Goal: Task Accomplishment & Management: Manage account settings

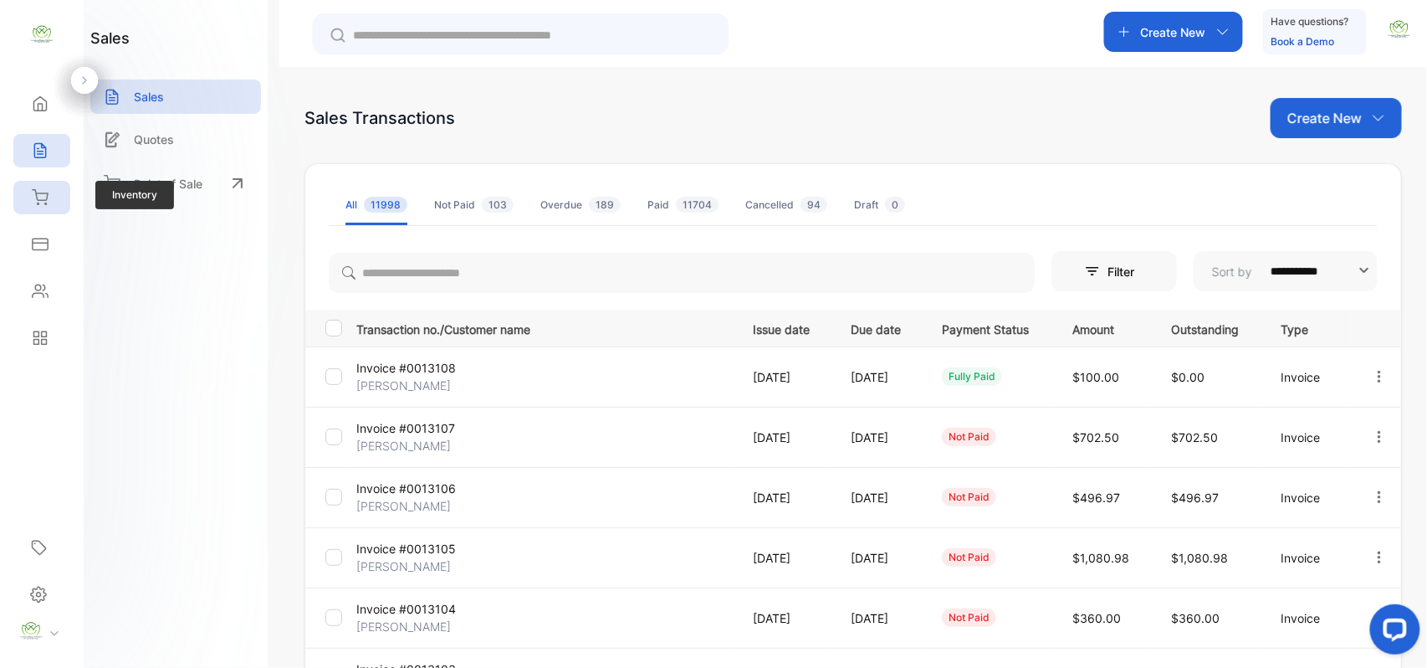
click at [44, 205] on icon at bounding box center [40, 197] width 17 height 17
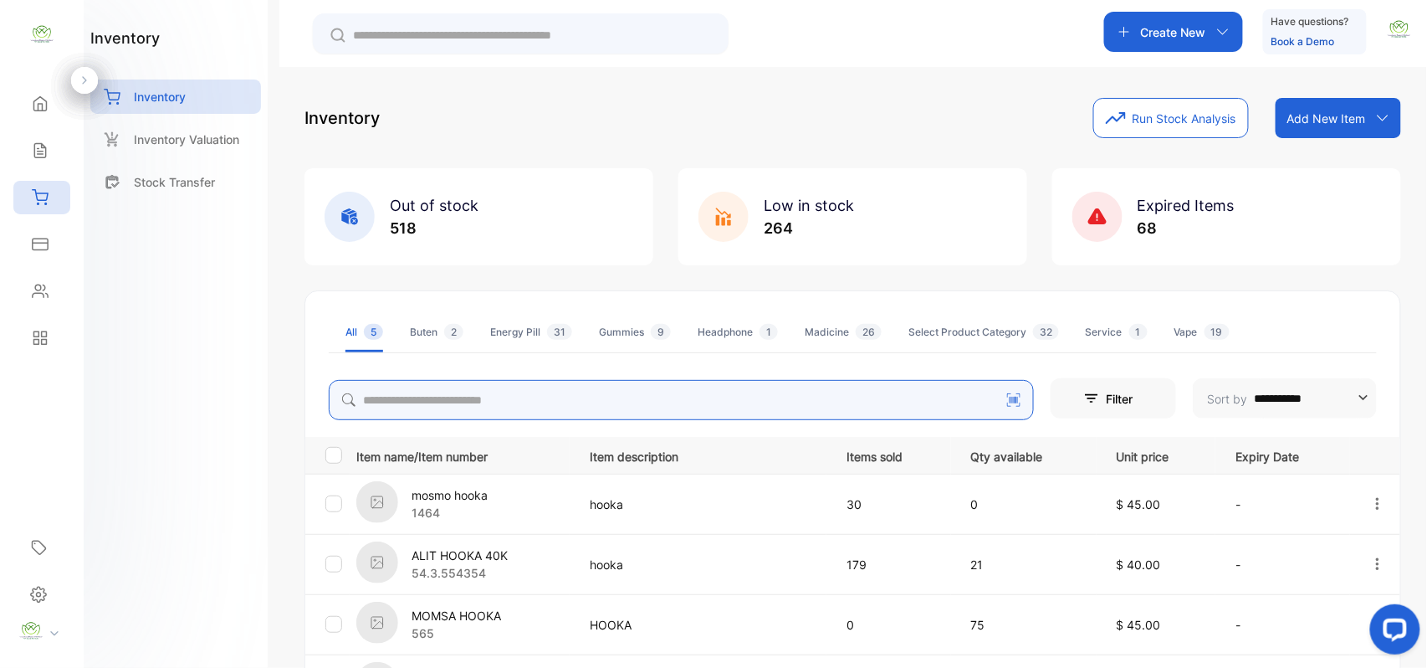
click at [624, 407] on input "search" at bounding box center [681, 400] width 705 height 40
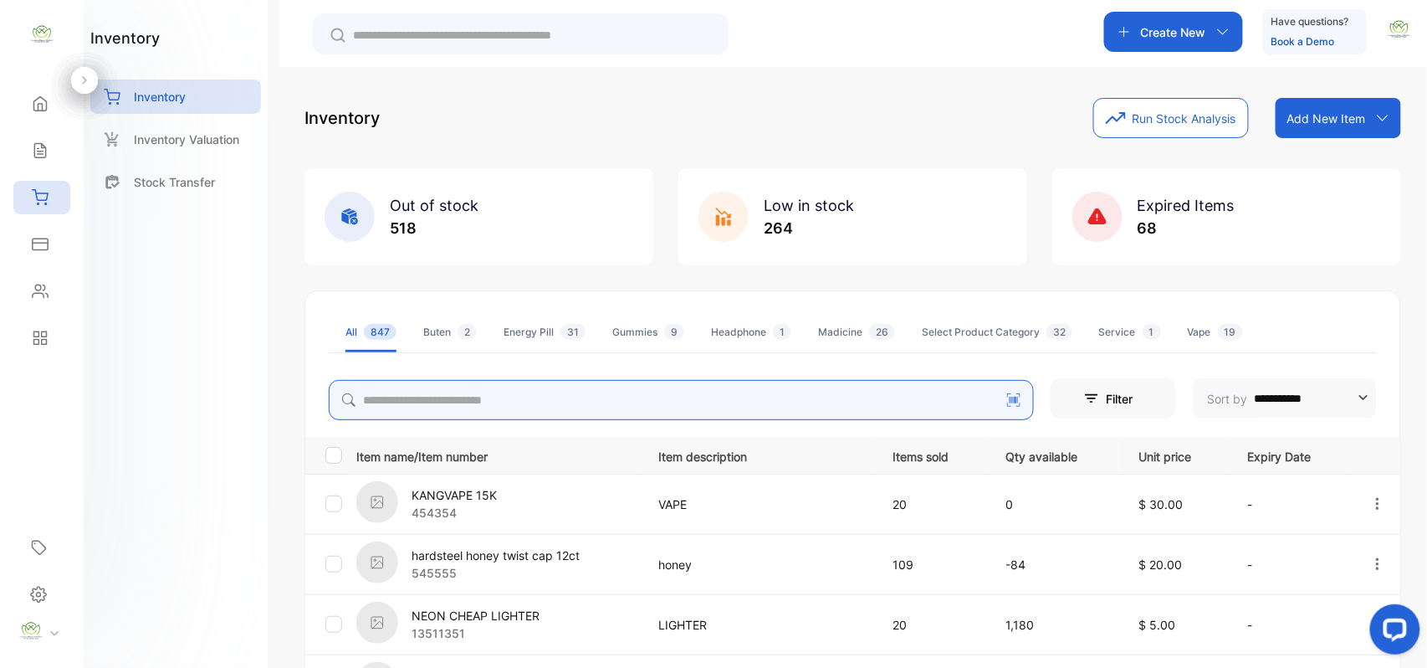
click at [593, 382] on input "search" at bounding box center [681, 400] width 705 height 40
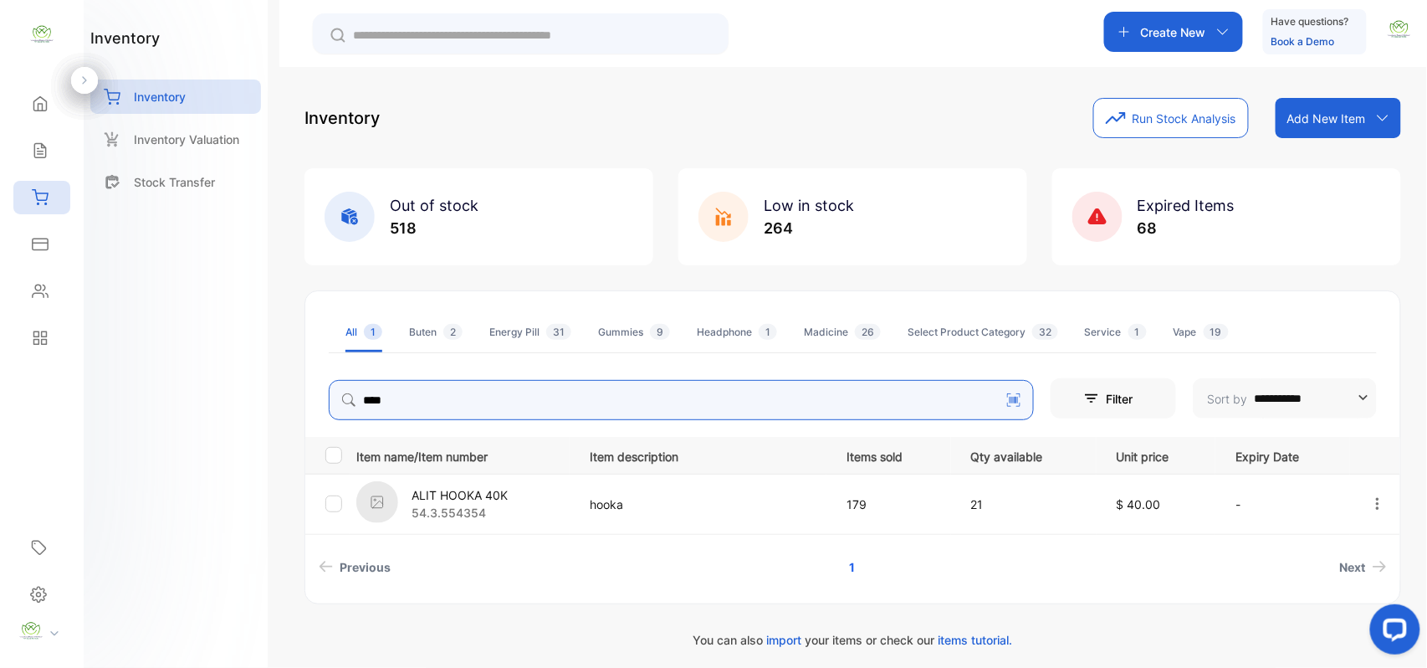
type input "****"
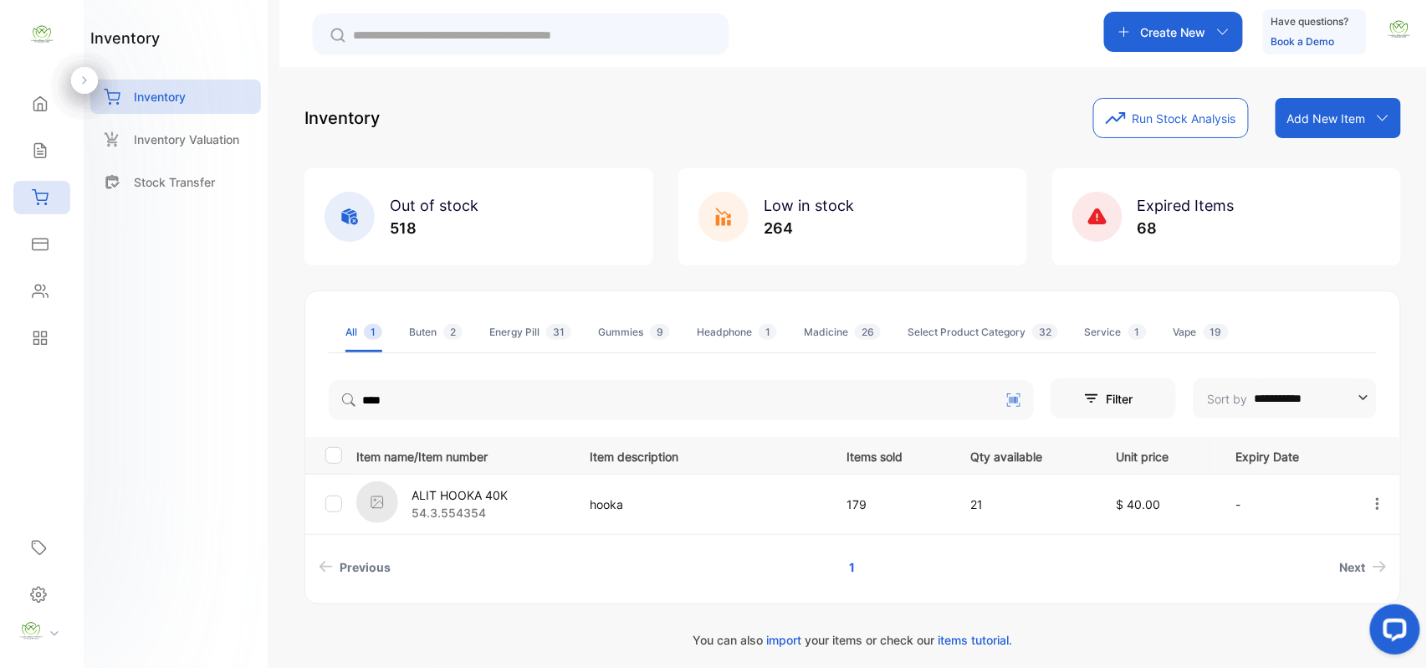
click at [212, 419] on div "inventory Inventory Inventory Valuation Stock Transfer" at bounding box center [176, 334] width 184 height 668
click at [48, 141] on div "Sales" at bounding box center [41, 150] width 57 height 33
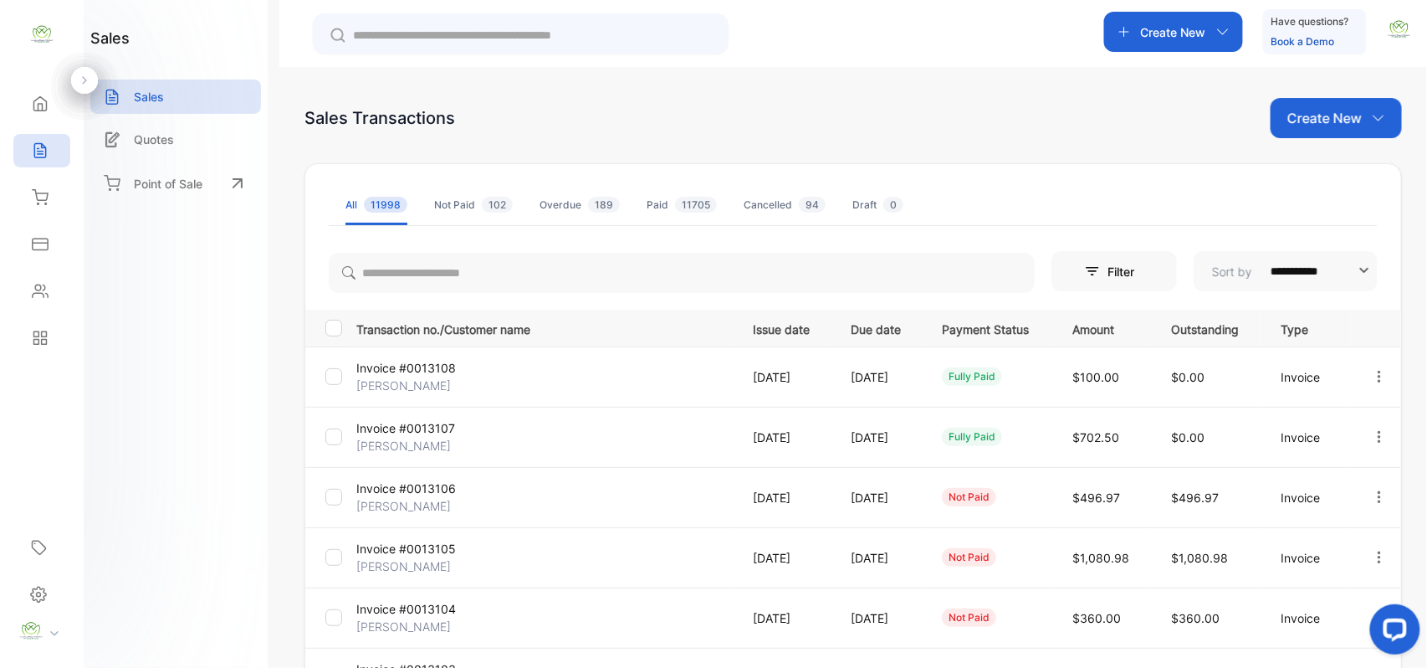
click at [1299, 124] on p "Create New" at bounding box center [1324, 118] width 74 height 20
click at [1292, 172] on div "Invoice" at bounding box center [1342, 172] width 117 height 33
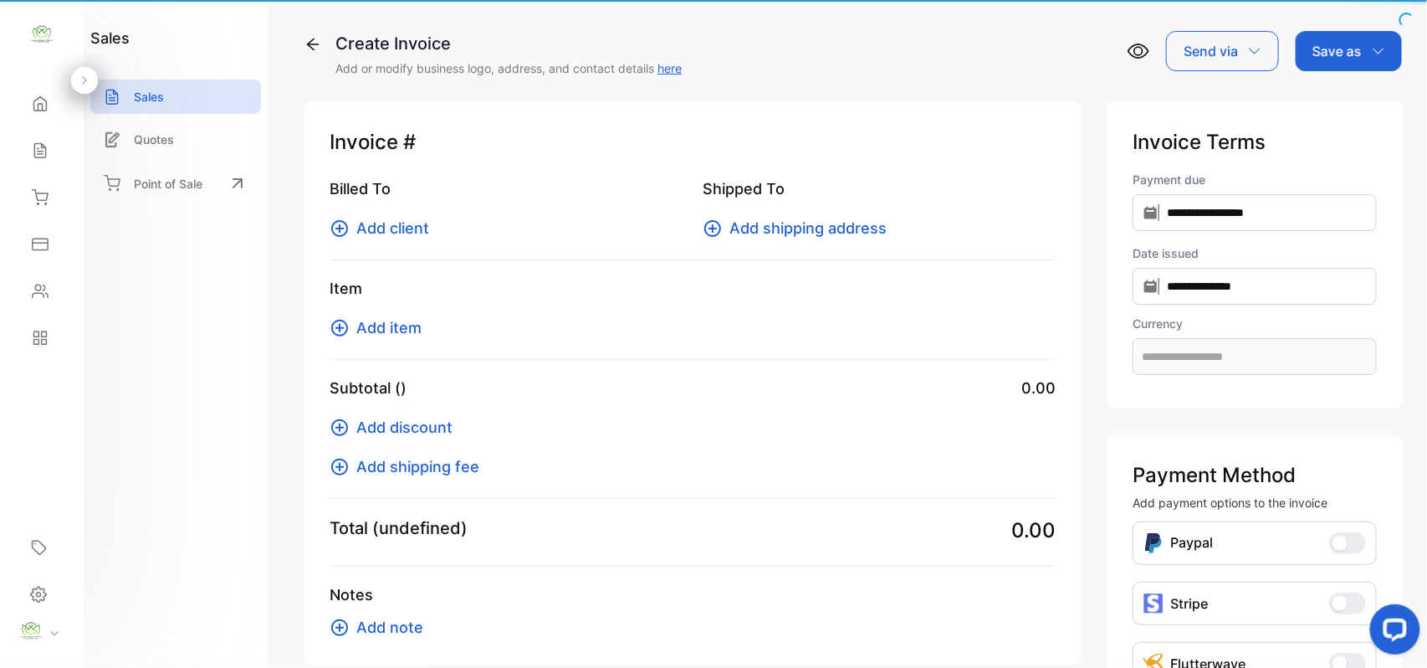
type input "**********"
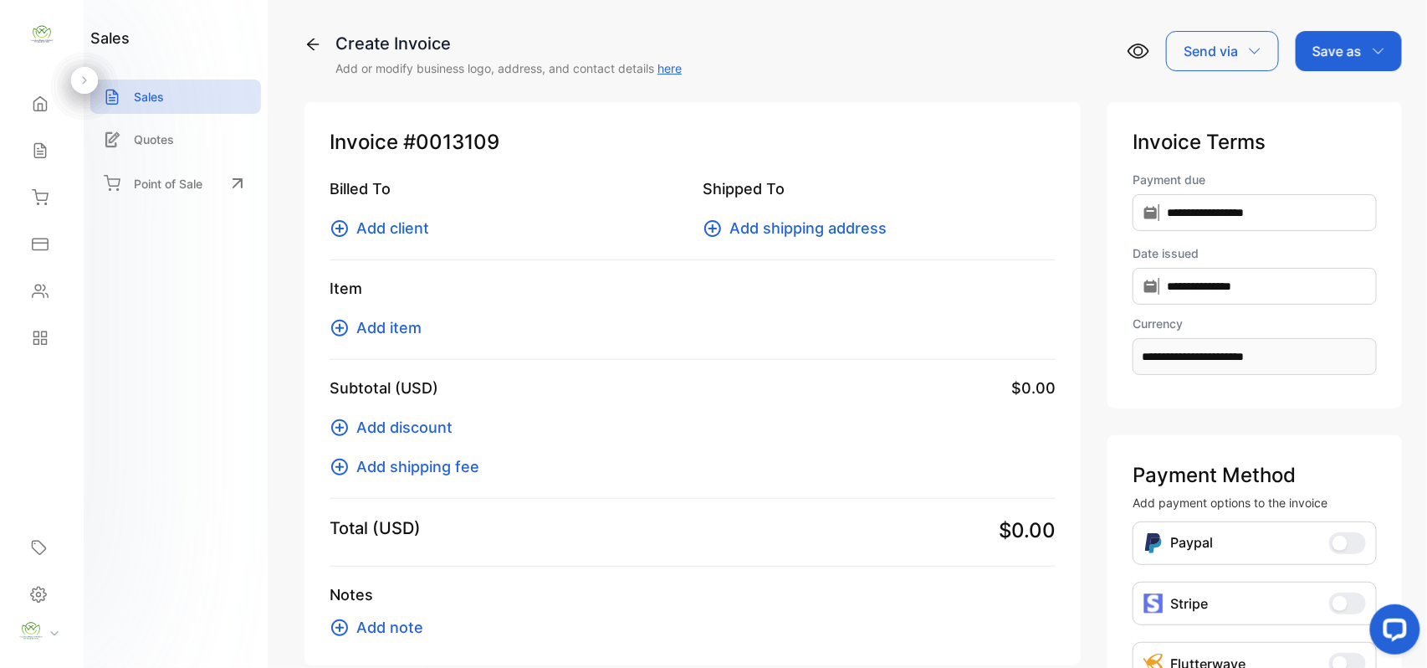
click at [396, 216] on div "Billed To Add client" at bounding box center [506, 208] width 353 height 62
click at [403, 229] on span "Add client" at bounding box center [392, 228] width 73 height 23
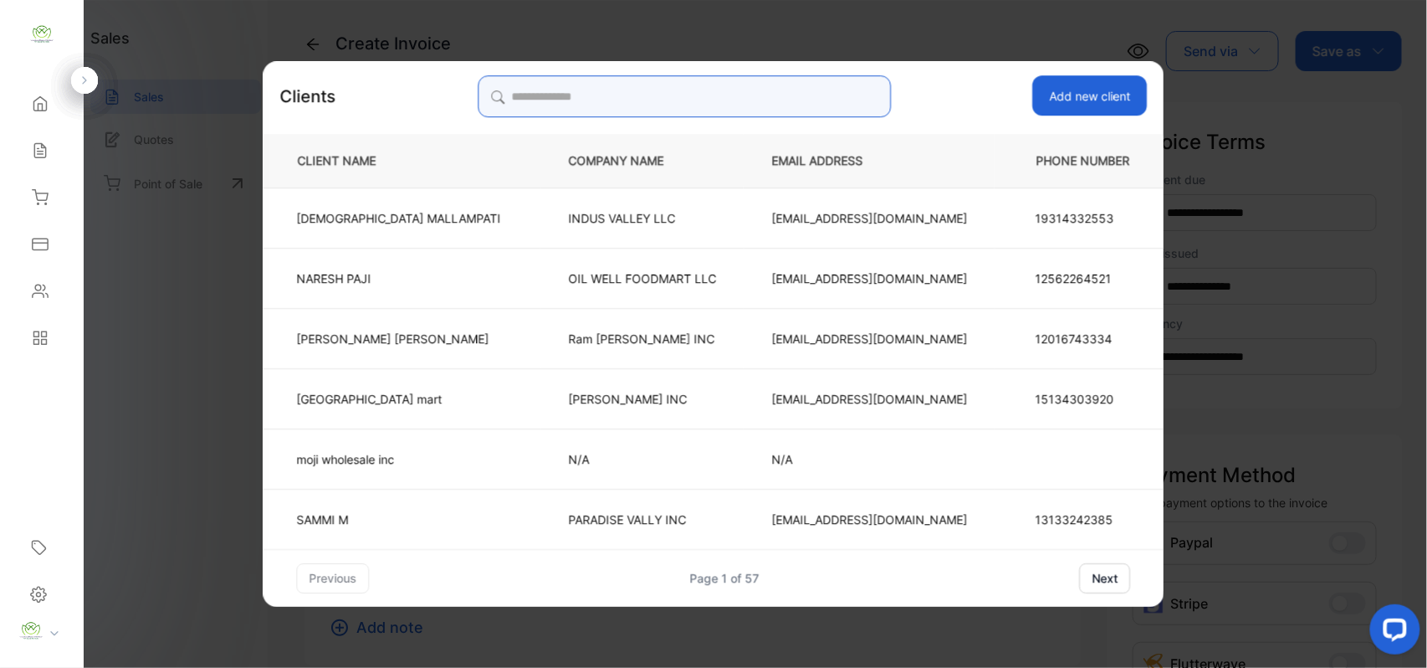
click at [723, 85] on input "search" at bounding box center [684, 96] width 413 height 42
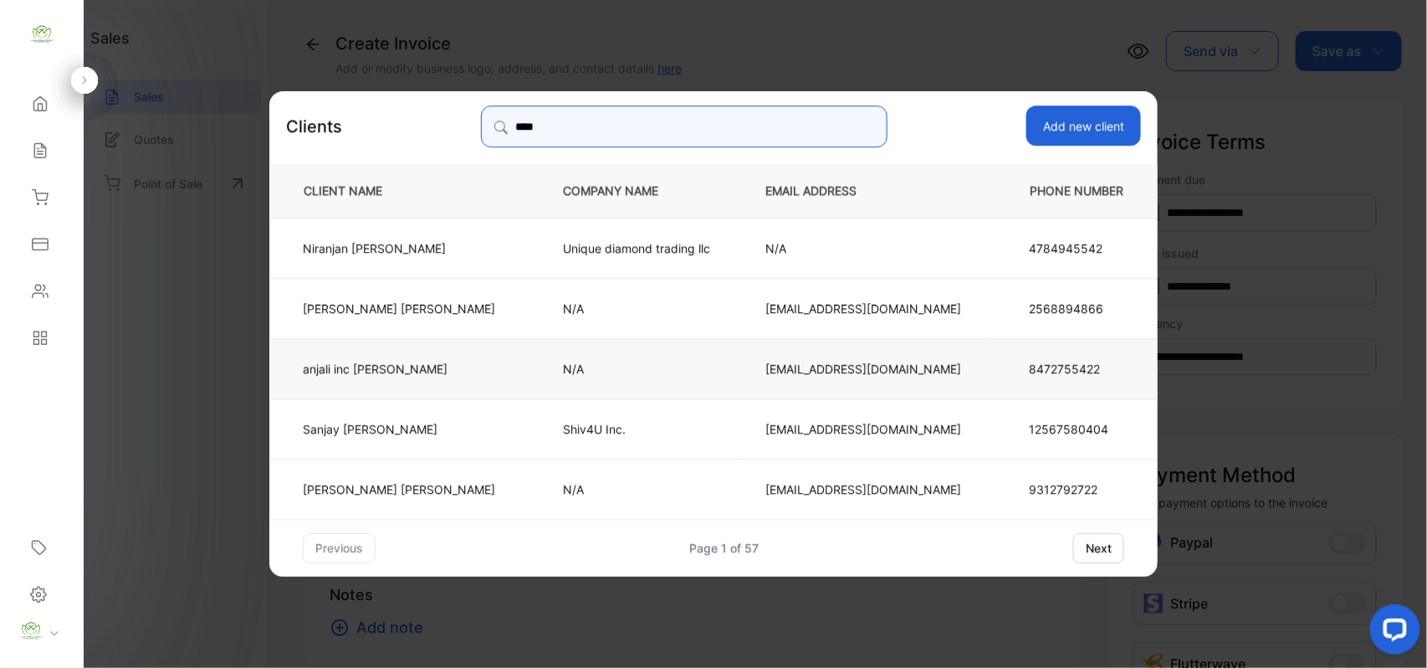
type input "****"
click at [418, 353] on td "anjali inc [PERSON_NAME]" at bounding box center [402, 367] width 266 height 60
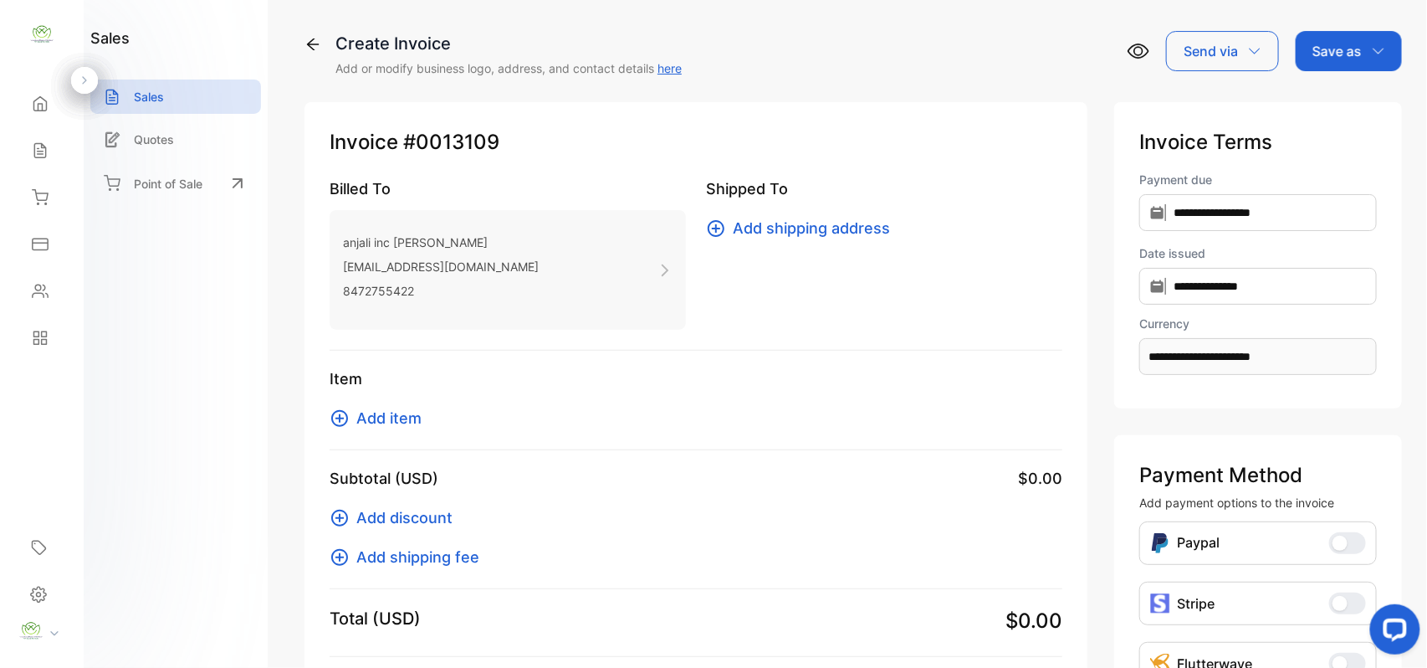
click at [418, 430] on div "Item Add item" at bounding box center [696, 408] width 733 height 83
click at [407, 418] on span "Add item" at bounding box center [388, 418] width 65 height 23
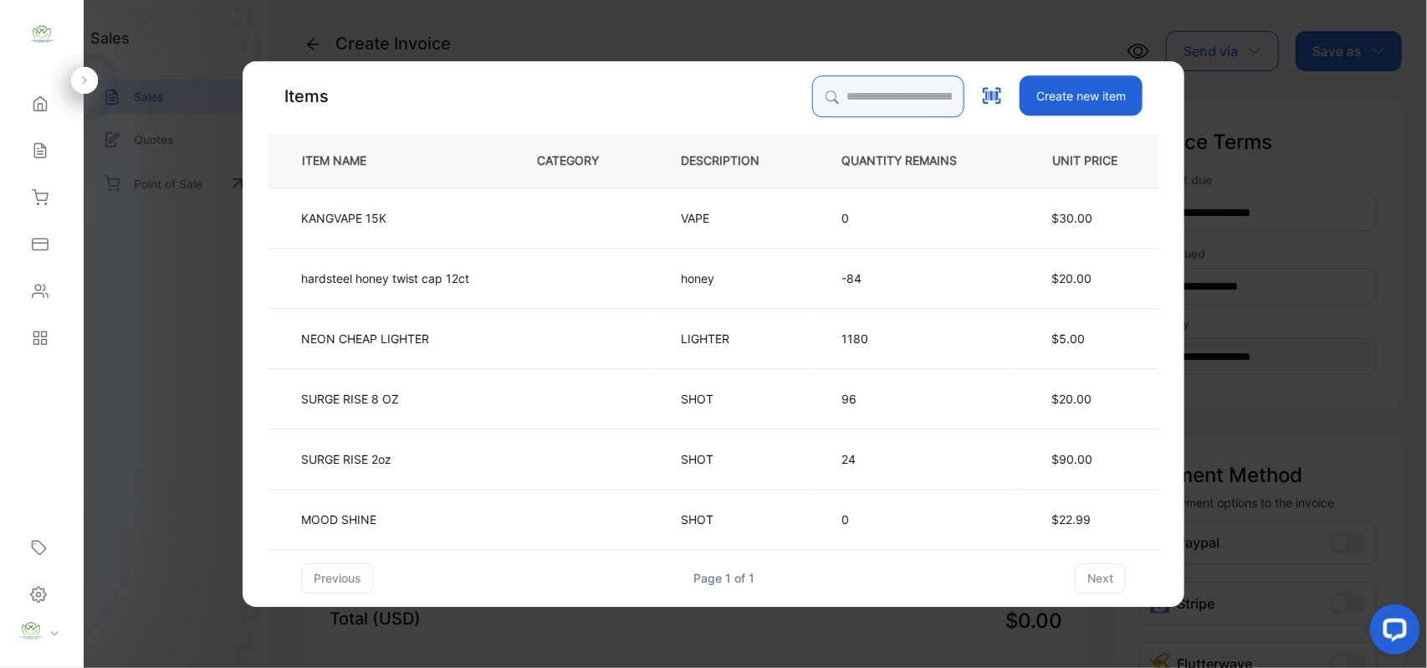
click at [835, 104] on input "search" at bounding box center [888, 96] width 152 height 42
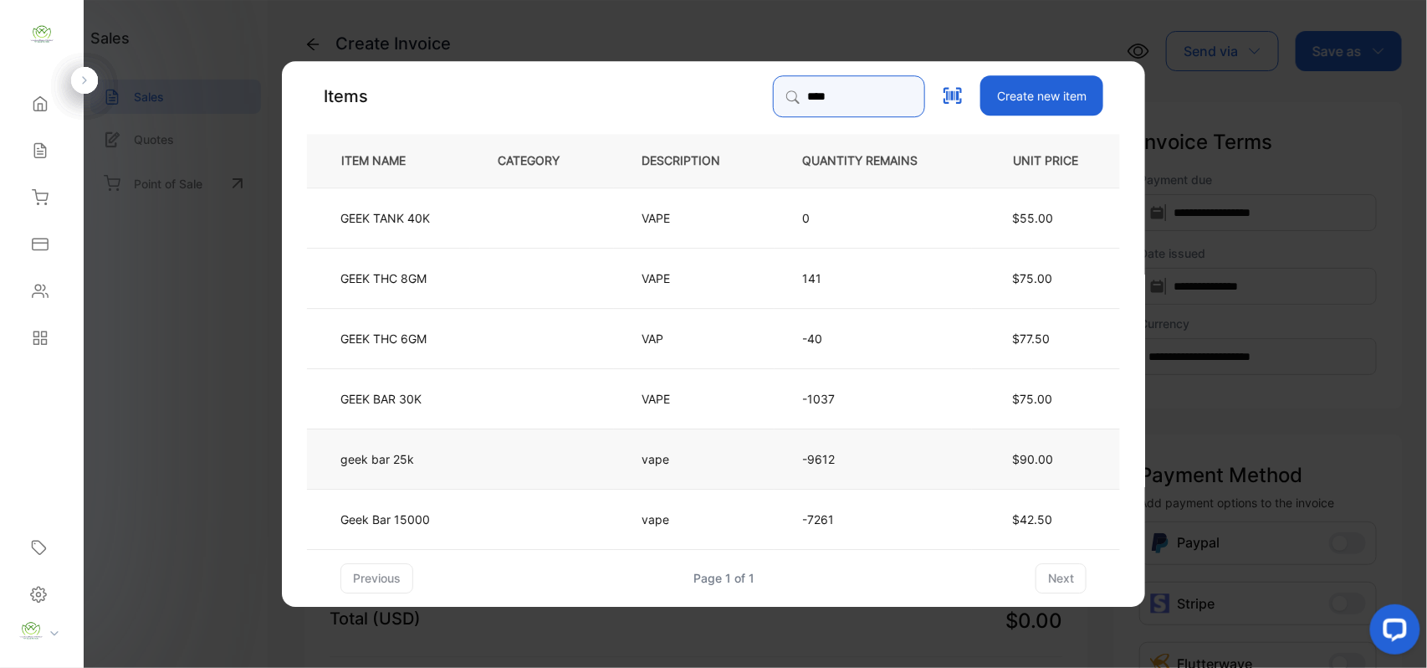
type input "****"
click at [465, 448] on td "geek bar 25k" at bounding box center [388, 457] width 163 height 60
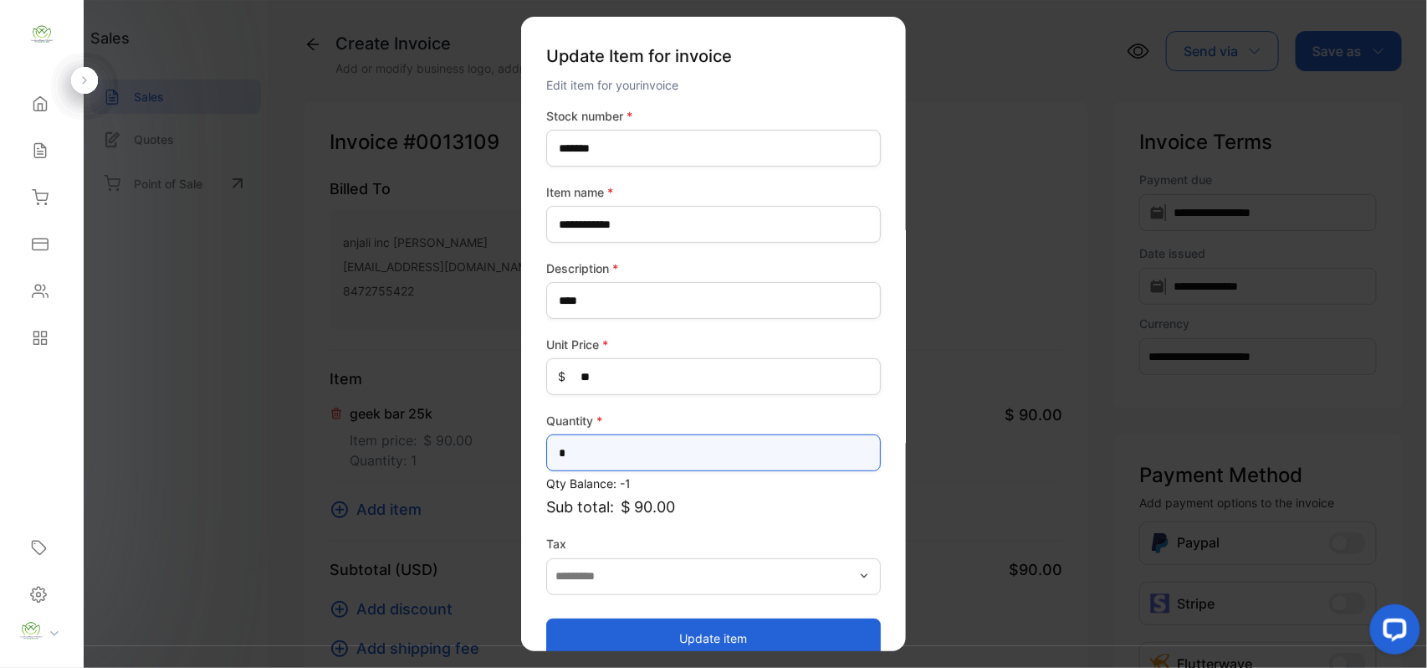
click at [687, 465] on input "*" at bounding box center [713, 452] width 335 height 37
type input "*"
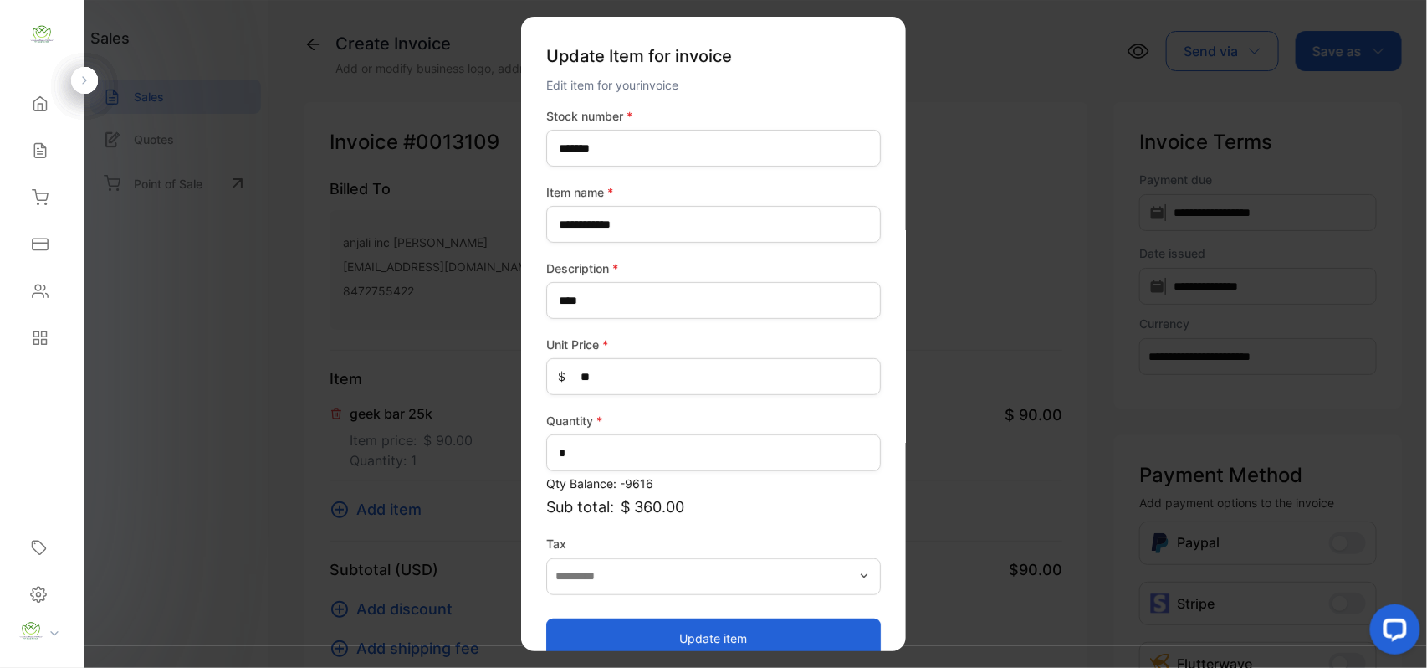
drag, startPoint x: 683, startPoint y: 640, endPoint x: 631, endPoint y: 621, distance: 55.3
click at [679, 640] on button "Update item" at bounding box center [713, 637] width 335 height 40
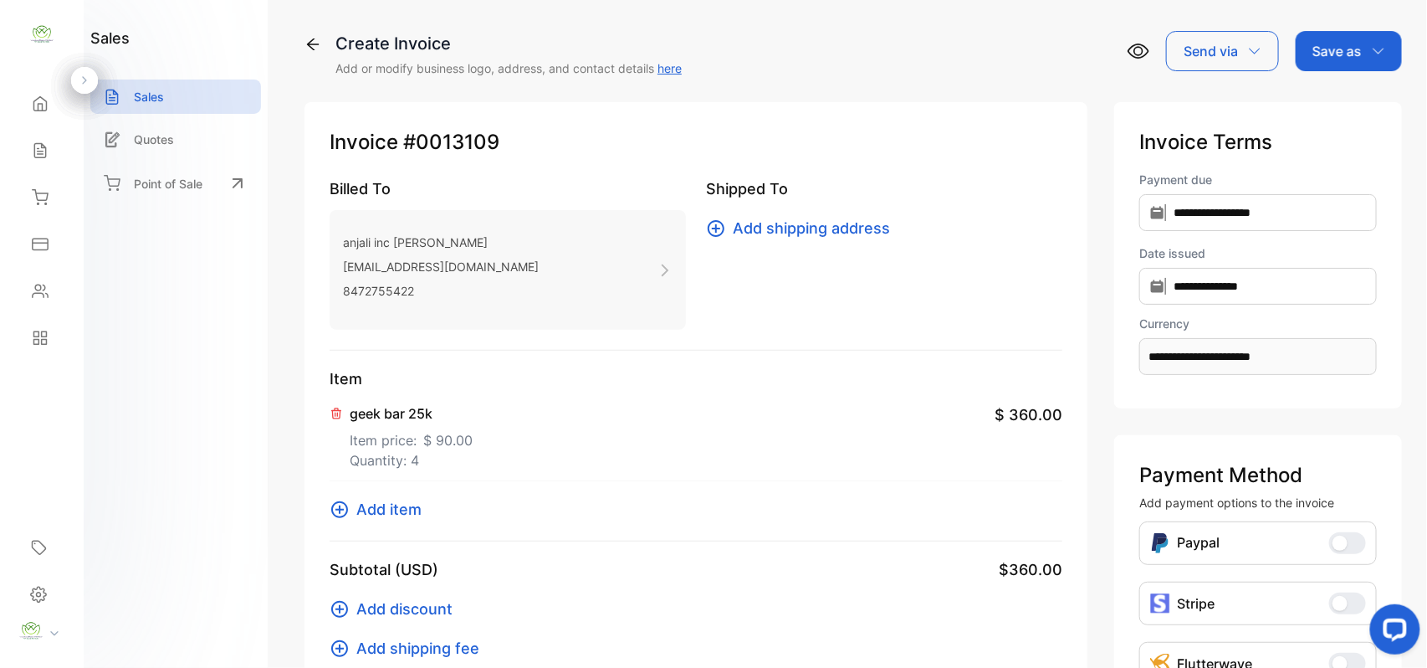
click at [412, 513] on span "Add item" at bounding box center [388, 509] width 65 height 23
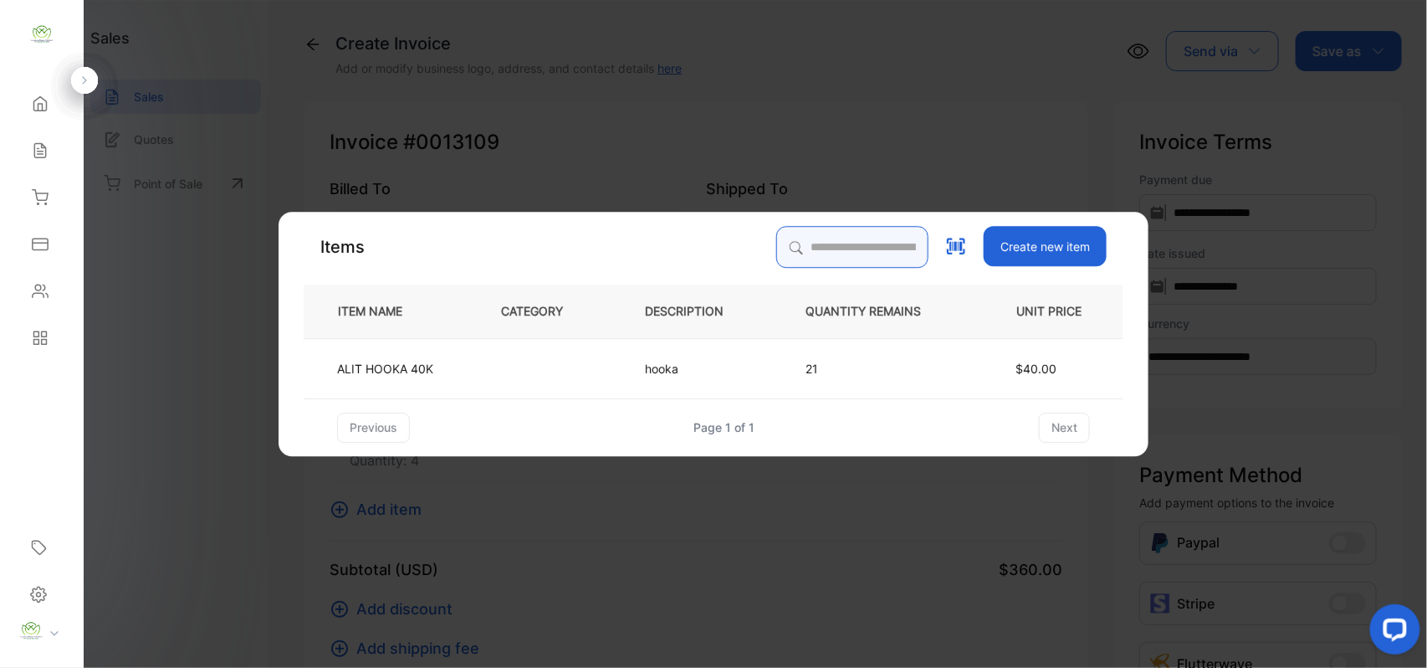
click at [820, 254] on input "search" at bounding box center [852, 247] width 152 height 42
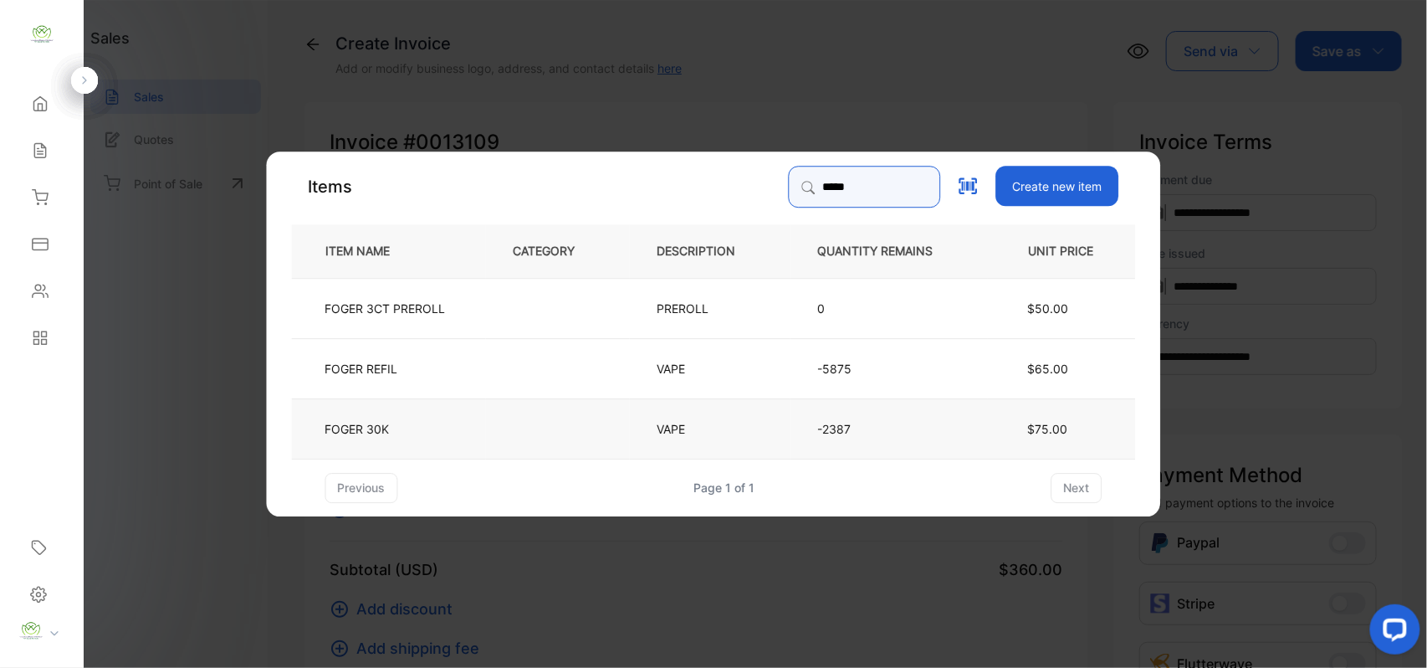
type input "*****"
click at [417, 422] on td "FOGER 30K" at bounding box center [389, 427] width 194 height 60
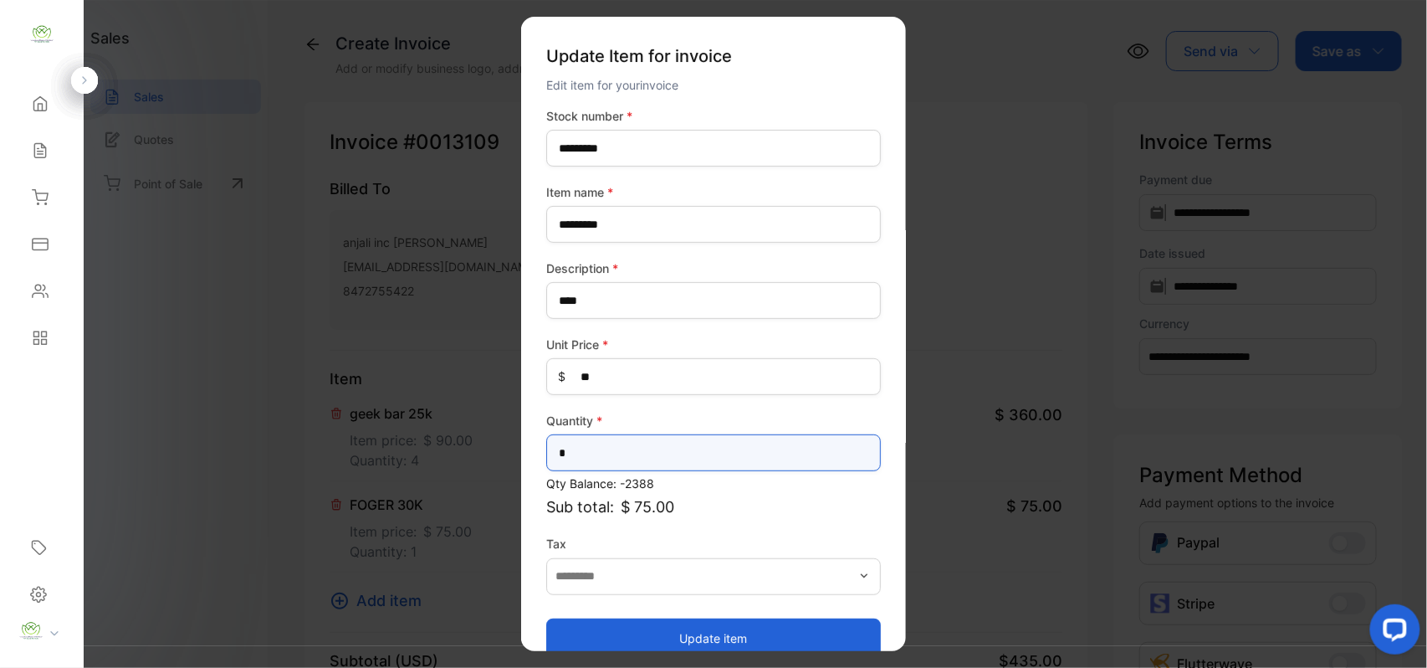
click at [617, 453] on input "*" at bounding box center [713, 452] width 335 height 37
type input "**"
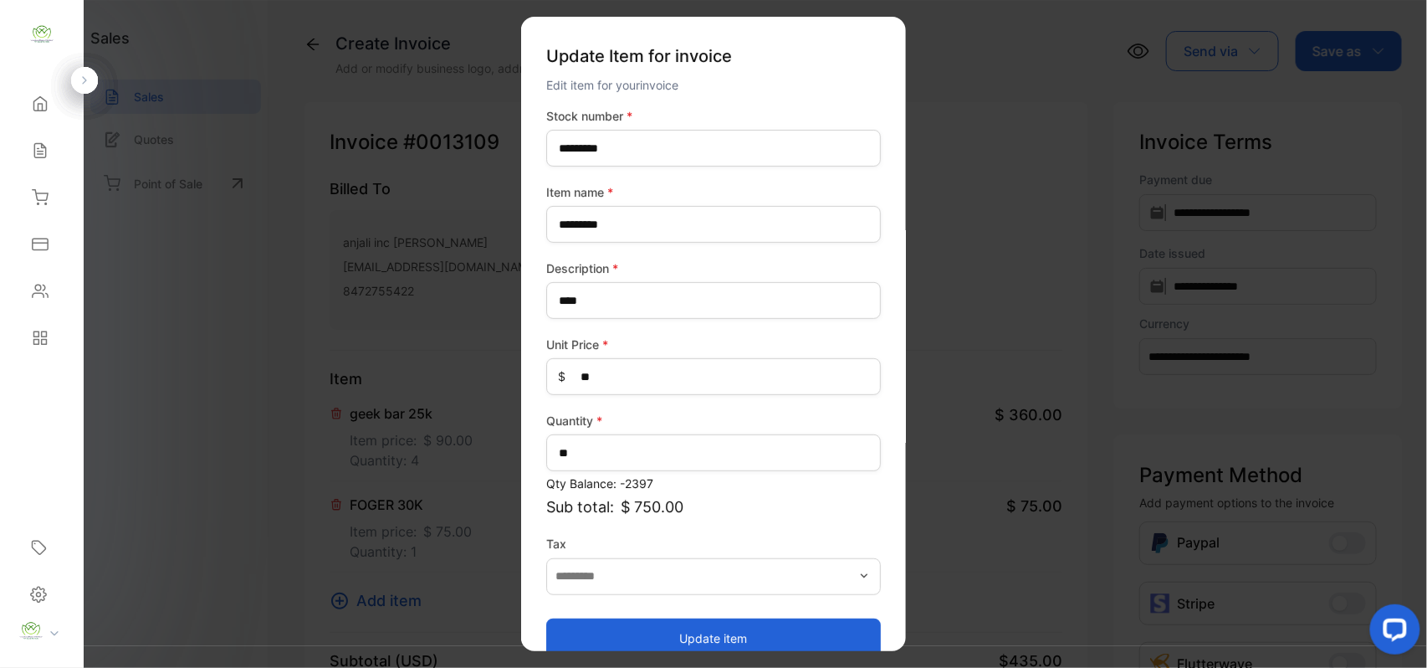
drag, startPoint x: 582, startPoint y: 634, endPoint x: 569, endPoint y: 624, distance: 16.7
click at [582, 631] on button "Update item" at bounding box center [713, 637] width 335 height 40
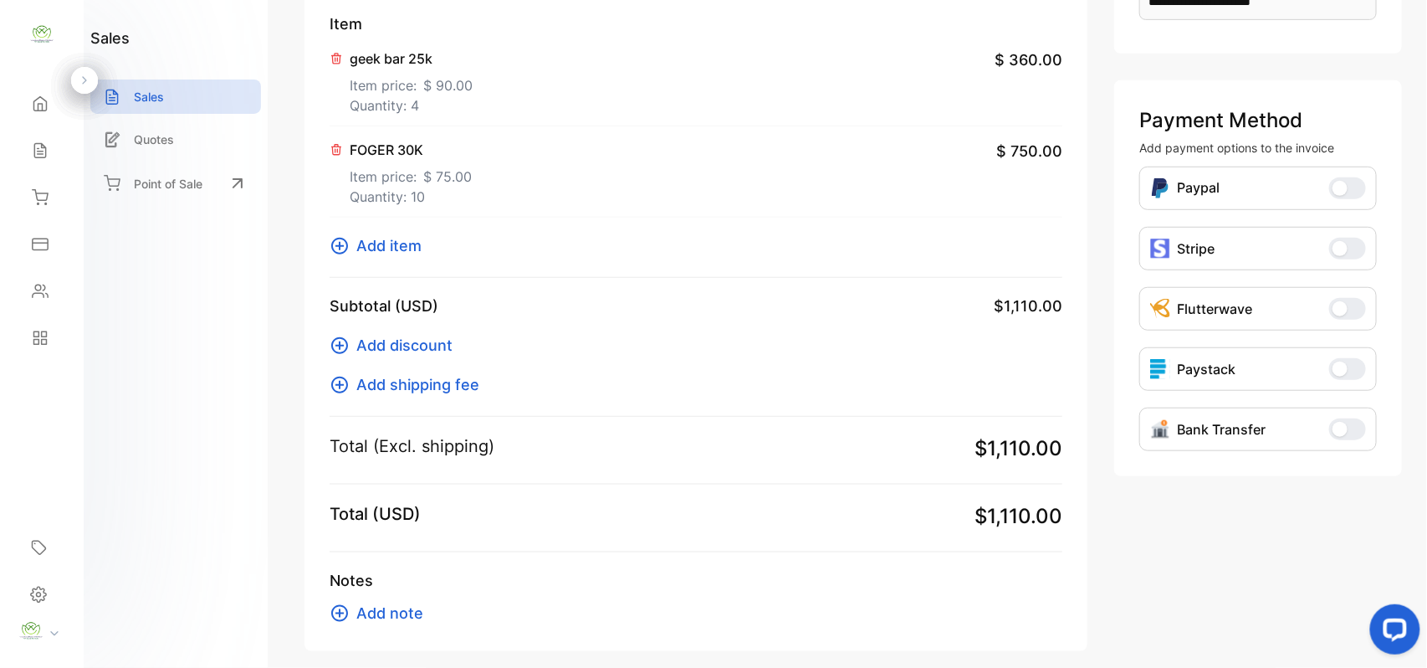
scroll to position [432, 0]
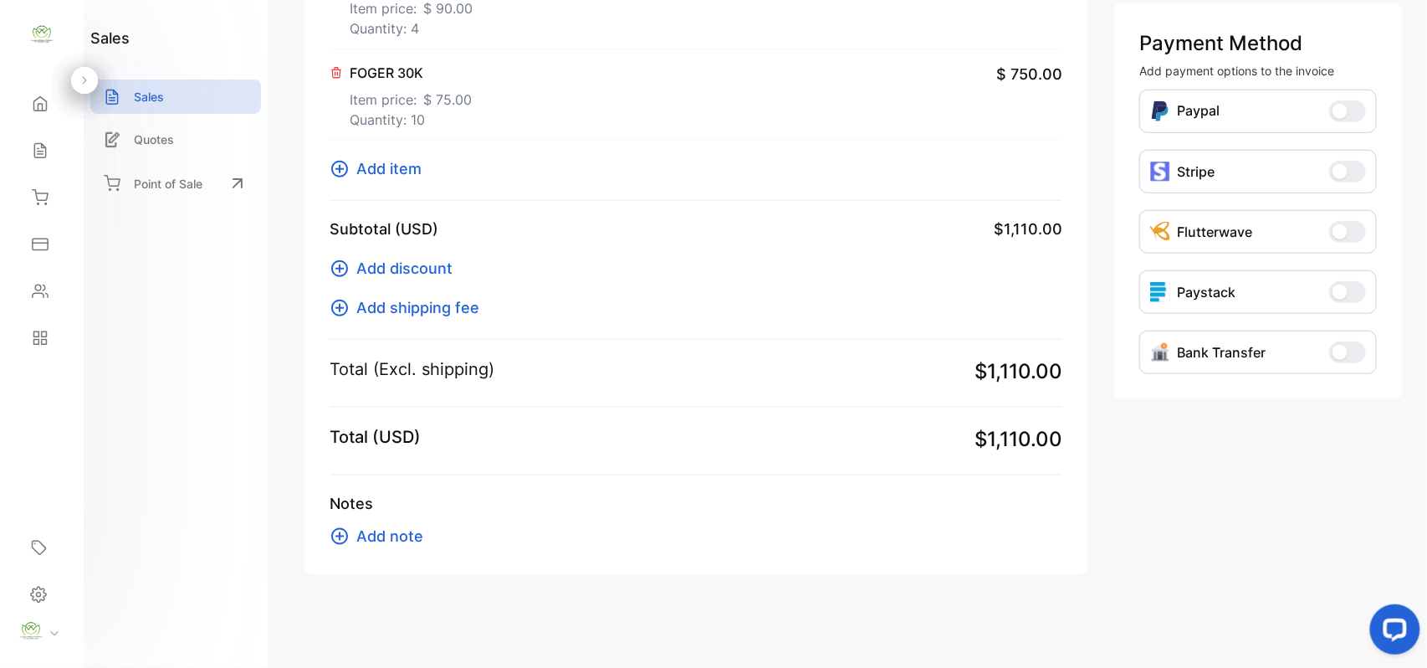
click at [412, 530] on span "Add note" at bounding box center [389, 536] width 67 height 23
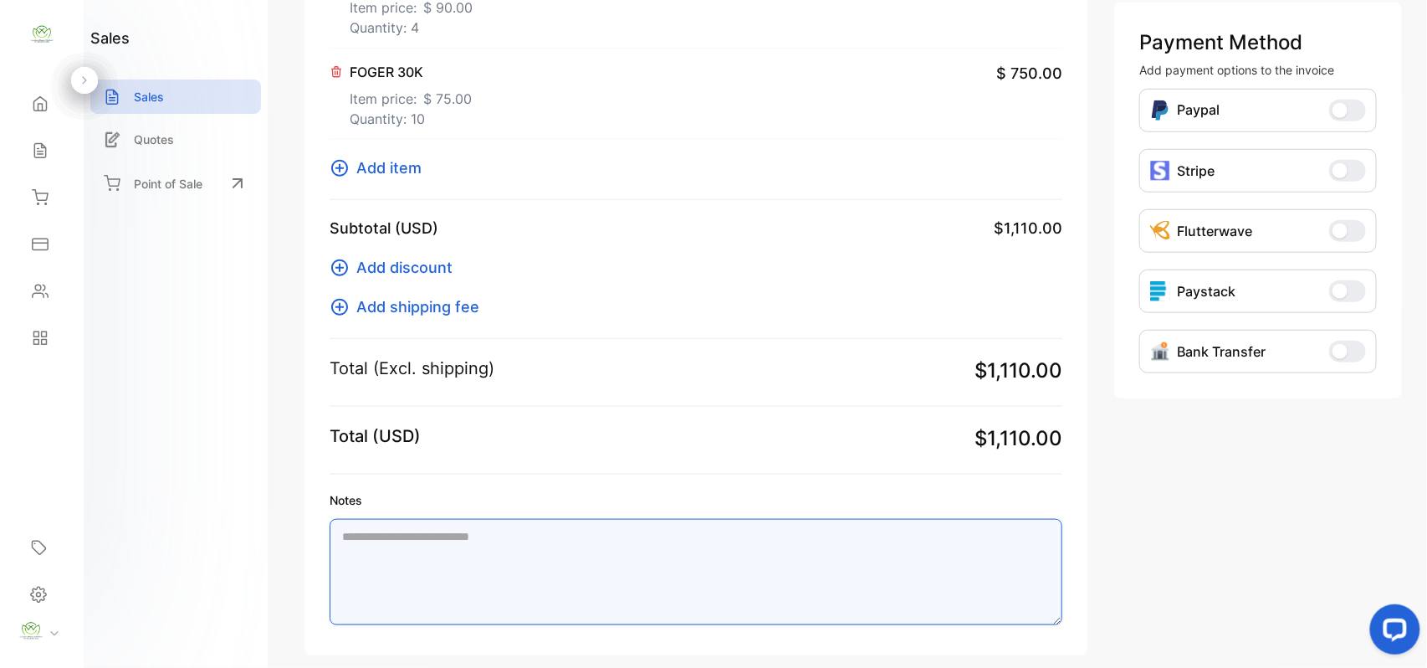
click at [462, 566] on textarea "Notes" at bounding box center [696, 572] width 733 height 106
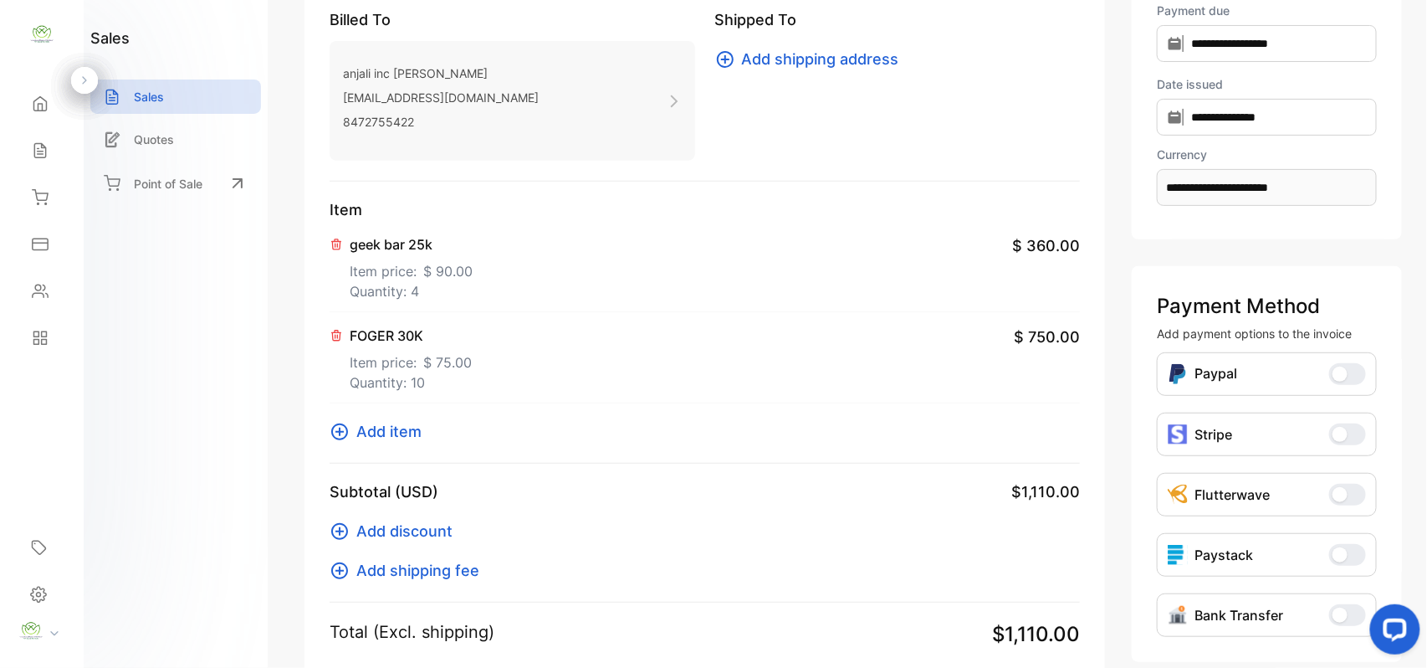
scroll to position [0, 0]
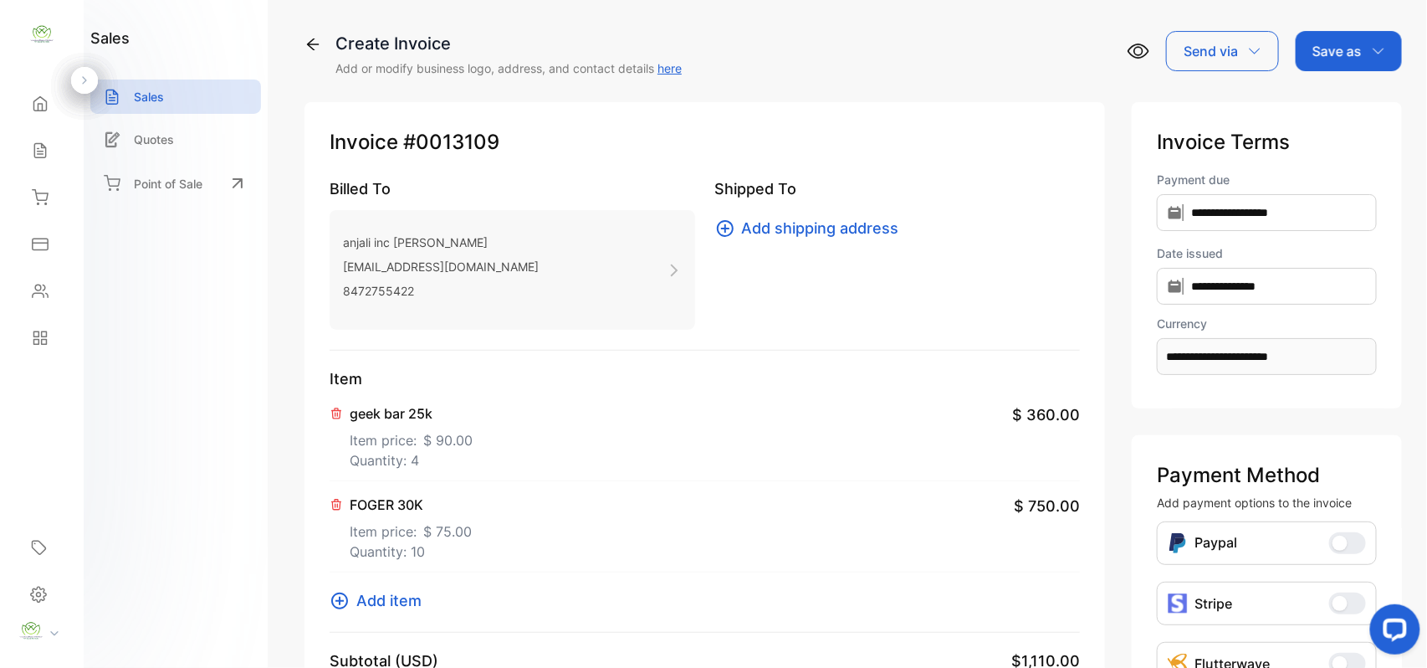
click at [1363, 45] on div "Save as" at bounding box center [1349, 51] width 106 height 40
type textarea "*********"
click at [1328, 100] on div "Invoice" at bounding box center [1345, 106] width 96 height 33
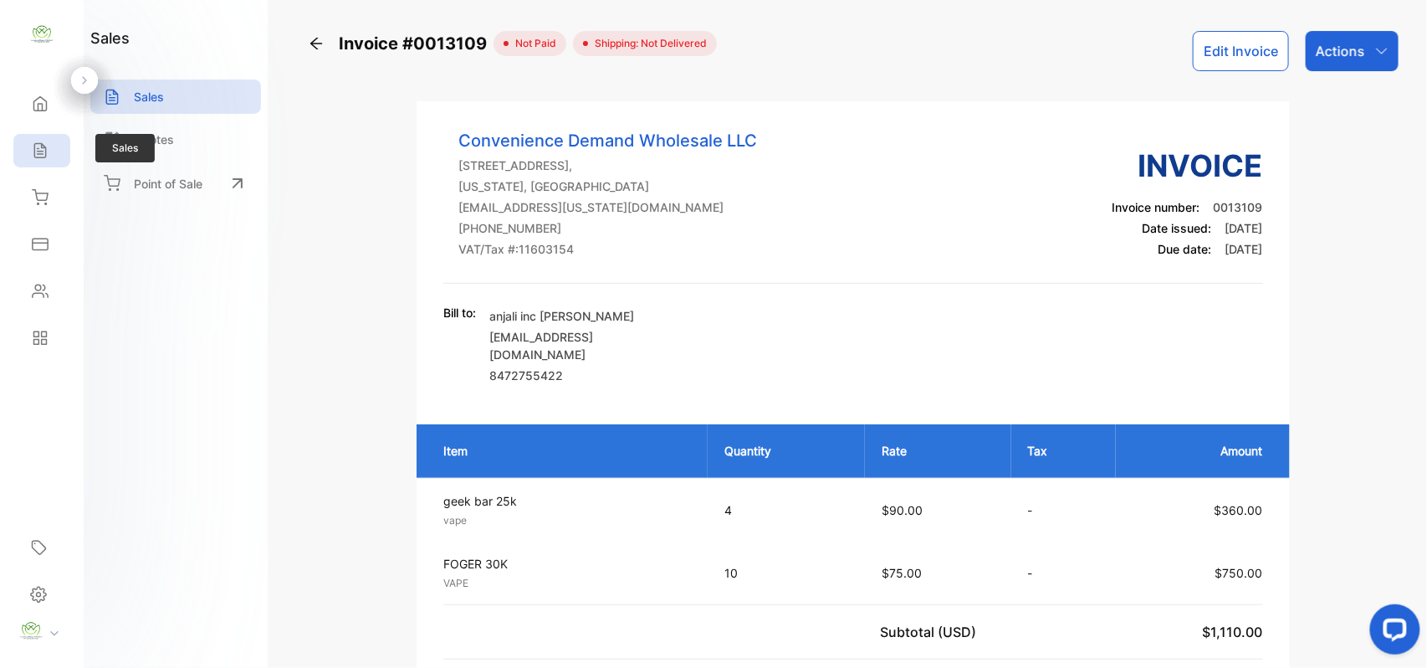
click at [27, 145] on div "Sales" at bounding box center [38, 150] width 22 height 17
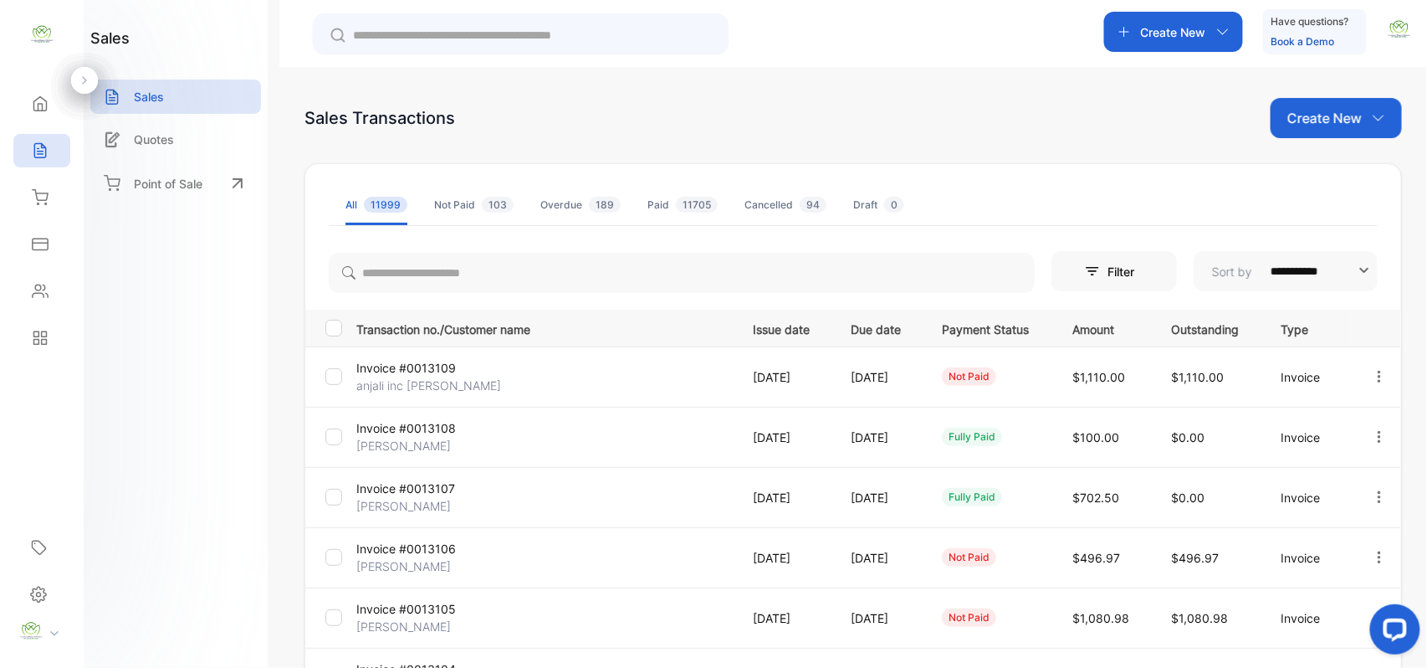
click at [1329, 117] on p "Create New" at bounding box center [1324, 118] width 74 height 20
click at [1319, 171] on span "Invoice" at bounding box center [1338, 174] width 39 height 18
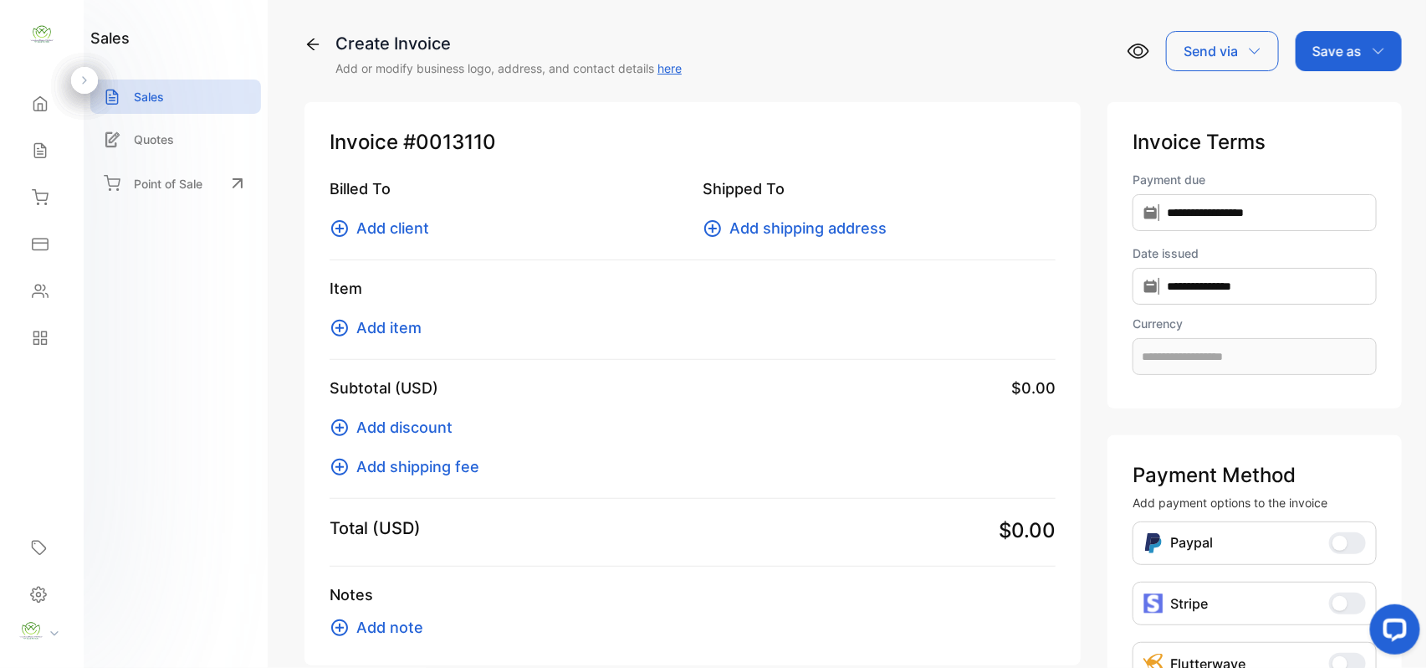
type input "**********"
click at [389, 231] on span "Add client" at bounding box center [392, 228] width 73 height 23
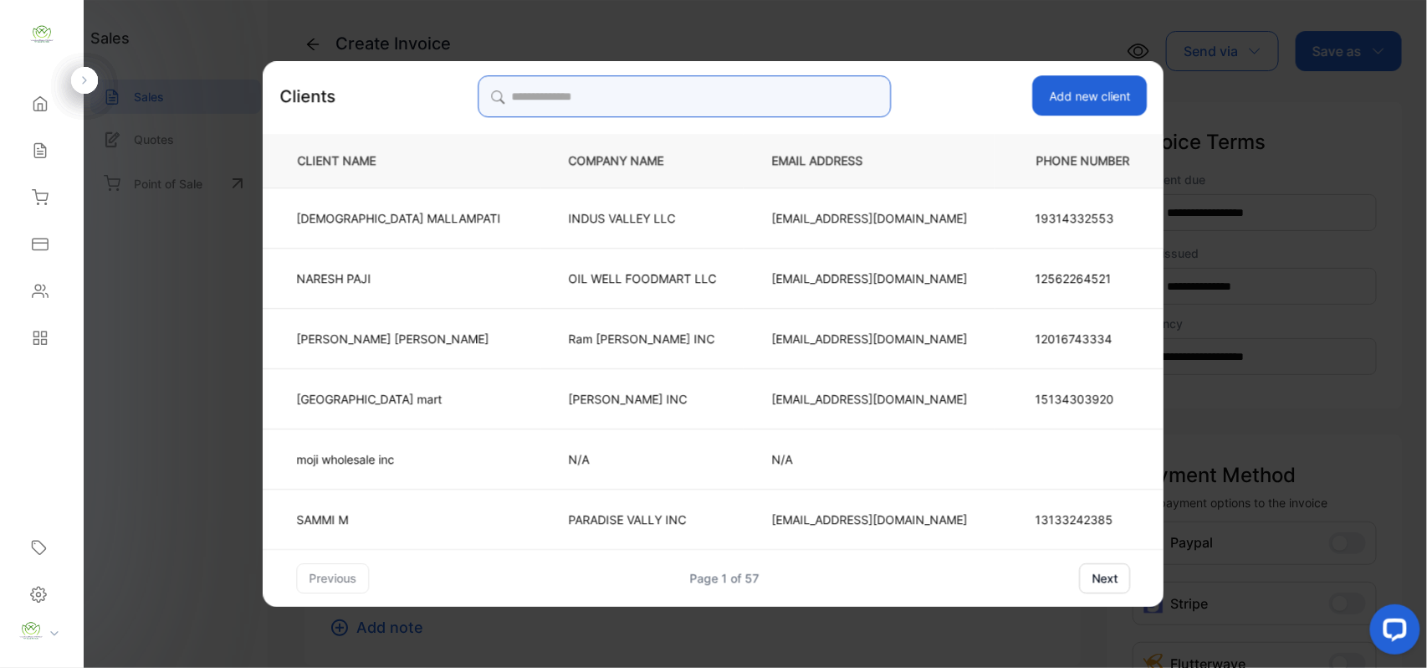
click at [803, 82] on input "search" at bounding box center [684, 96] width 413 height 42
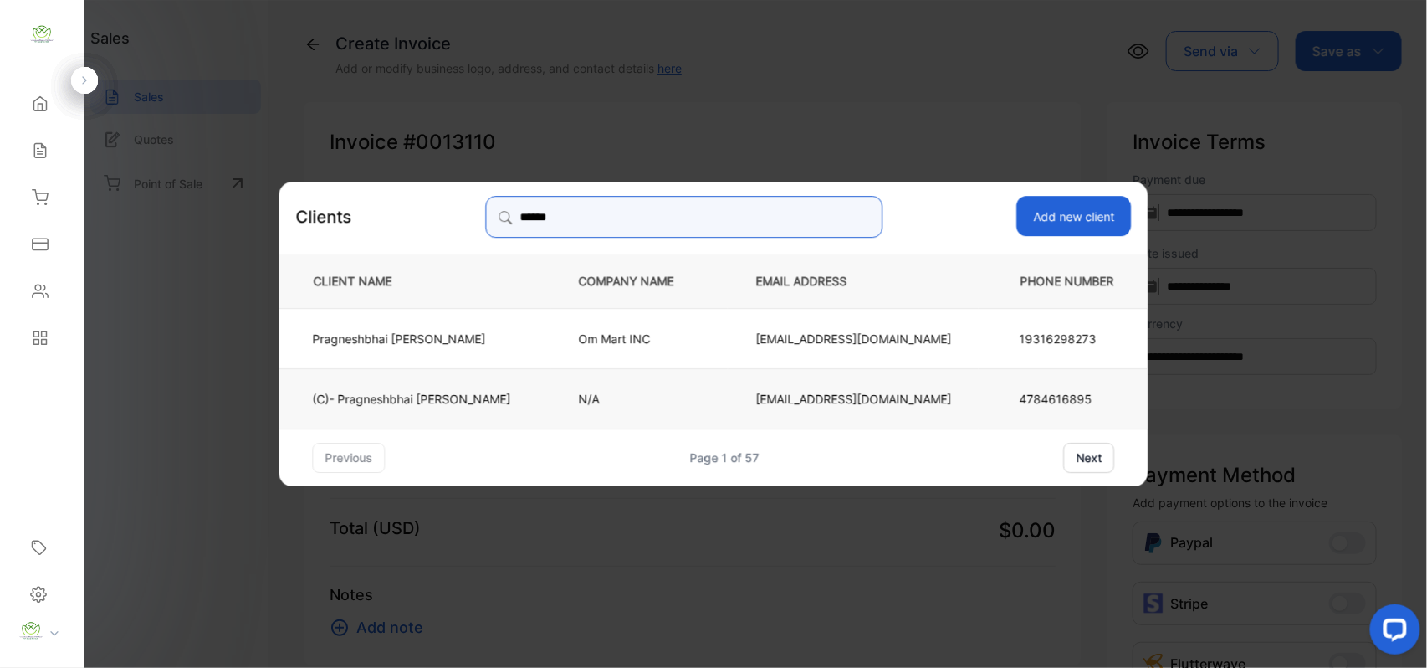
type input "******"
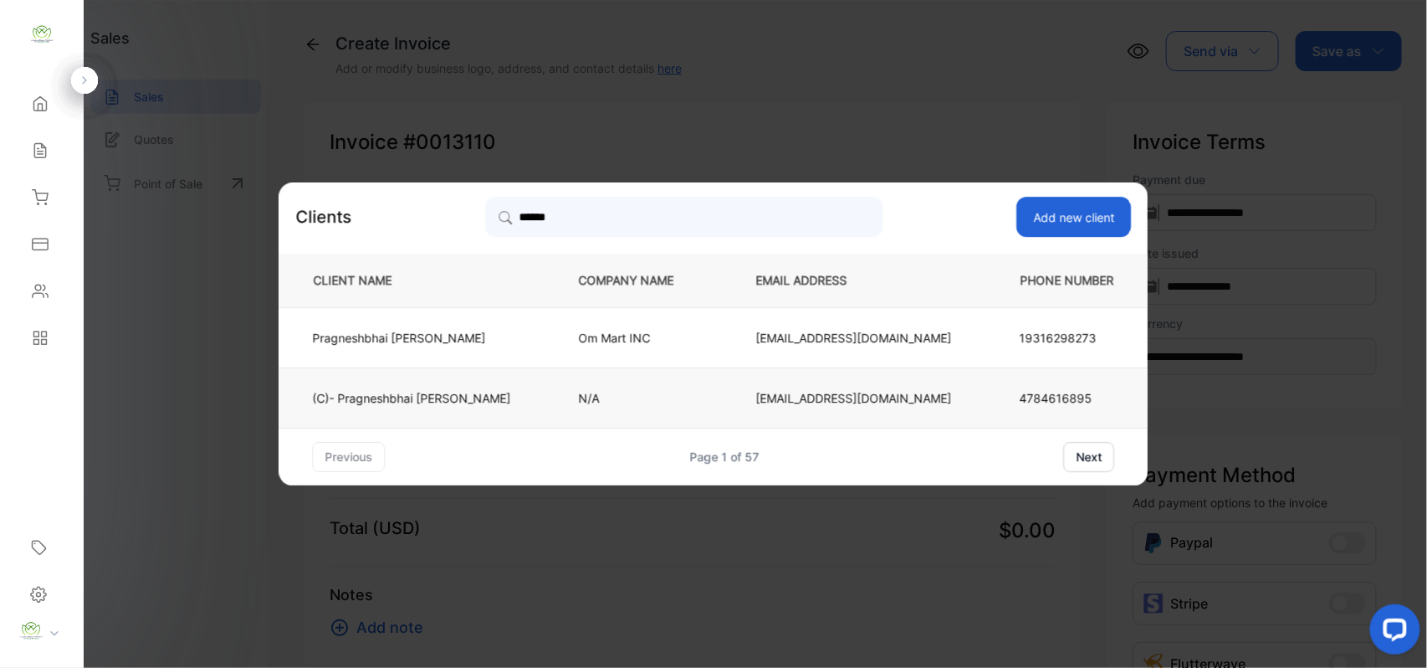
click at [432, 392] on p "(C)- [PERSON_NAME]" at bounding box center [412, 398] width 198 height 18
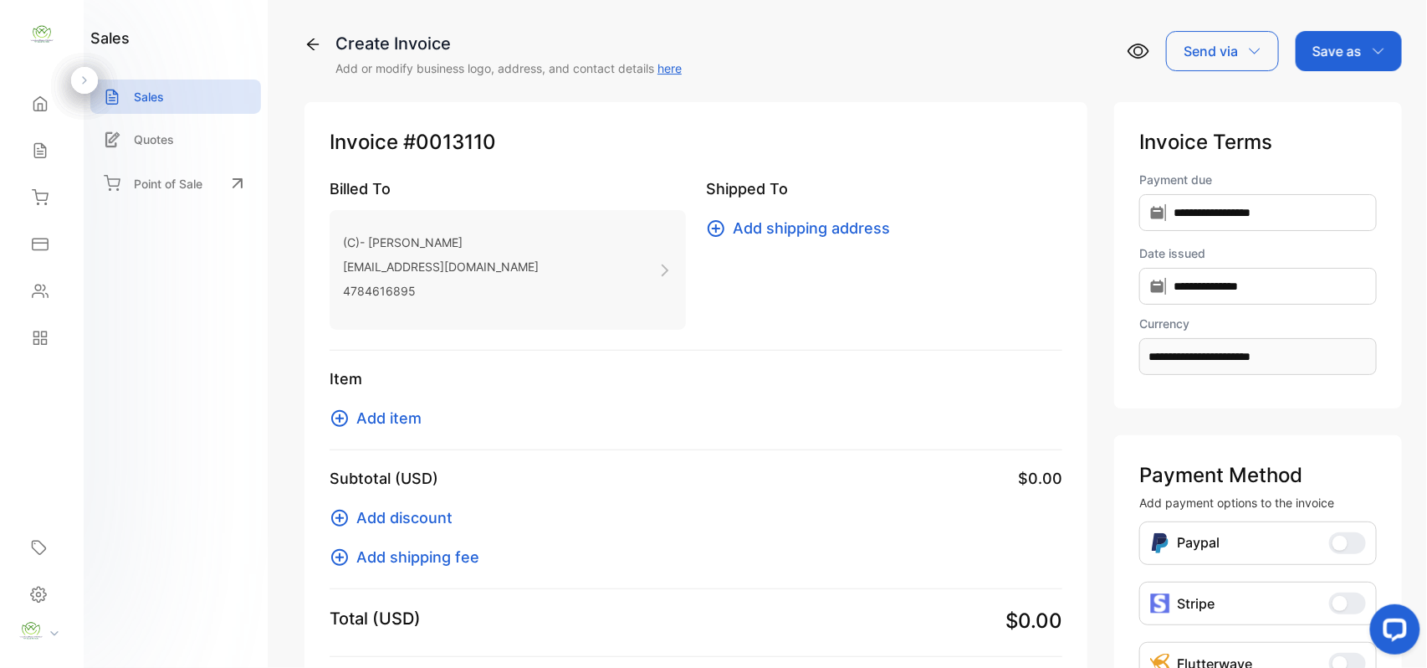
click at [423, 420] on button "Add item" at bounding box center [381, 418] width 102 height 23
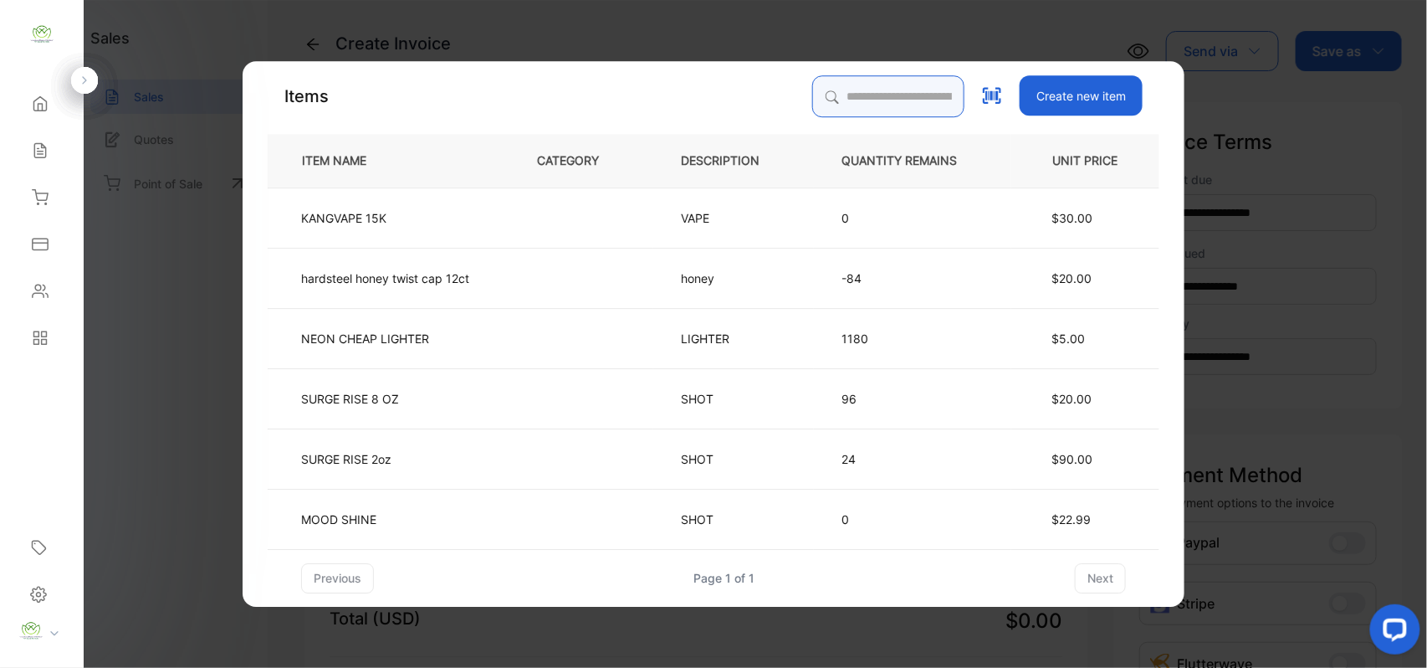
click at [861, 104] on input "search" at bounding box center [888, 96] width 152 height 42
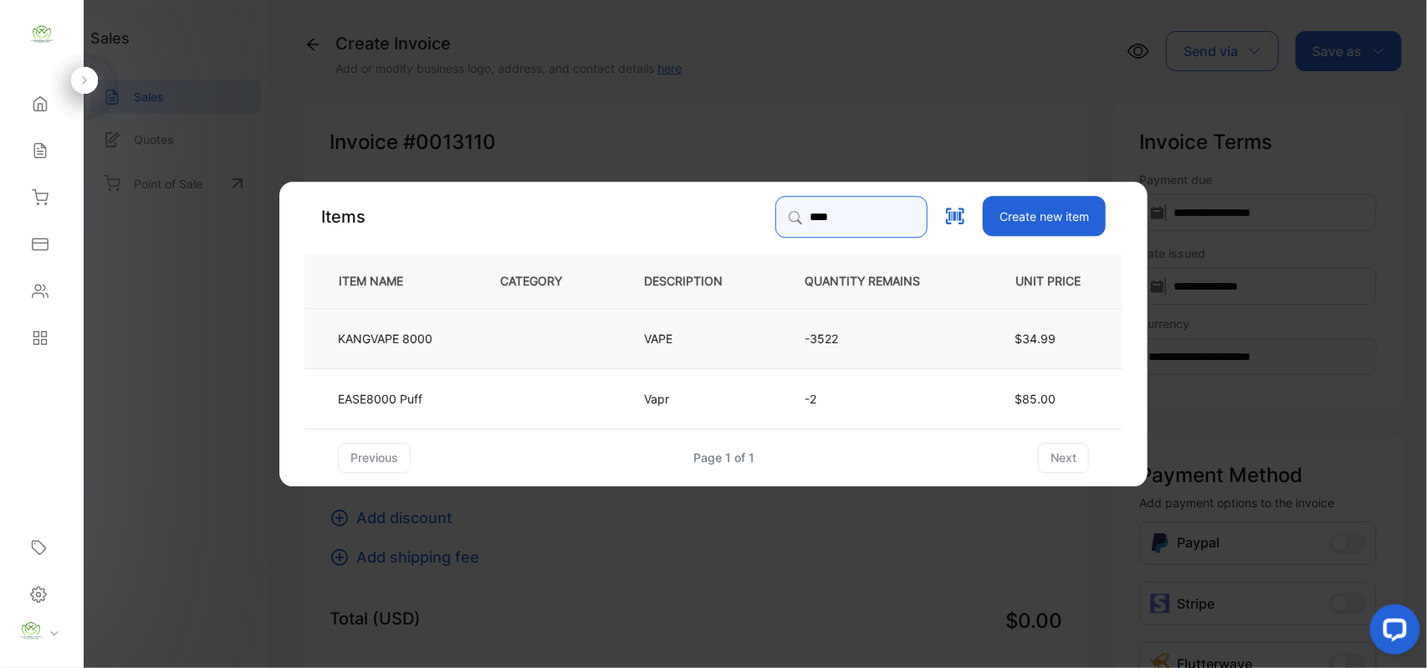
type input "****"
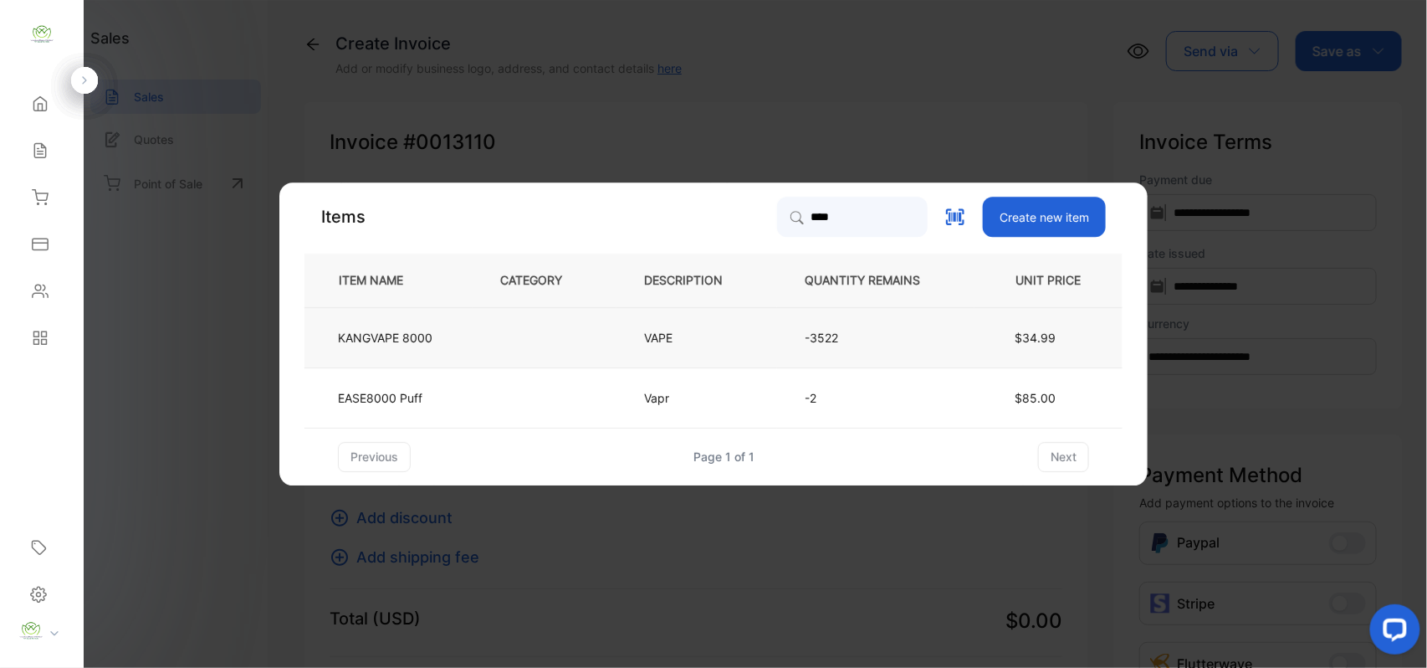
click at [509, 340] on td at bounding box center [545, 337] width 144 height 60
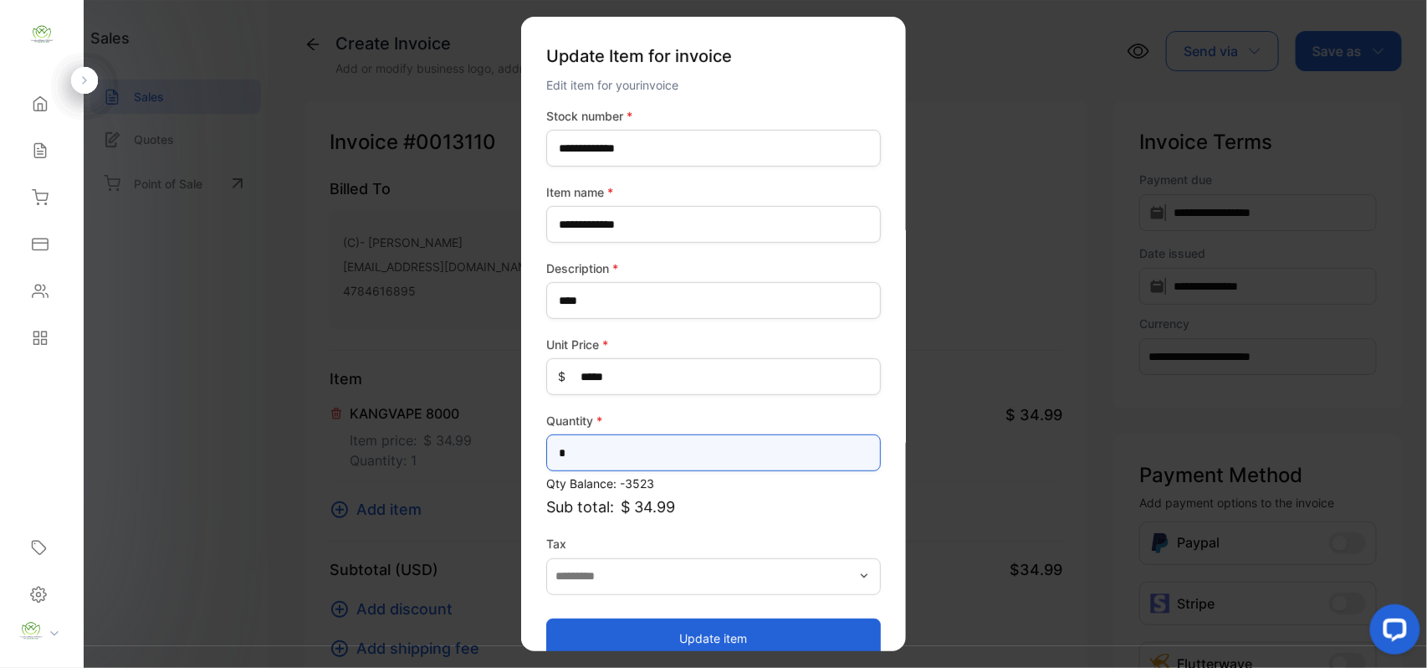
click at [630, 447] on input "*" at bounding box center [713, 452] width 335 height 37
type input "*"
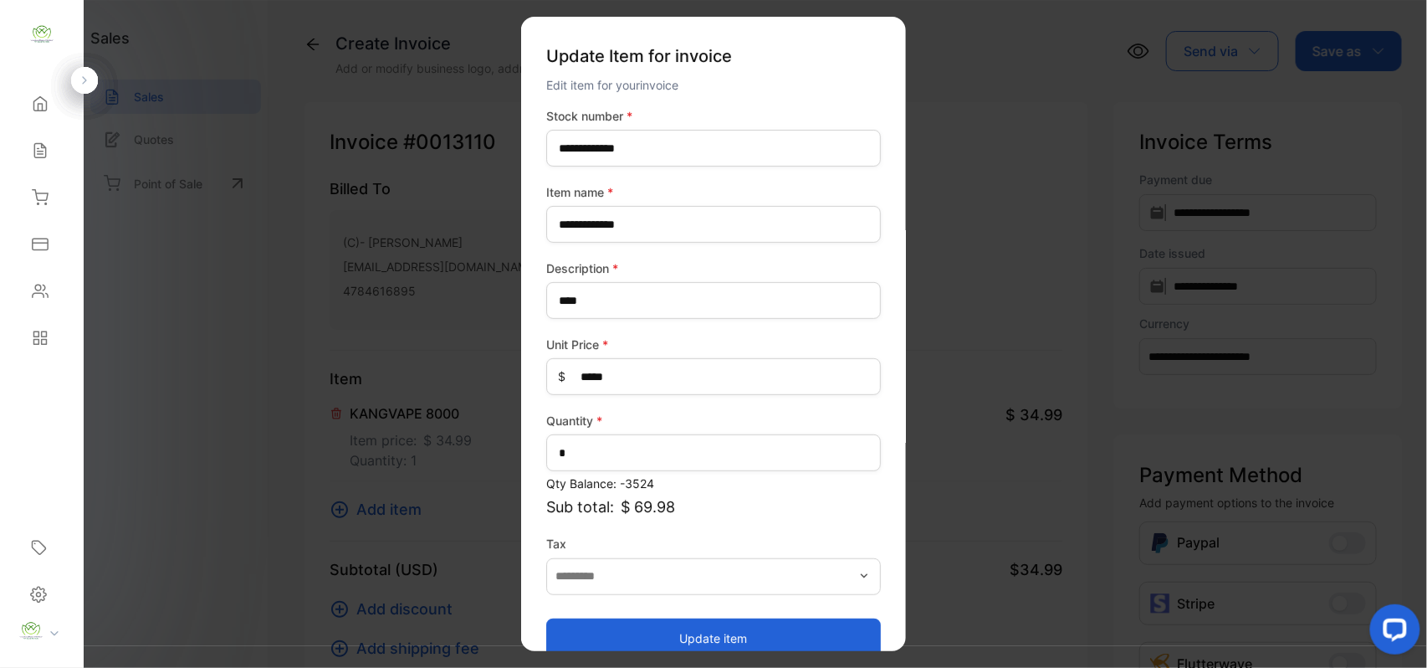
click at [642, 632] on button "Update item" at bounding box center [713, 637] width 335 height 40
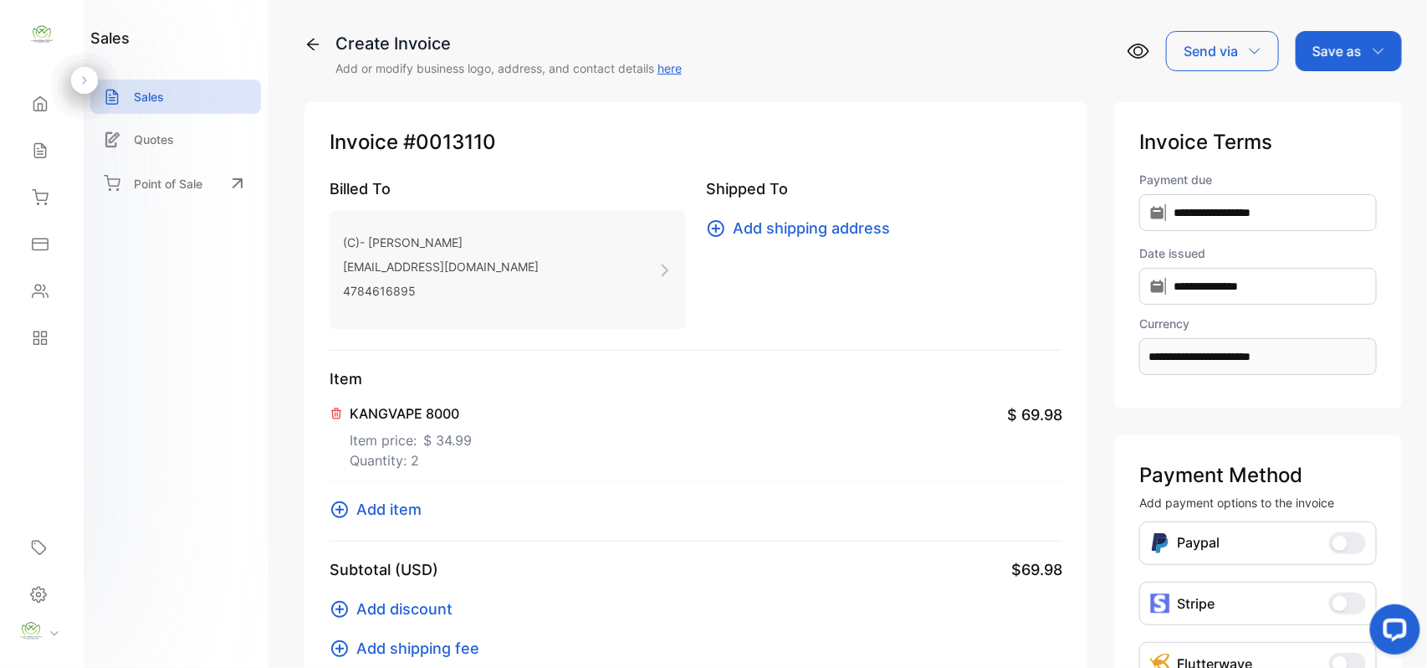
click at [408, 506] on span "Add item" at bounding box center [388, 509] width 65 height 23
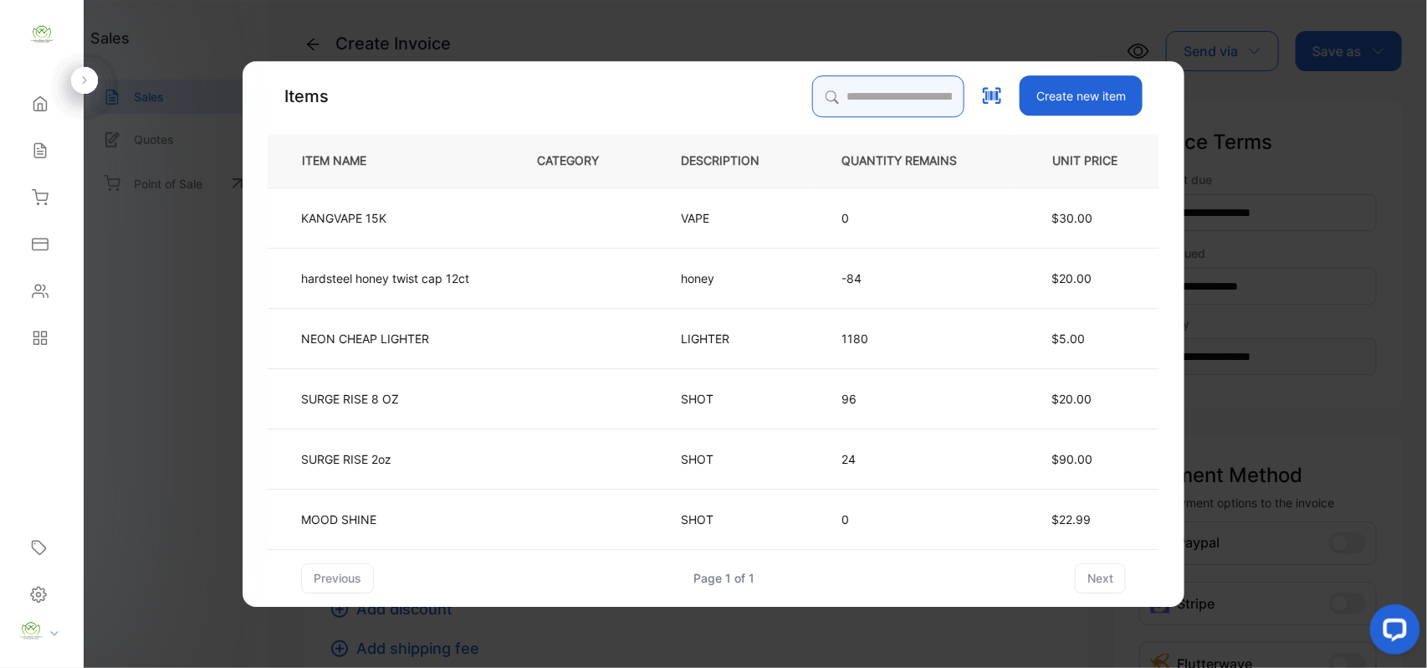
click at [912, 105] on input "search" at bounding box center [888, 96] width 152 height 42
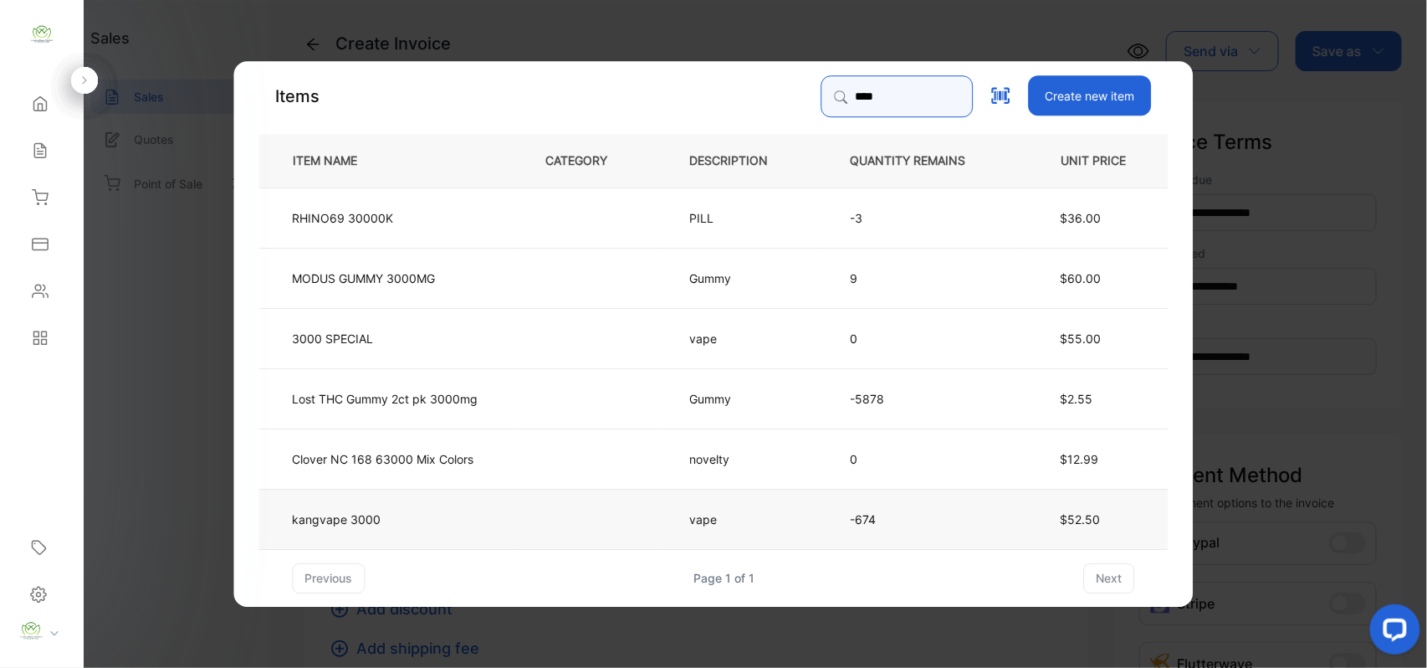
type input "****"
drag, startPoint x: 523, startPoint y: 522, endPoint x: 550, endPoint y: 520, distance: 27.7
click at [550, 520] on td at bounding box center [591, 518] width 144 height 60
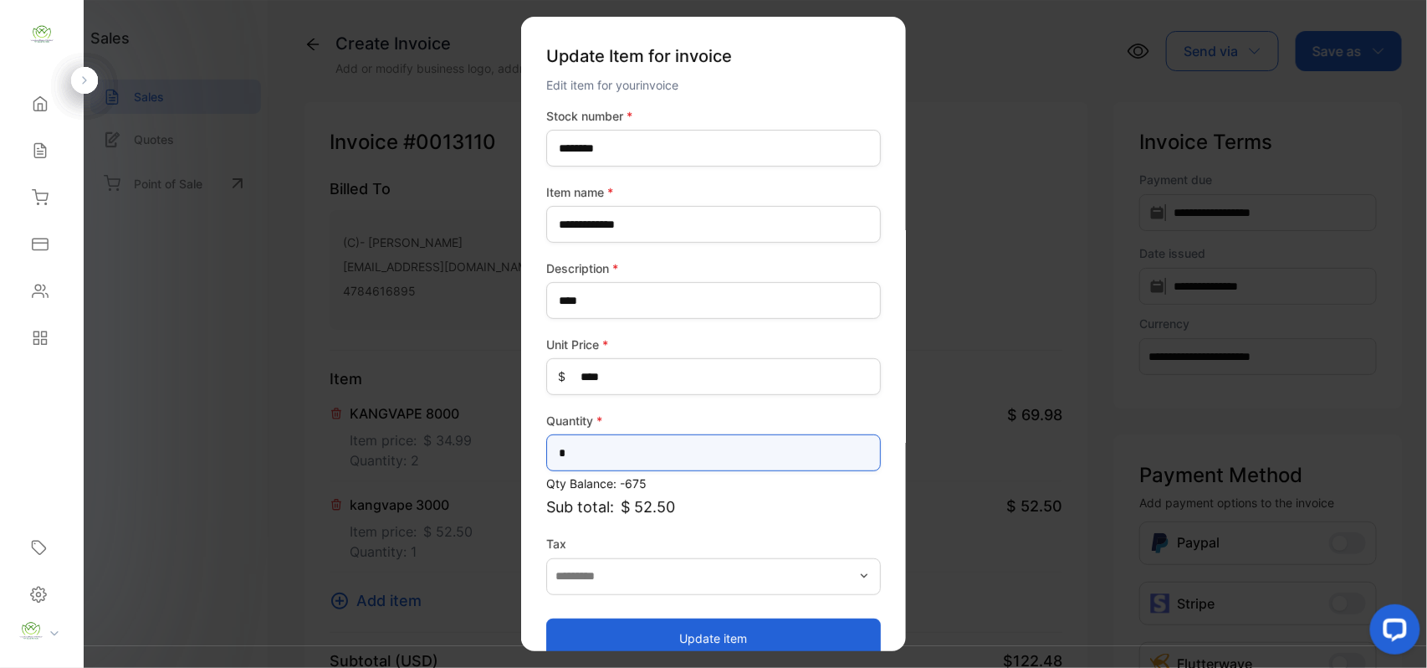
click at [710, 447] on input "*" at bounding box center [713, 452] width 335 height 37
type input "*"
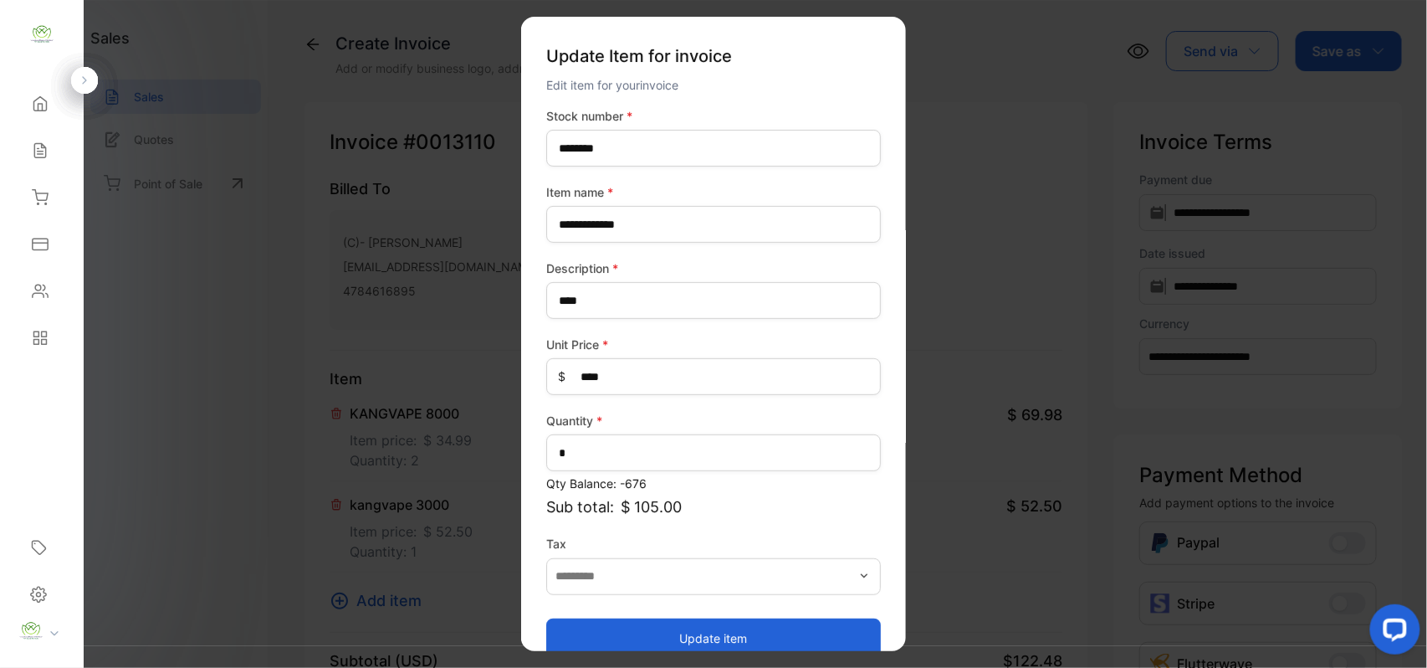
drag, startPoint x: 653, startPoint y: 636, endPoint x: 633, endPoint y: 620, distance: 25.0
click at [653, 636] on button "Update item" at bounding box center [713, 637] width 335 height 40
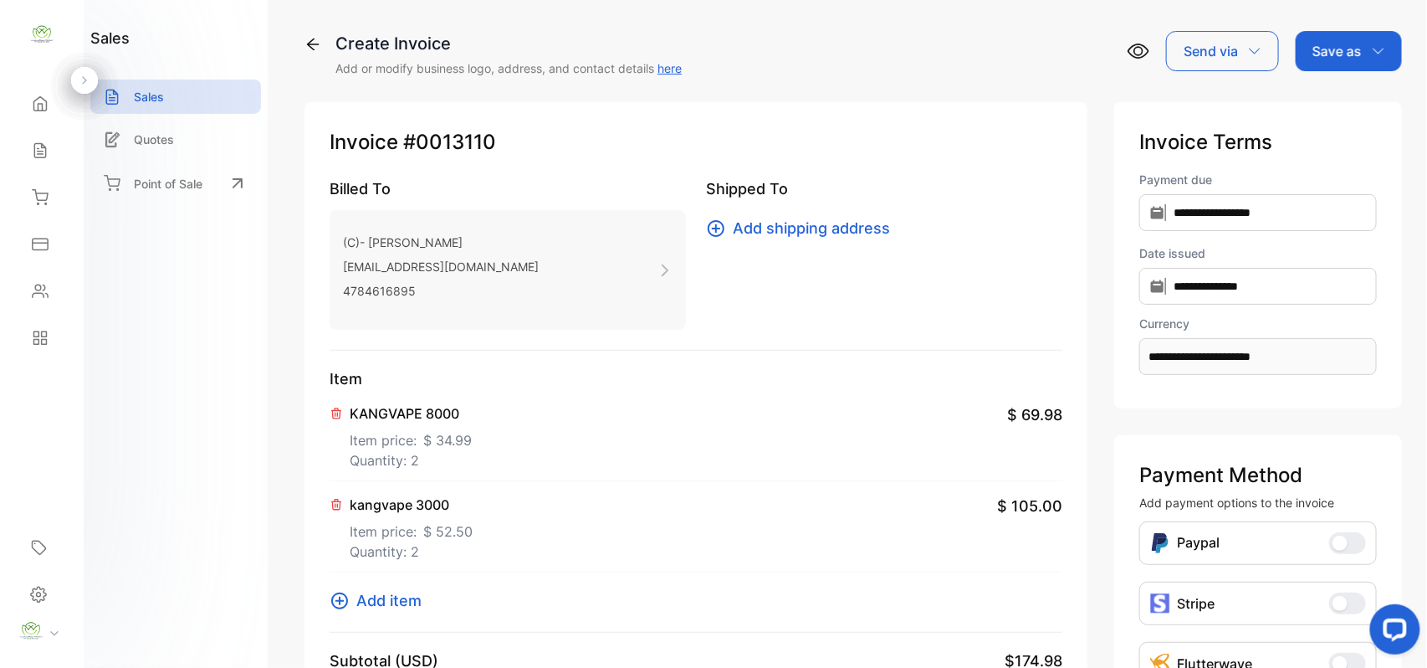
click at [402, 596] on span "Add item" at bounding box center [388, 600] width 65 height 23
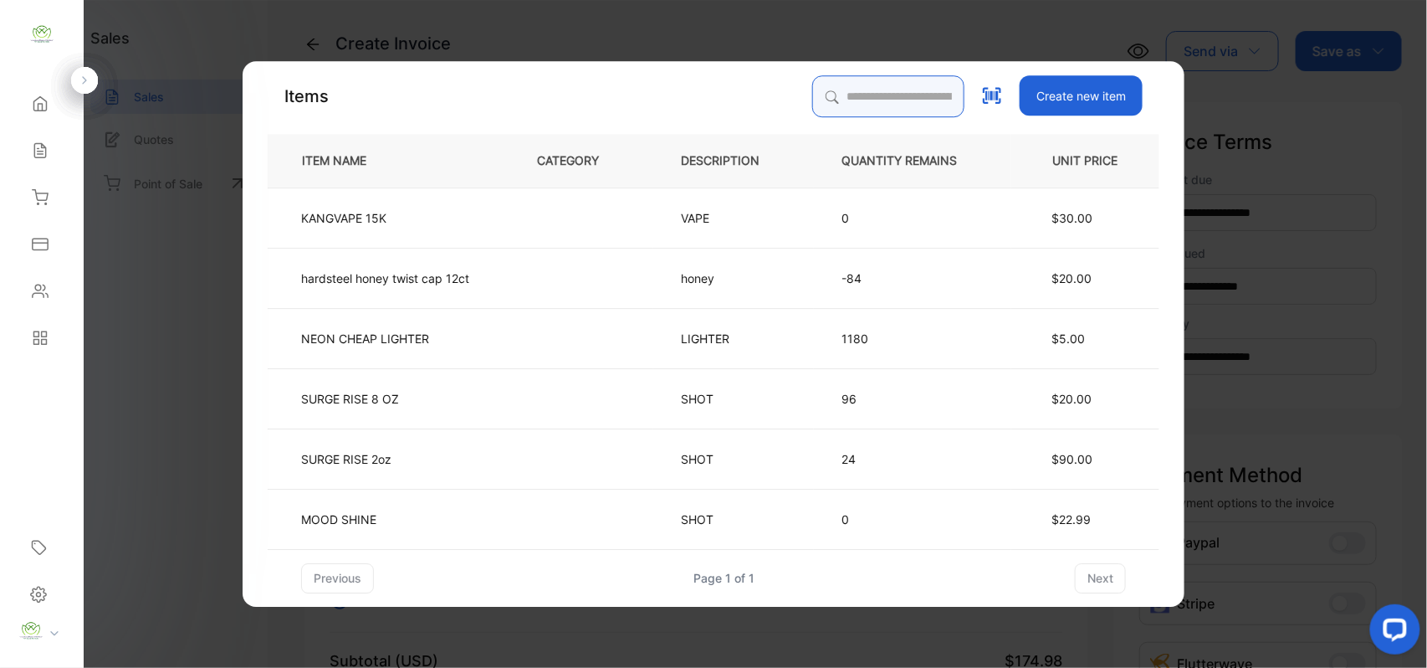
click at [882, 91] on input "search" at bounding box center [888, 96] width 152 height 42
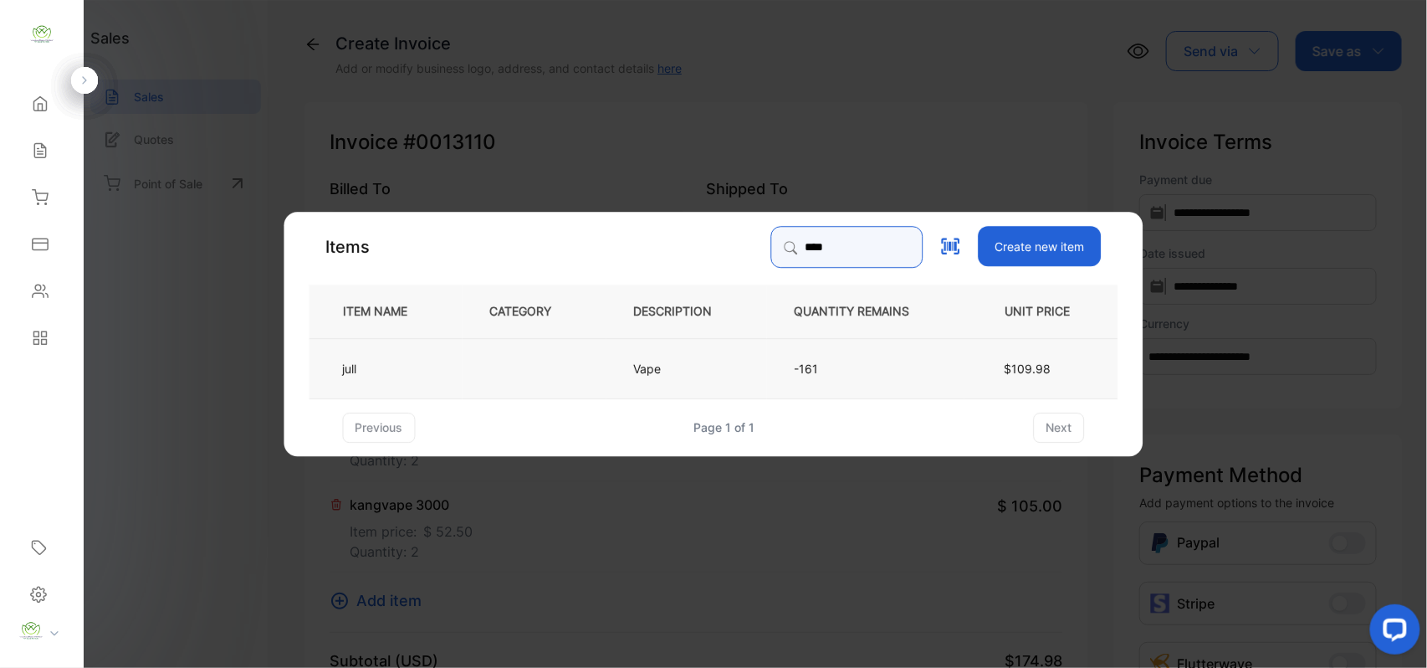
type input "****"
click at [650, 388] on td "Vape" at bounding box center [686, 367] width 161 height 60
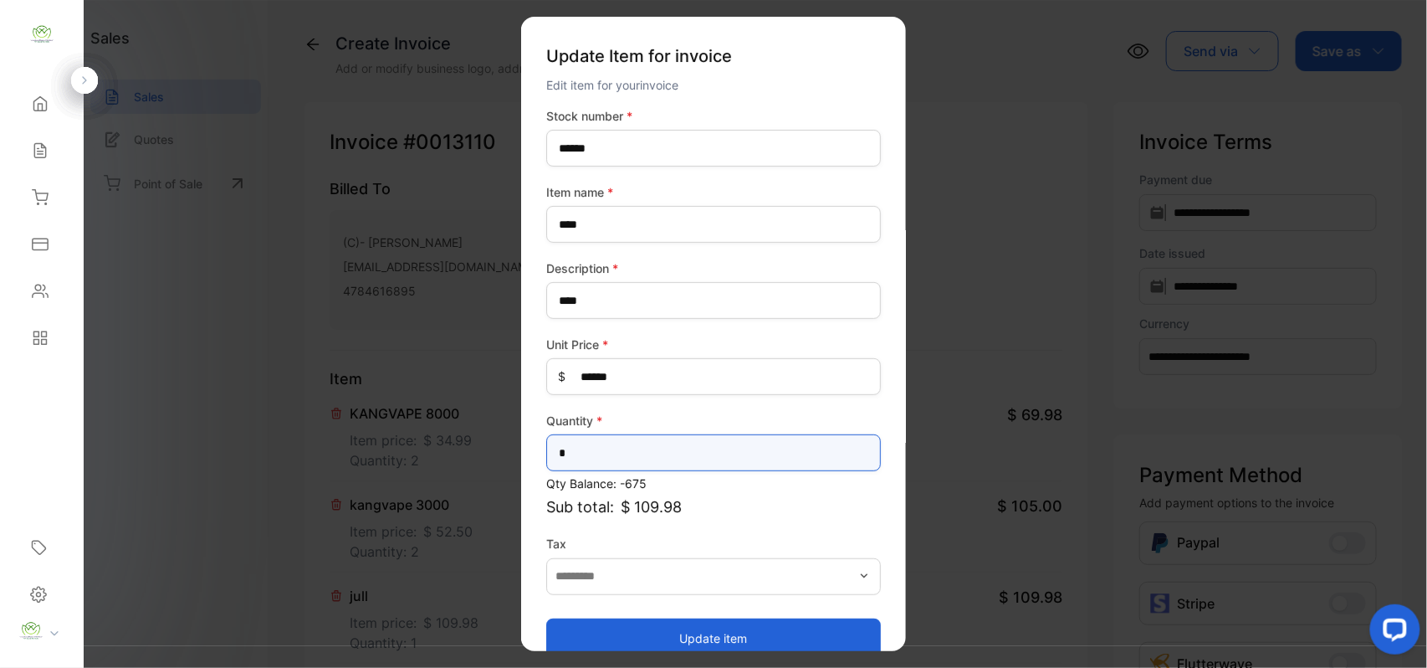
click at [632, 466] on input "*" at bounding box center [713, 452] width 335 height 37
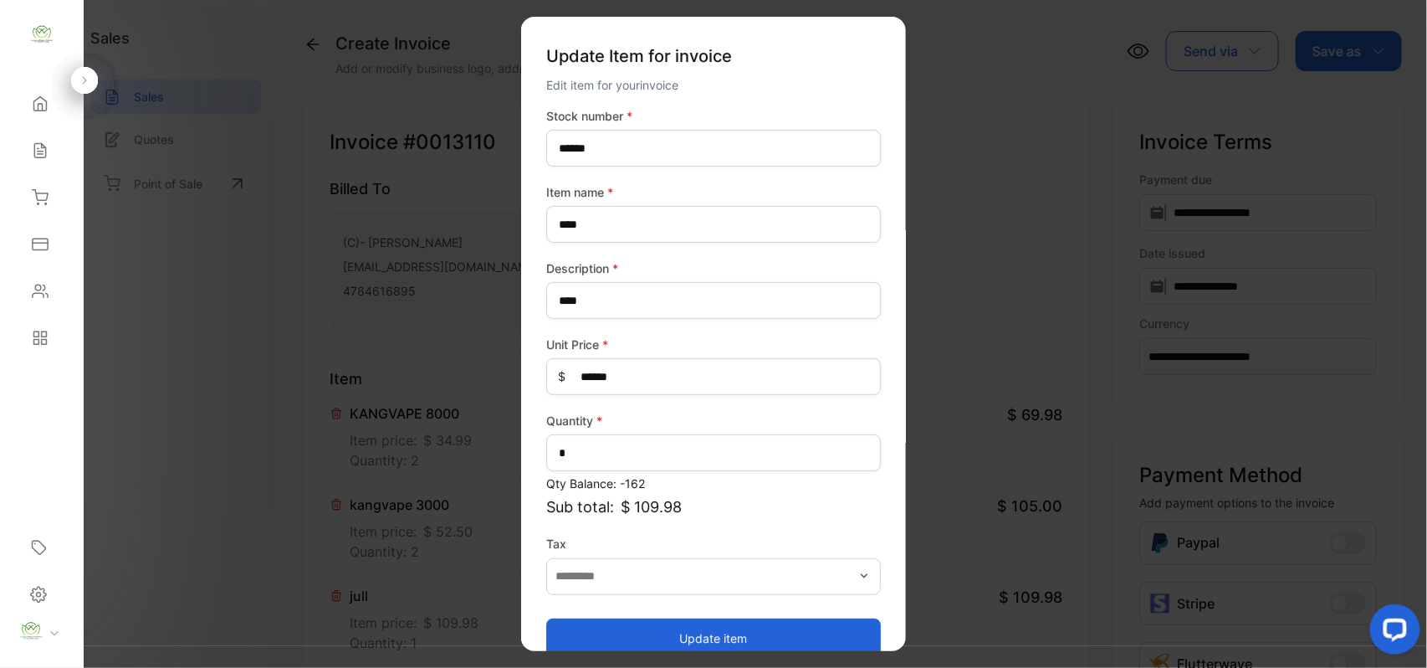
click at [666, 627] on button "Update item" at bounding box center [713, 637] width 335 height 40
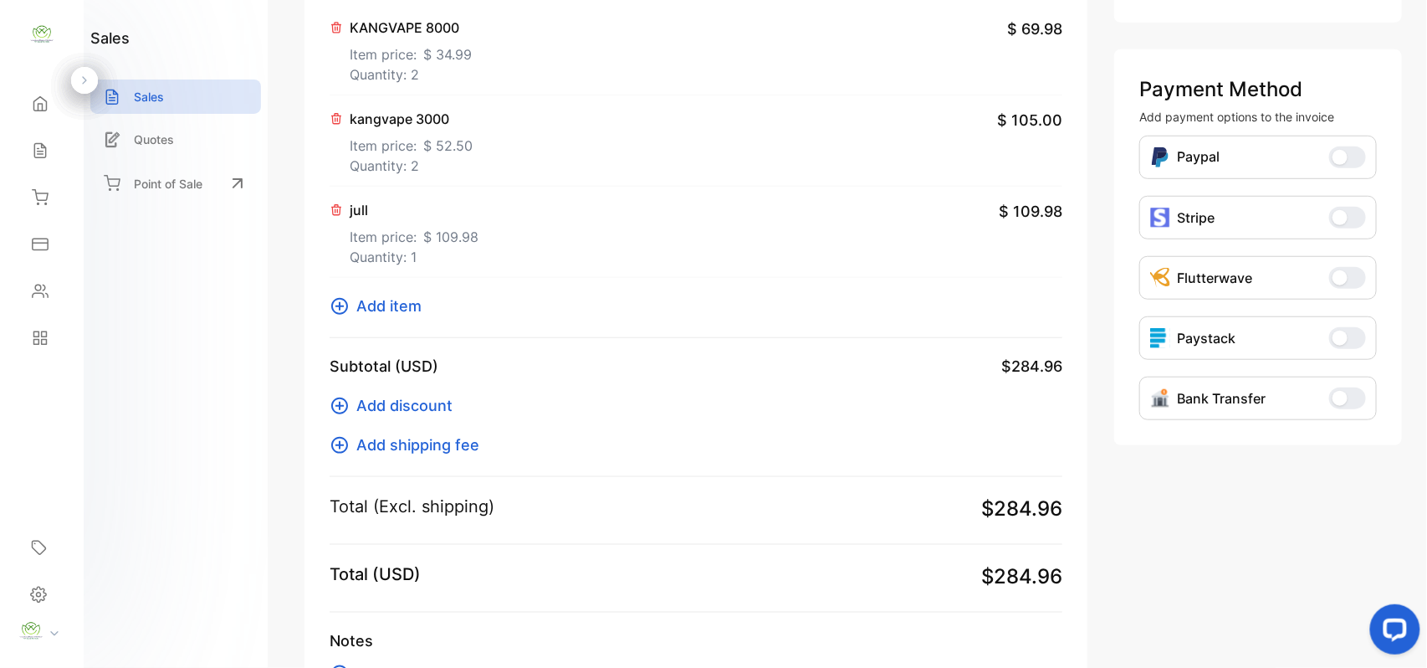
scroll to position [524, 0]
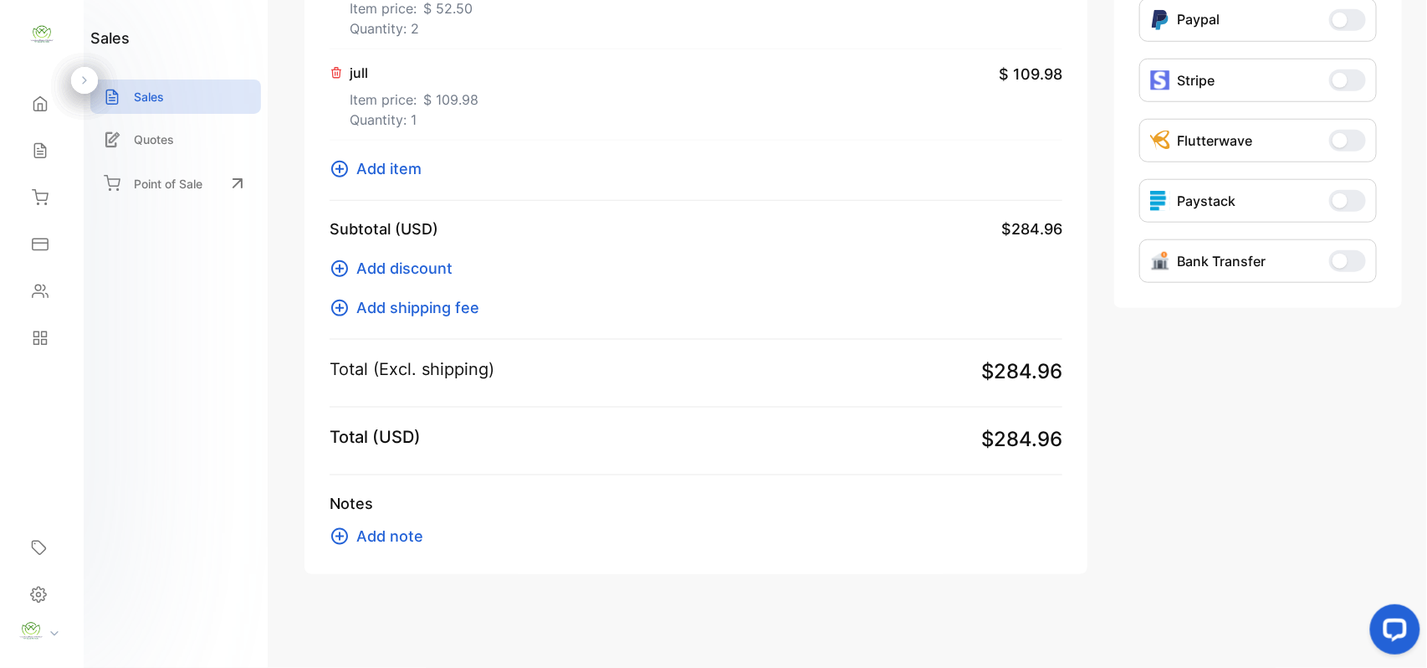
click at [390, 171] on span "Add item" at bounding box center [388, 168] width 65 height 23
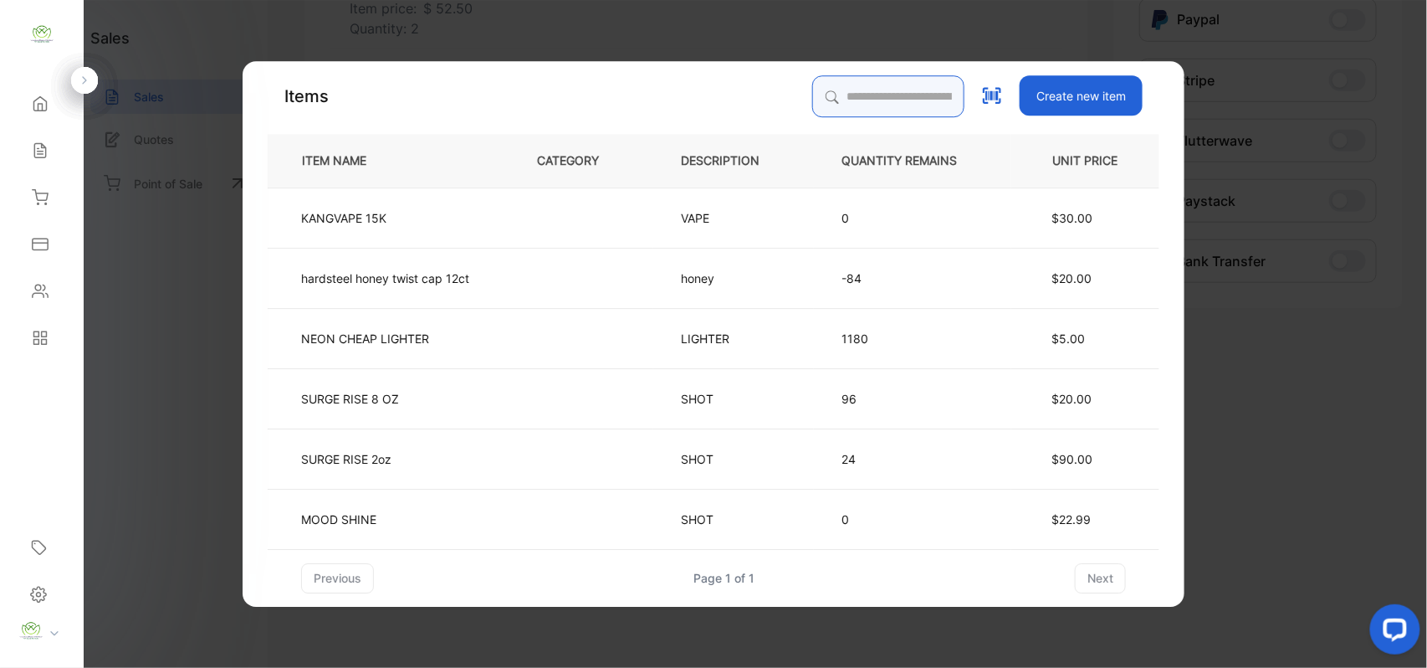
click at [847, 95] on input "search" at bounding box center [888, 96] width 152 height 42
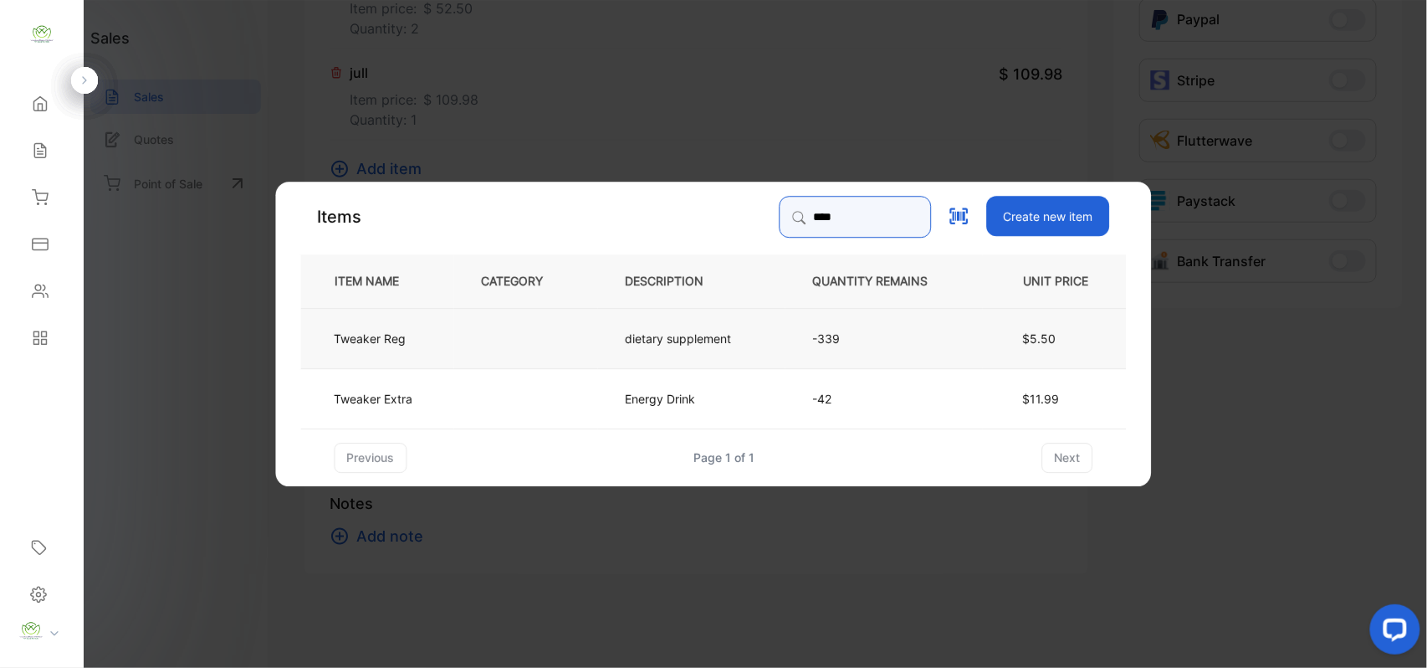
type input "****"
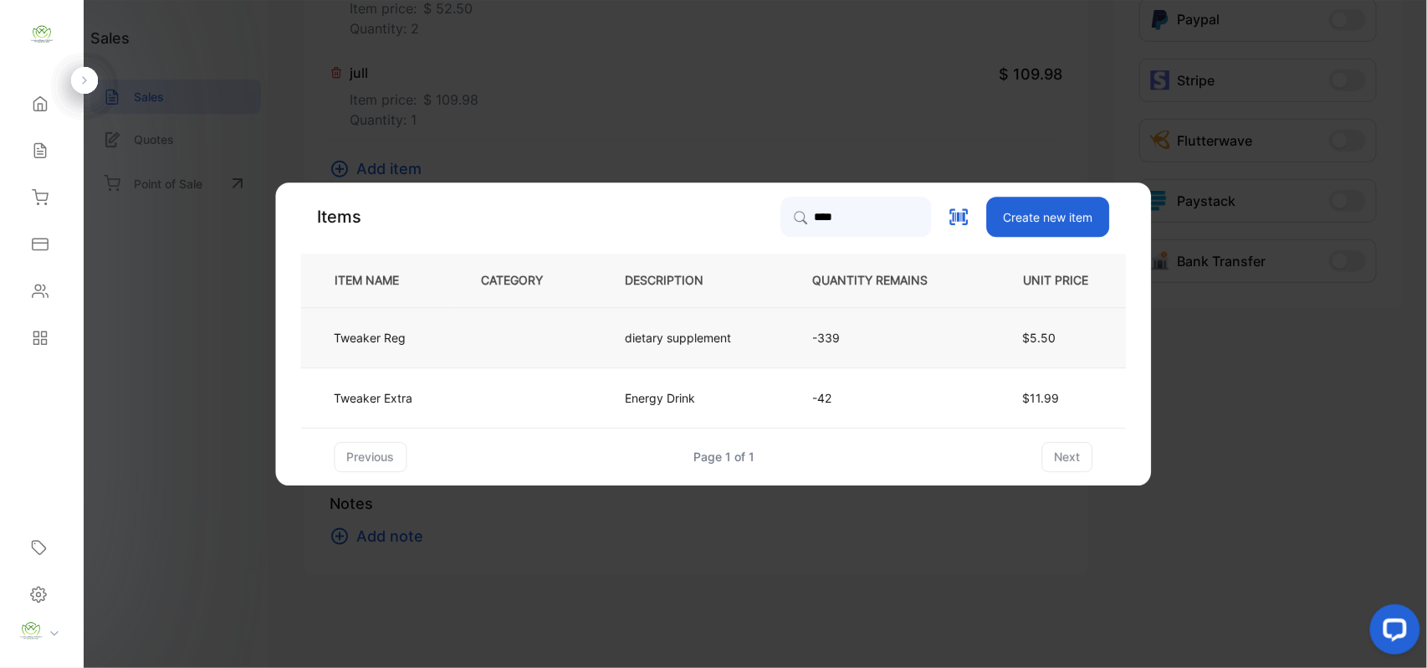
click at [537, 342] on td at bounding box center [526, 337] width 144 height 60
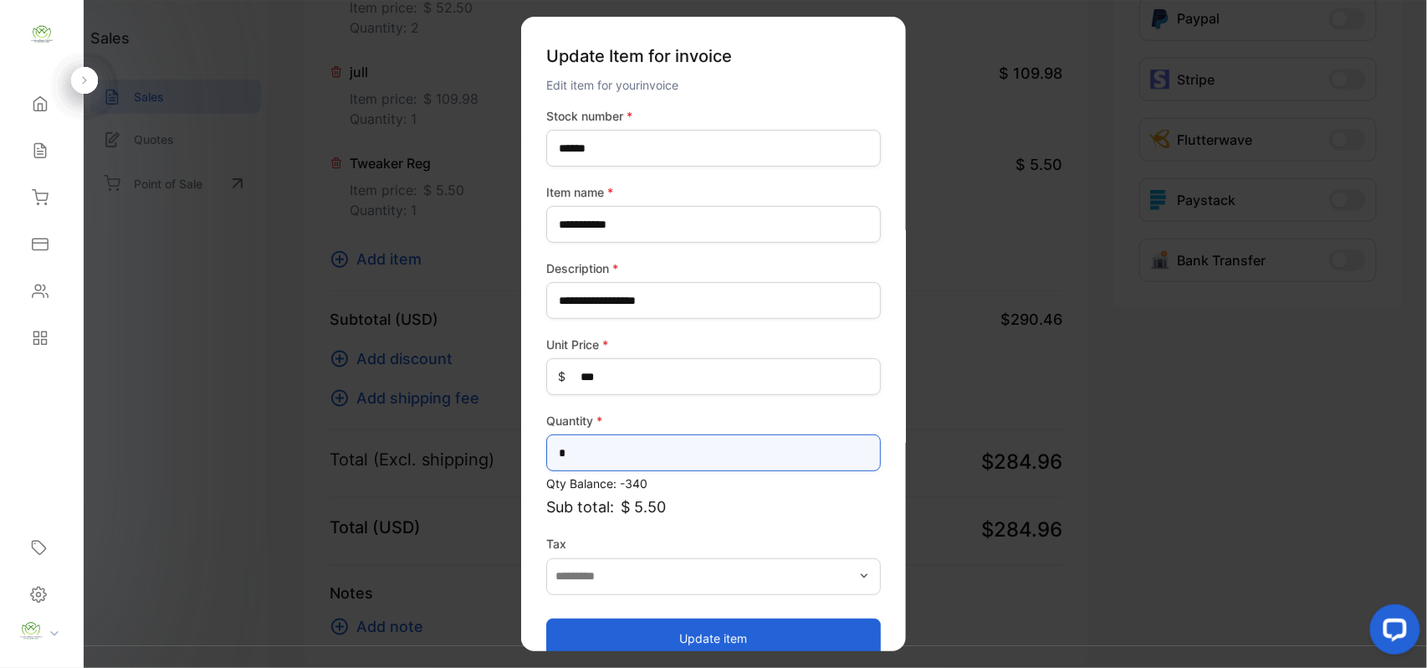
drag, startPoint x: 610, startPoint y: 439, endPoint x: 620, endPoint y: 438, distance: 10.1
click at [620, 438] on input "*" at bounding box center [713, 452] width 335 height 37
type input "*"
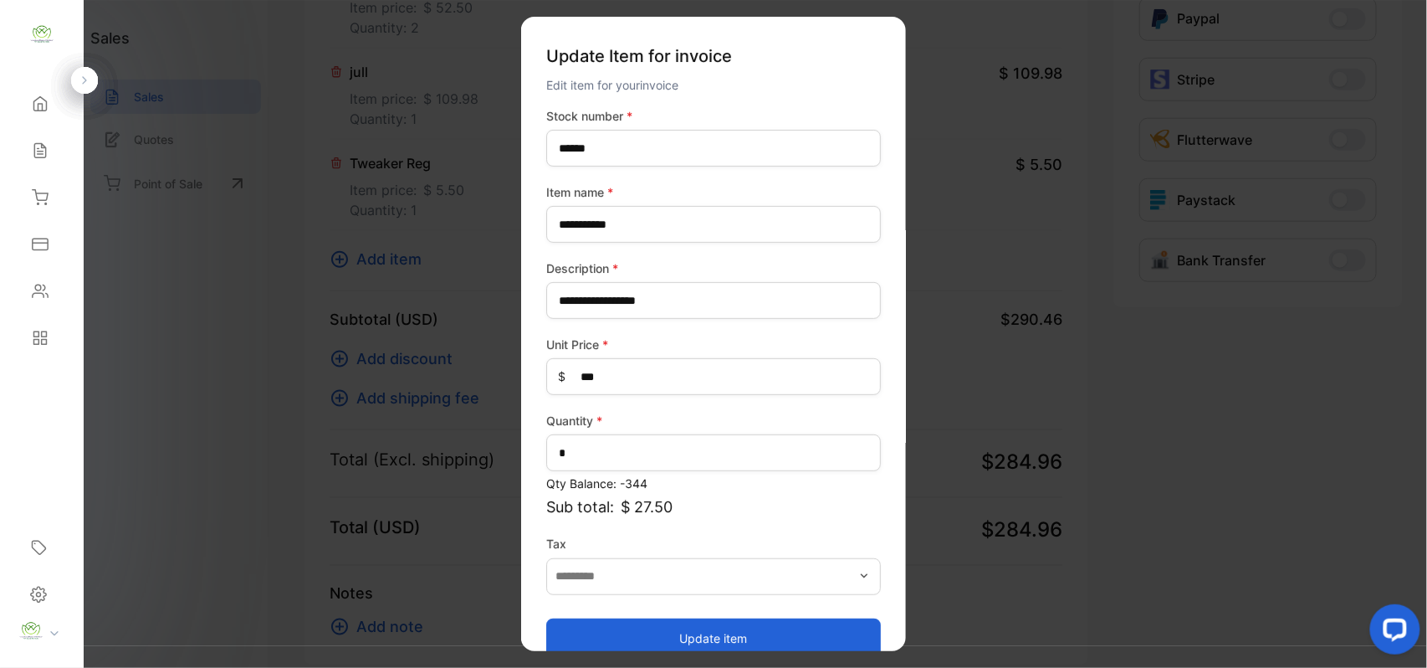
click at [584, 626] on button "Update item" at bounding box center [713, 637] width 335 height 40
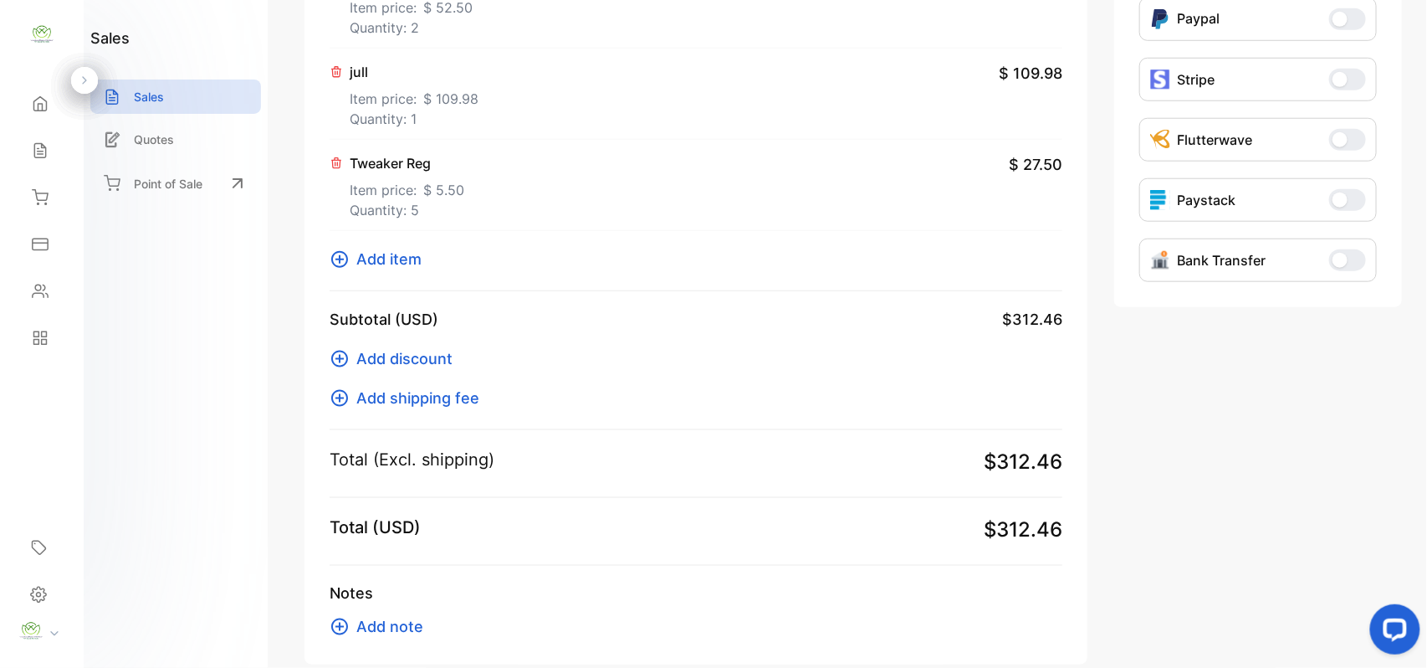
click at [417, 264] on span "Add item" at bounding box center [388, 259] width 65 height 23
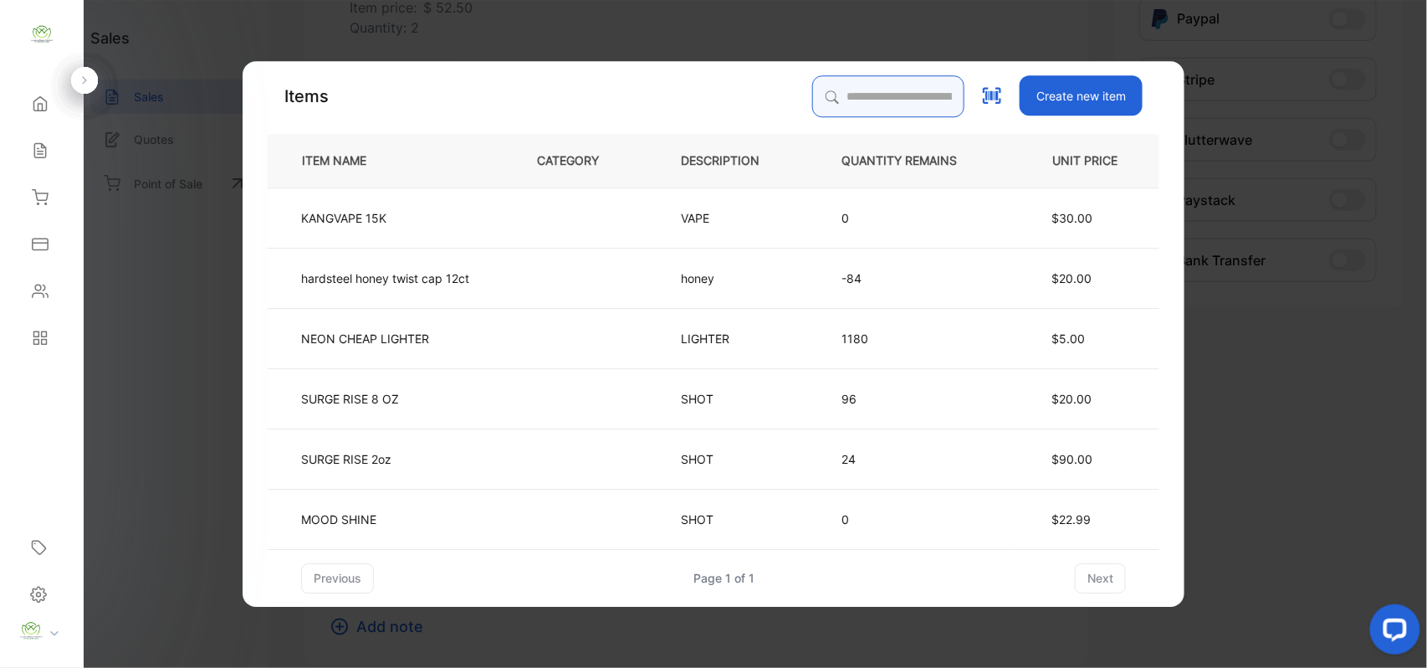
click at [840, 100] on input "search" at bounding box center [888, 96] width 152 height 42
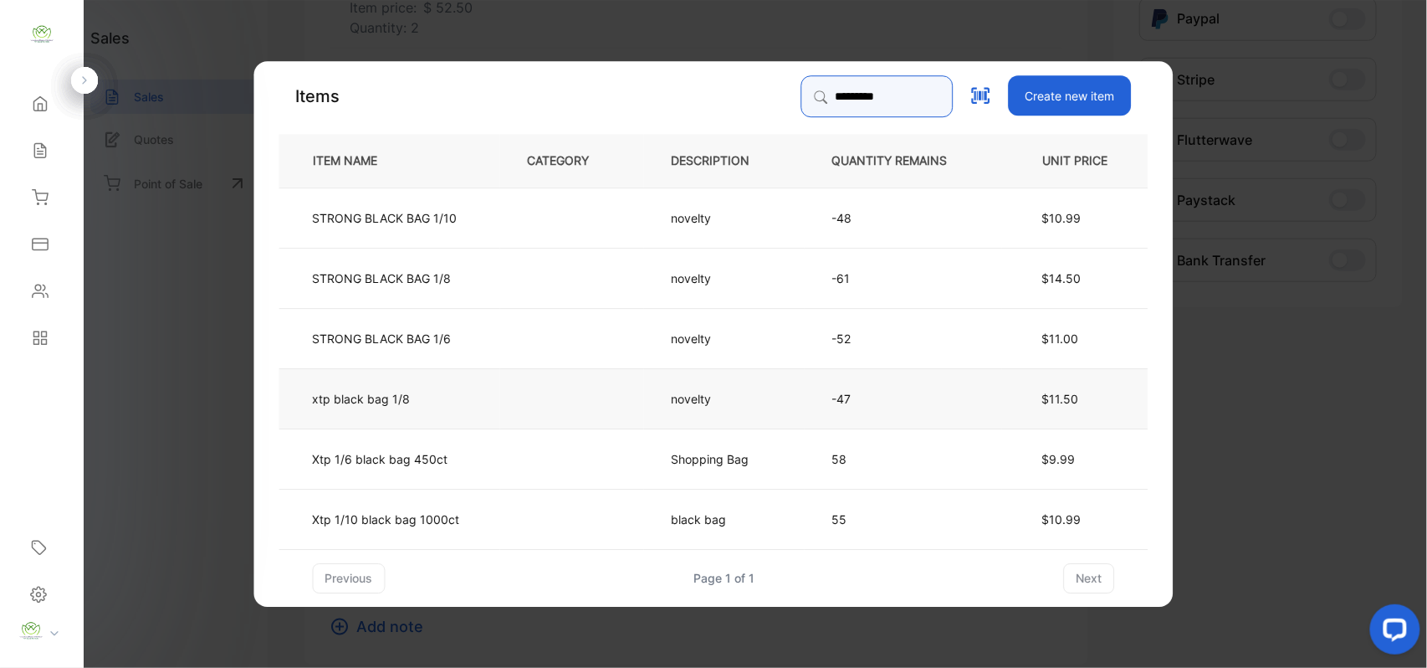
type input "*********"
click at [509, 392] on td at bounding box center [572, 397] width 144 height 60
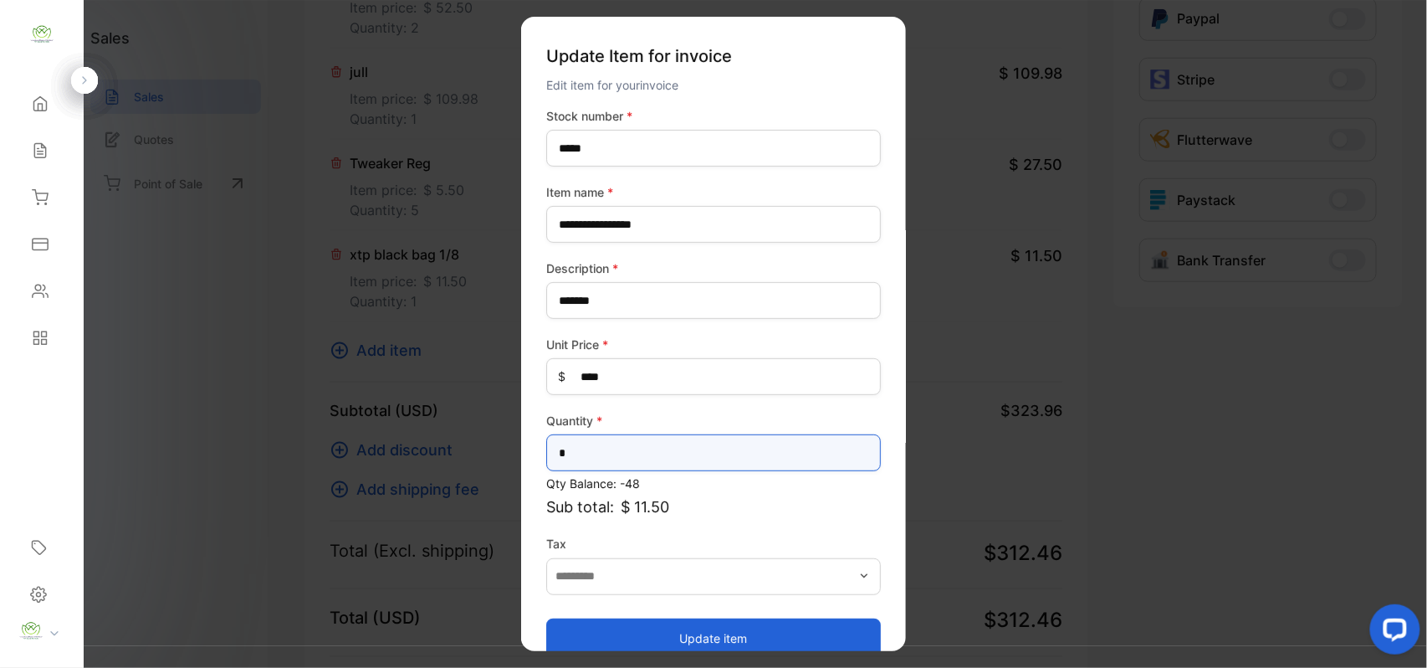
click at [734, 458] on input "*" at bounding box center [713, 452] width 335 height 37
type input "*"
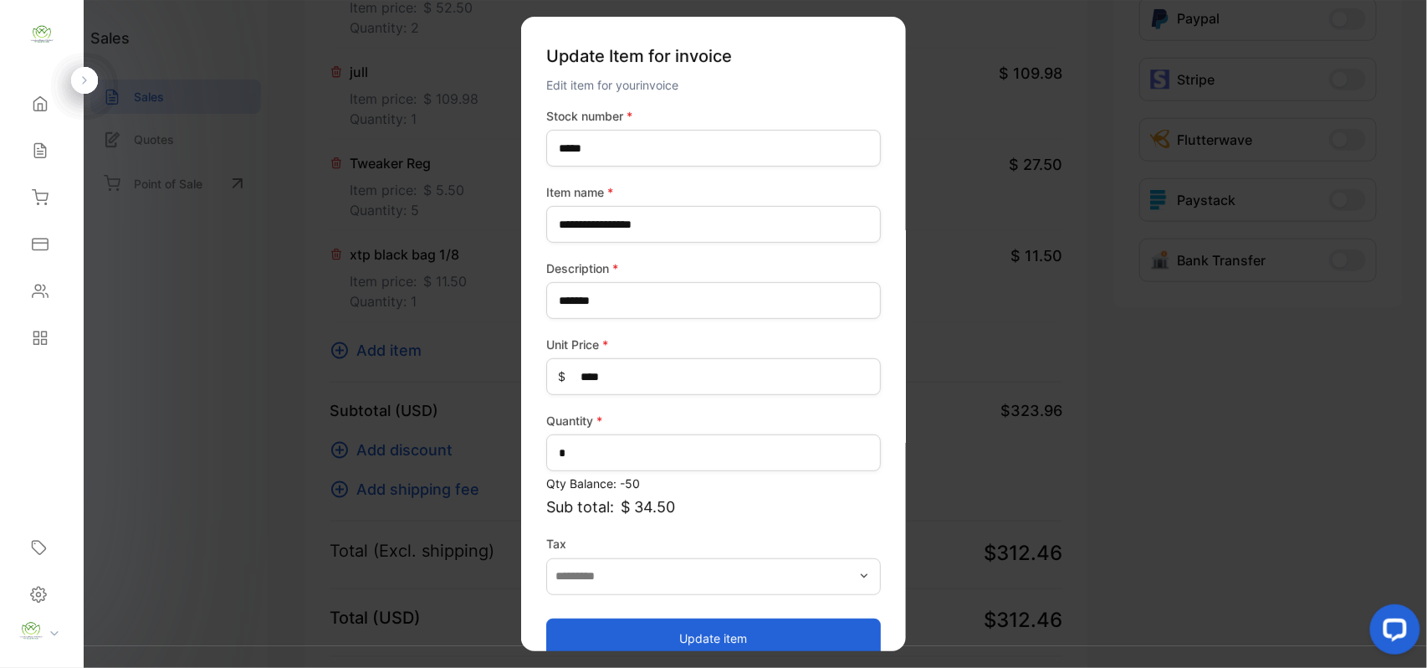
drag, startPoint x: 755, startPoint y: 629, endPoint x: 760, endPoint y: 621, distance: 10.2
click at [757, 627] on button "Update item" at bounding box center [713, 637] width 335 height 40
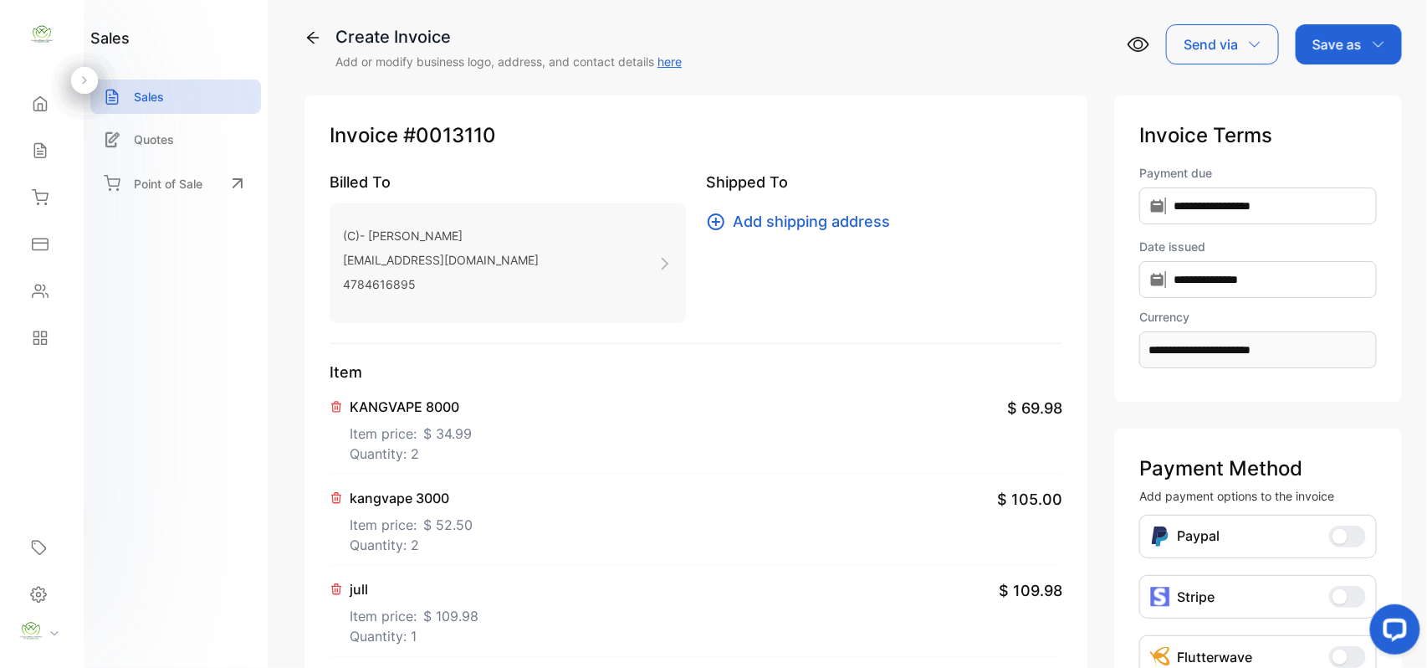
scroll to position [3, 0]
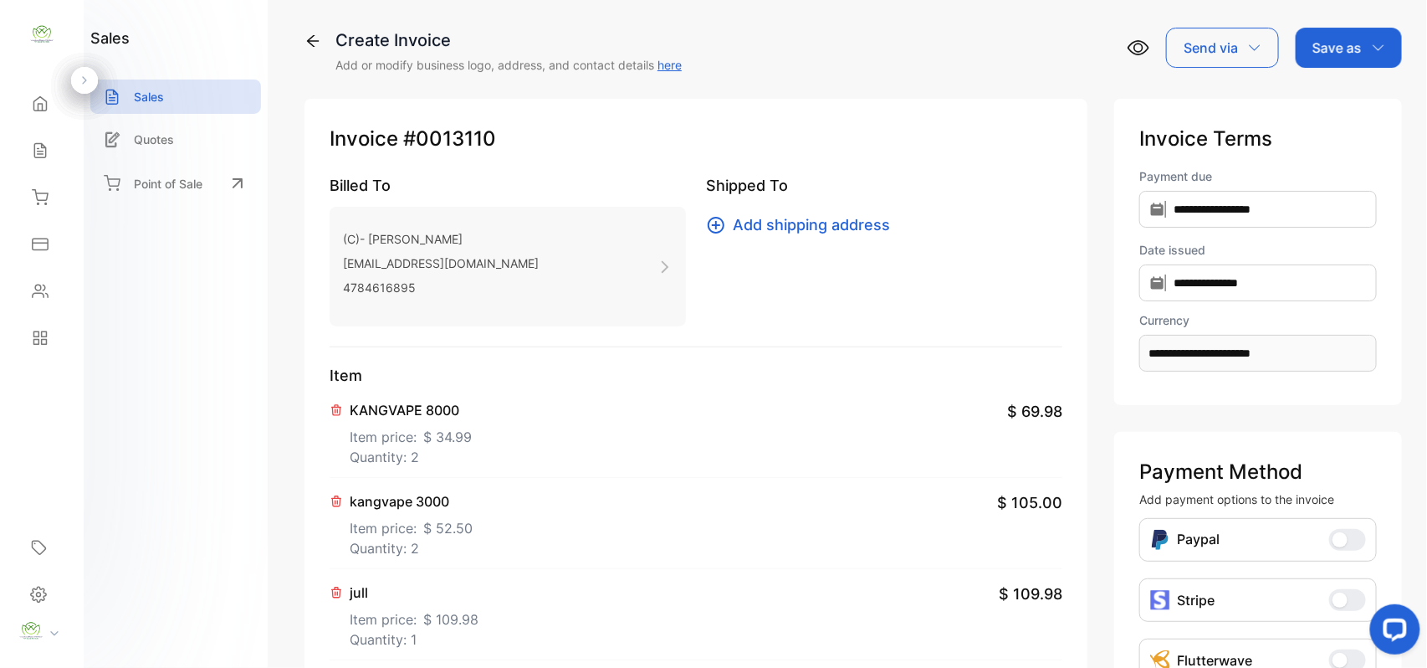
click at [1338, 54] on p "Save as" at bounding box center [1337, 48] width 49 height 20
click at [1328, 91] on div "Invoice" at bounding box center [1345, 102] width 96 height 33
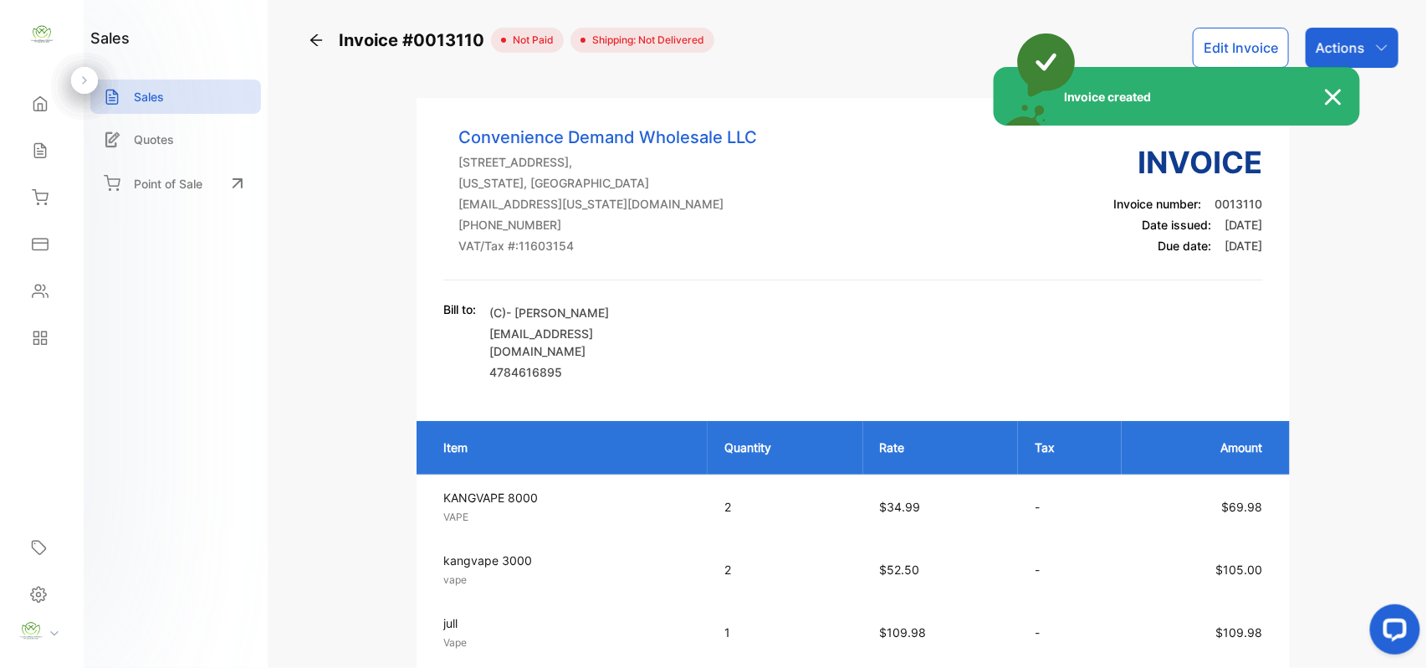
click at [1363, 37] on div "Invoice created" at bounding box center [713, 334] width 1427 height 668
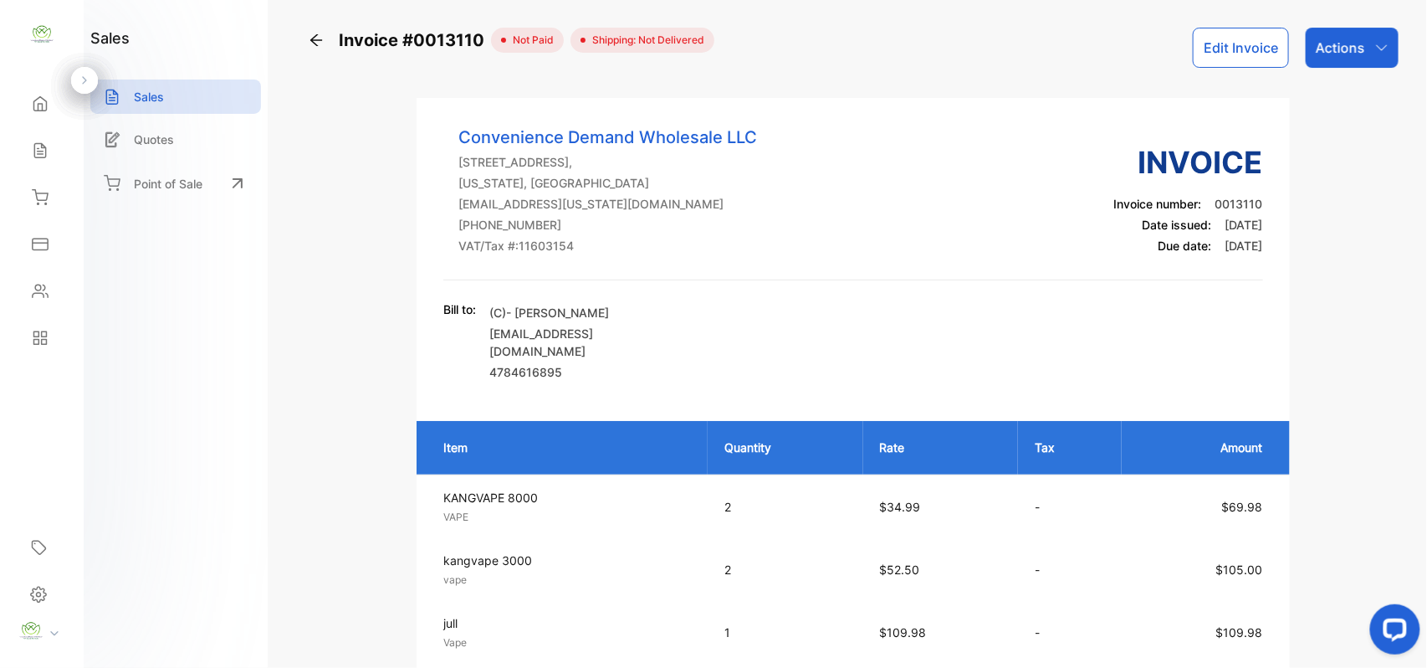
drag, startPoint x: 1363, startPoint y: 37, endPoint x: 1372, endPoint y: 38, distance: 9.2
click at [1372, 35] on div "Actions" at bounding box center [1352, 48] width 93 height 40
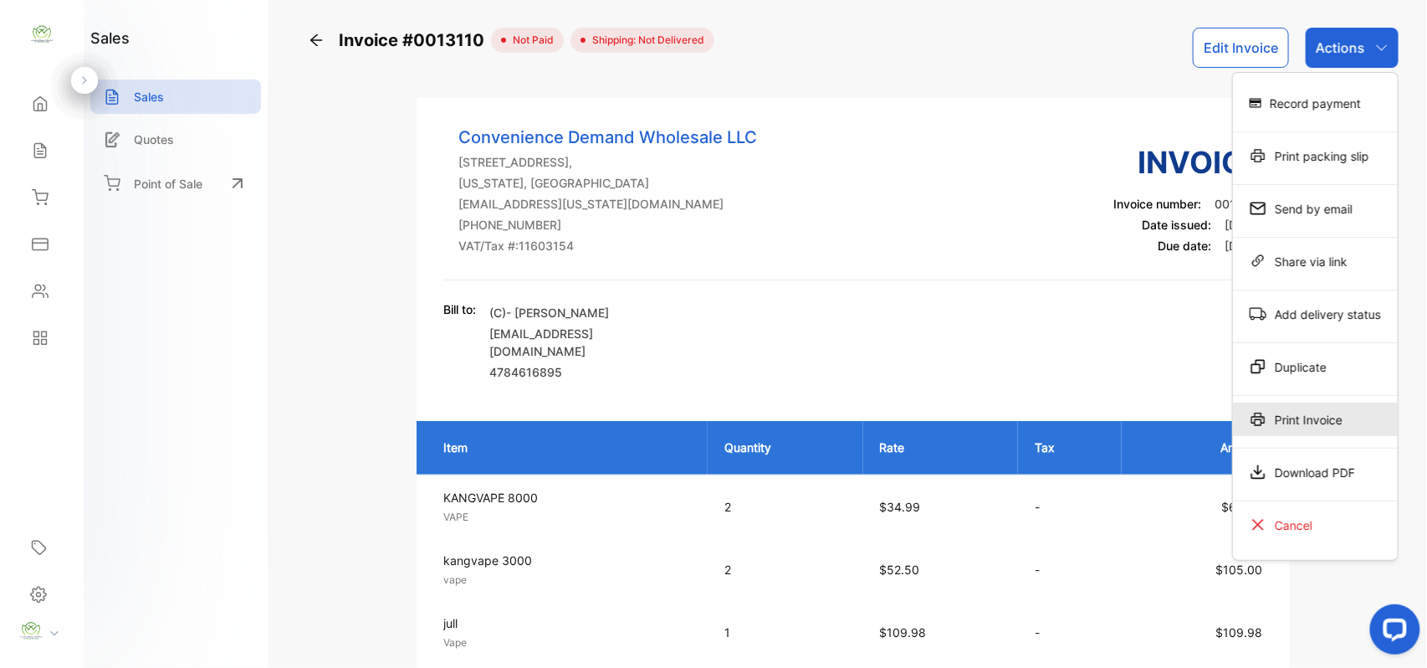
click at [1342, 407] on div "Print Invoice" at bounding box center [1315, 418] width 165 height 33
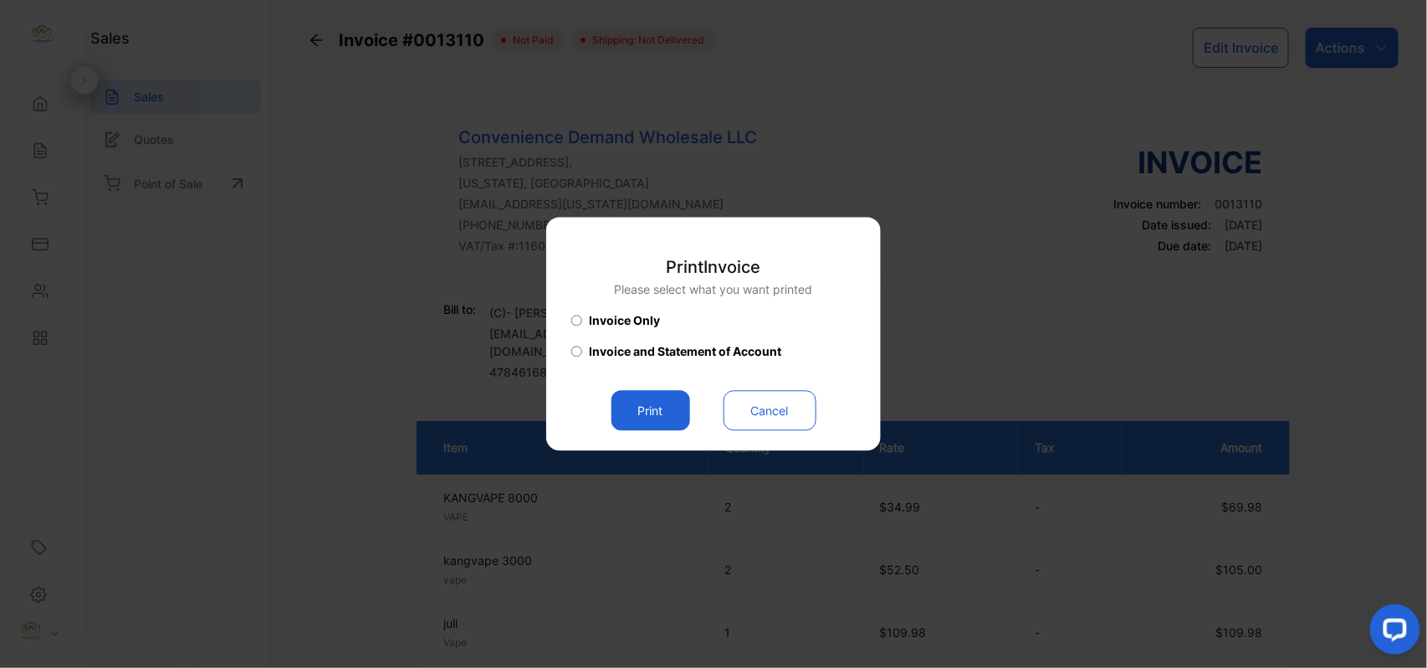
drag, startPoint x: 641, startPoint y: 392, endPoint x: 671, endPoint y: 425, distance: 44.4
click at [650, 402] on button "Print" at bounding box center [651, 411] width 79 height 40
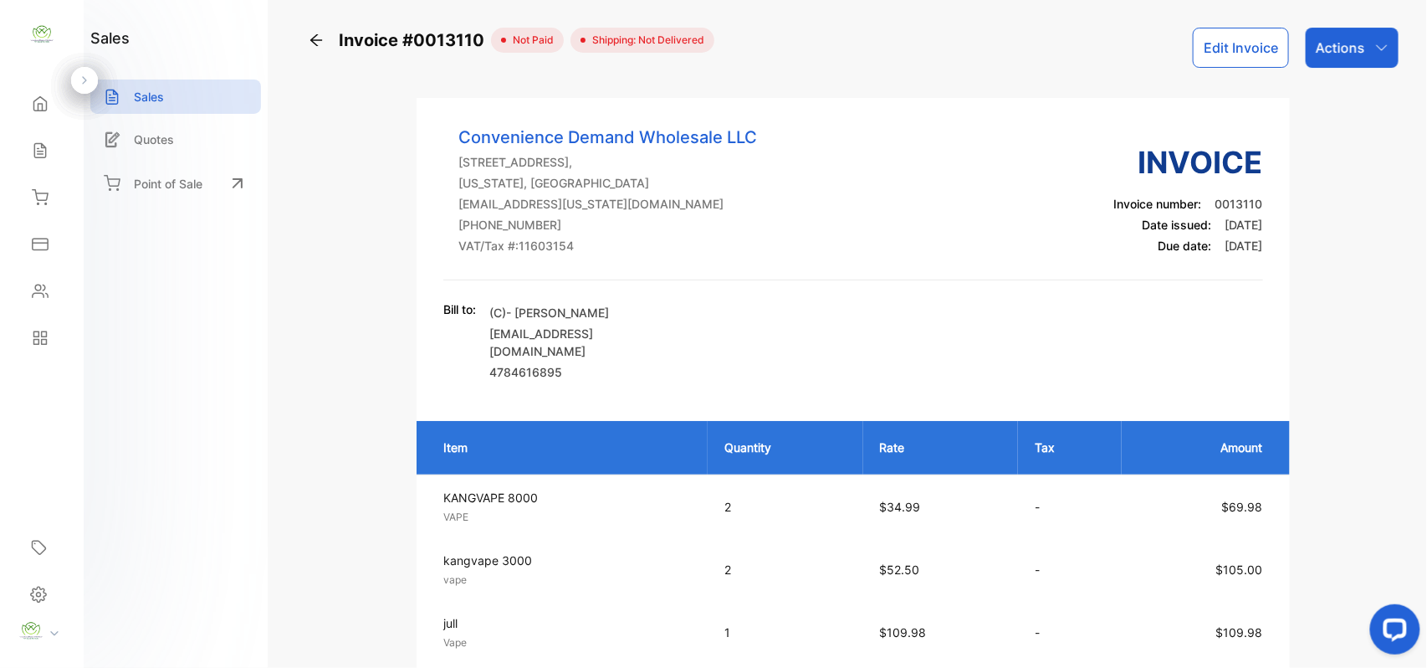
click at [49, 145] on div "Sales" at bounding box center [41, 150] width 57 height 33
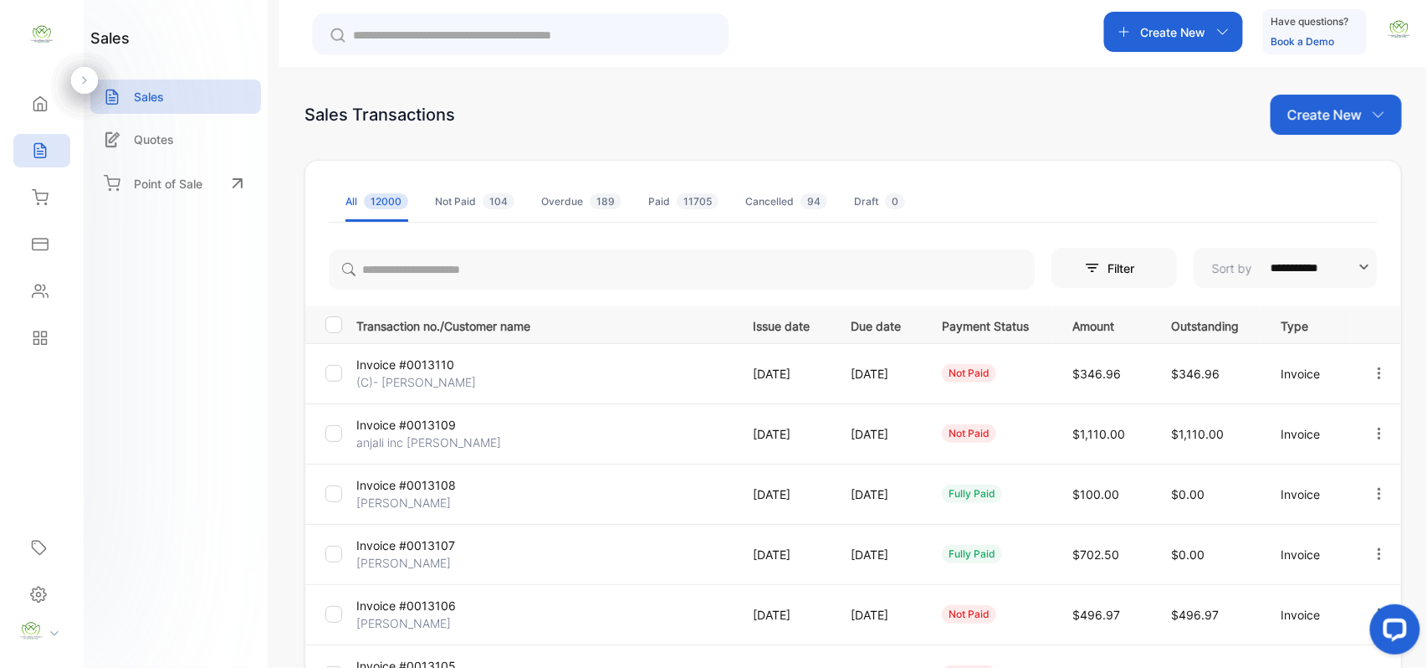
click at [1287, 112] on p "Create New" at bounding box center [1324, 115] width 74 height 20
click at [1347, 164] on span "Invoice" at bounding box center [1338, 170] width 39 height 18
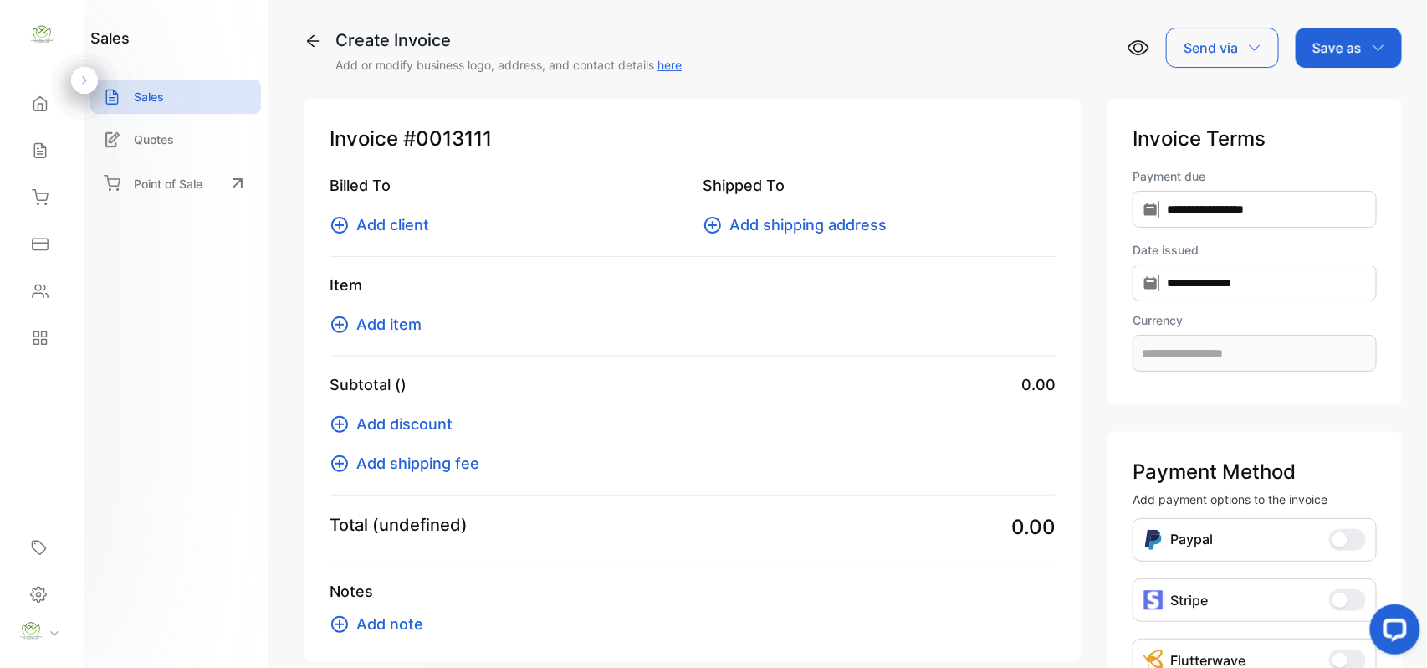
click at [417, 224] on span "Add client" at bounding box center [392, 224] width 73 height 23
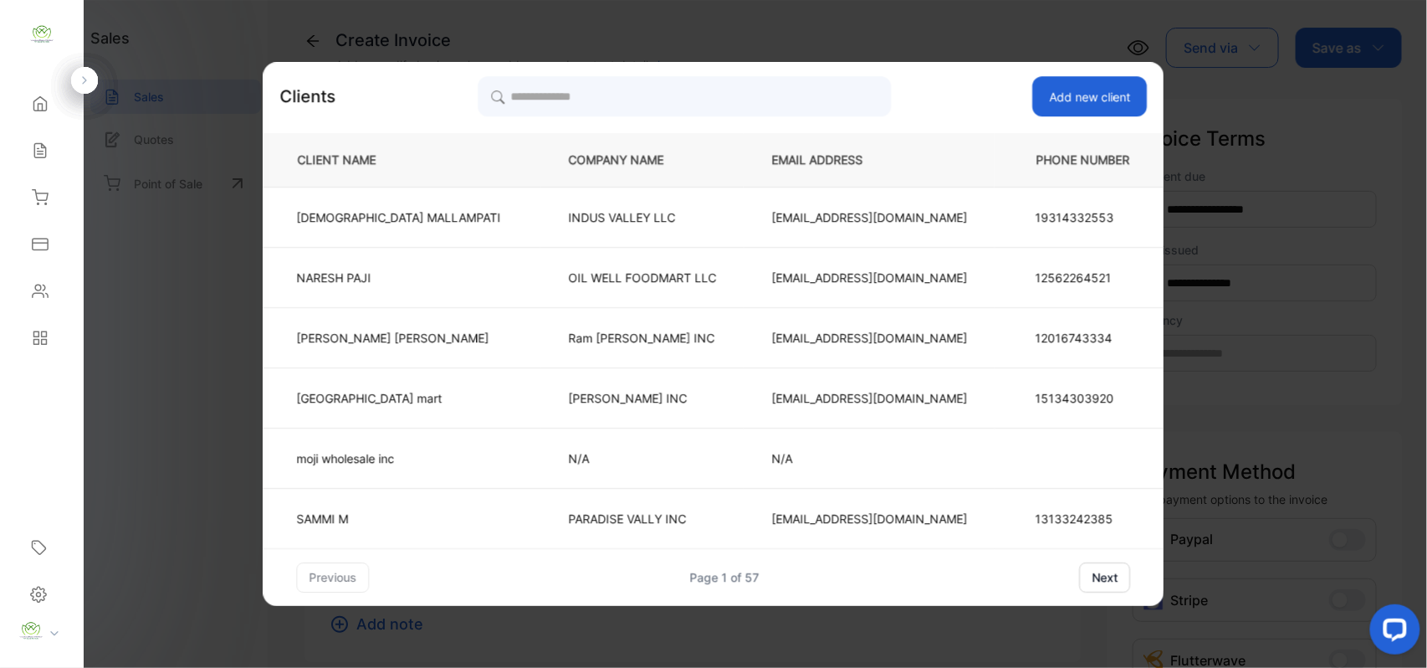
type input "**********"
click at [666, 84] on input "search" at bounding box center [684, 96] width 413 height 42
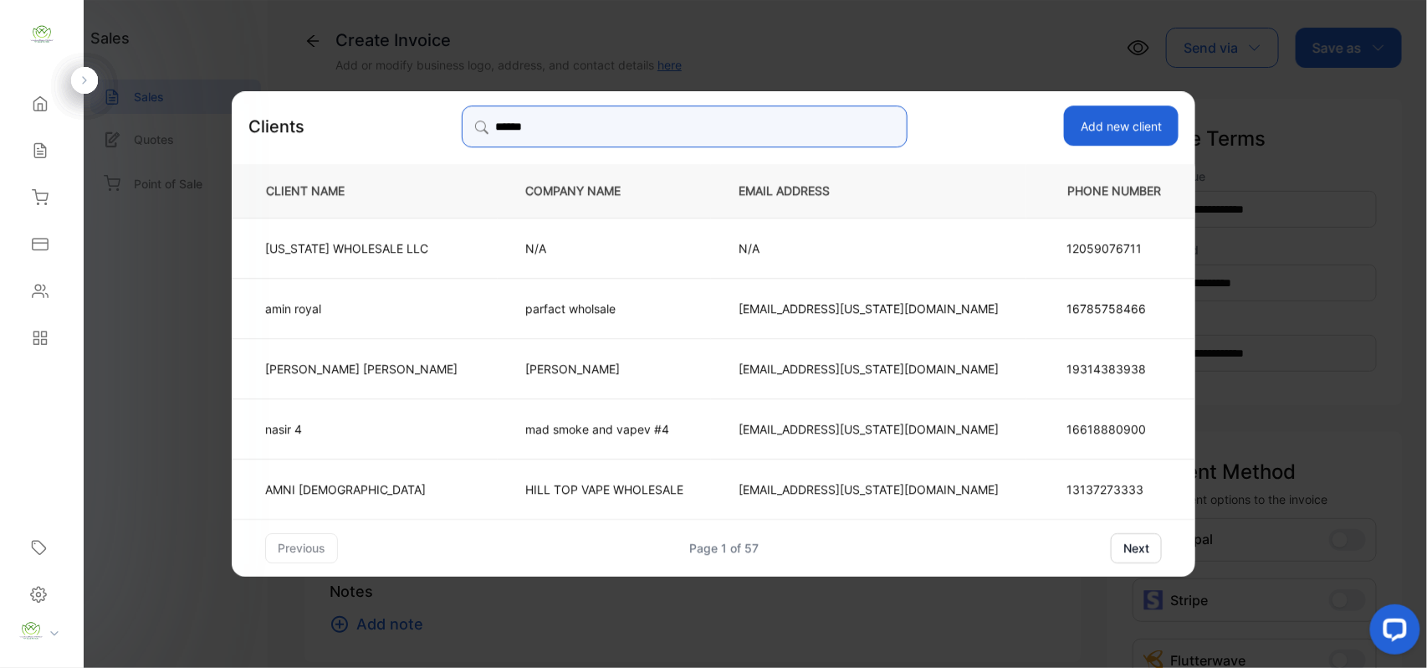
type input "******"
click at [458, 238] on p "[US_STATE] WHOLESALE LLC" at bounding box center [361, 247] width 192 height 18
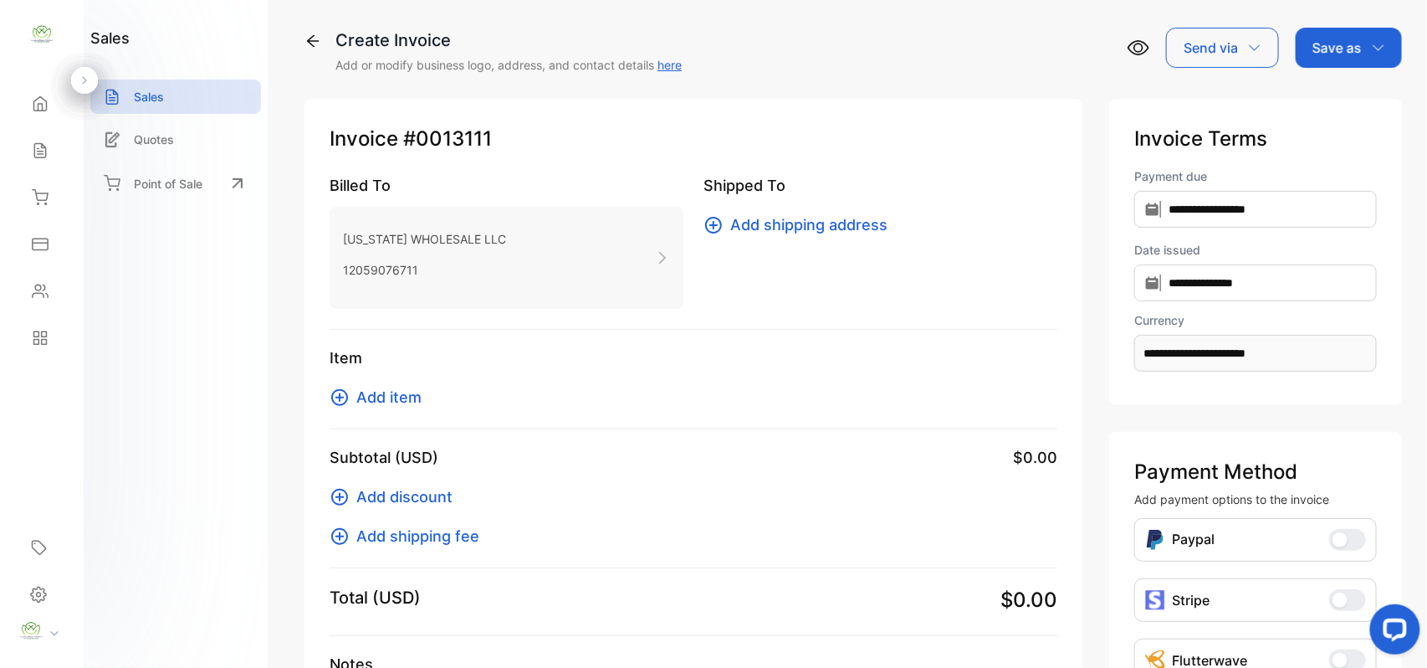
click at [415, 402] on span "Add item" at bounding box center [388, 397] width 65 height 23
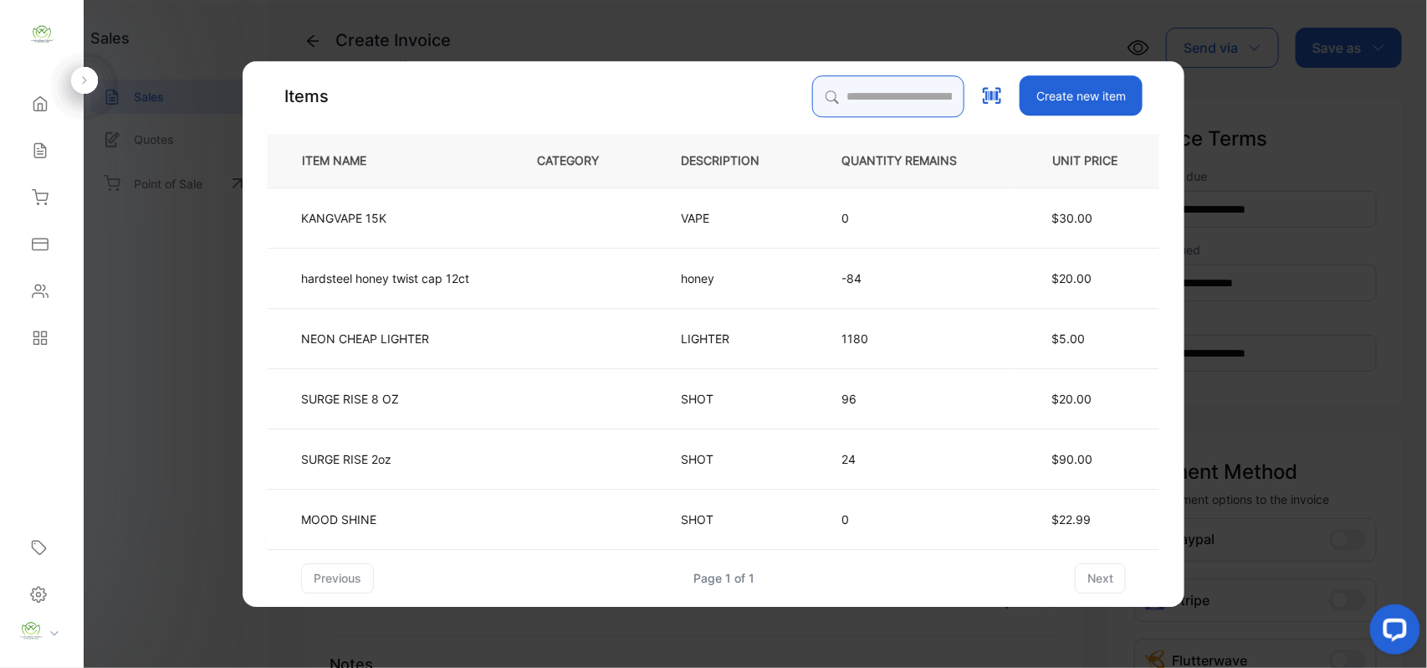
click at [878, 84] on input "search" at bounding box center [888, 96] width 152 height 42
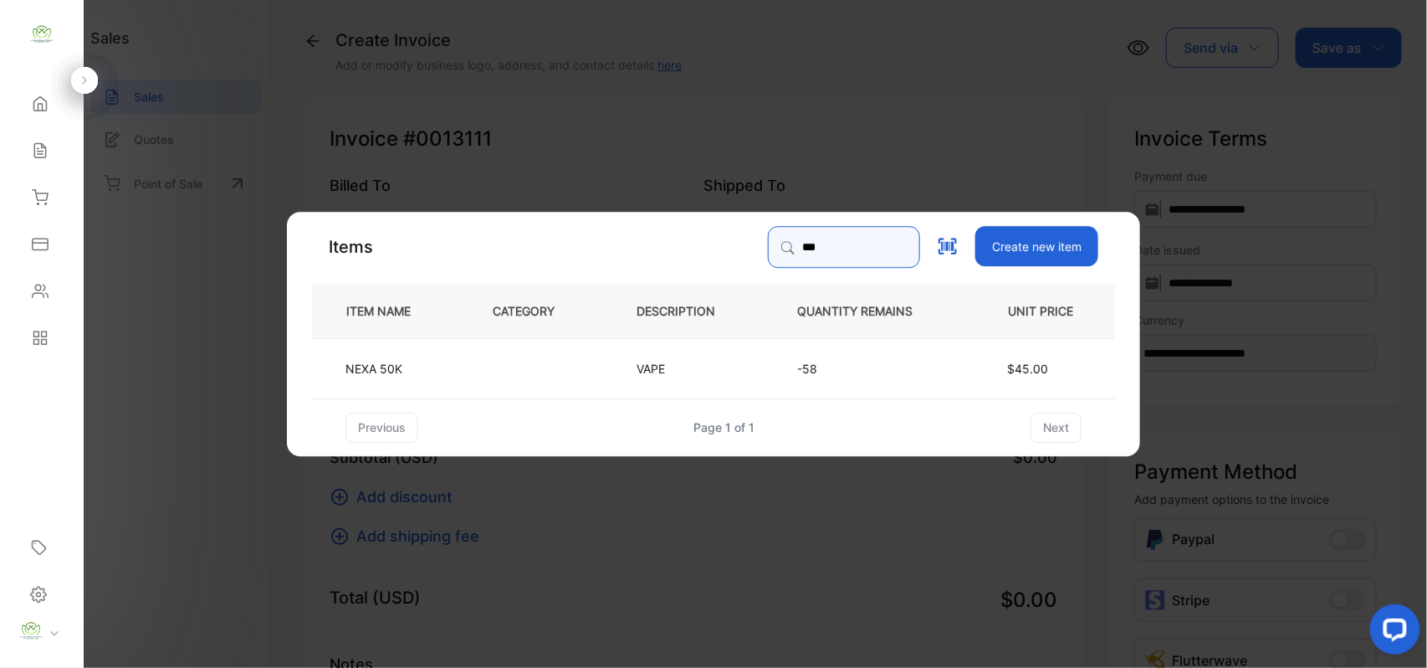
type input "***"
click at [584, 360] on td at bounding box center [537, 367] width 144 height 60
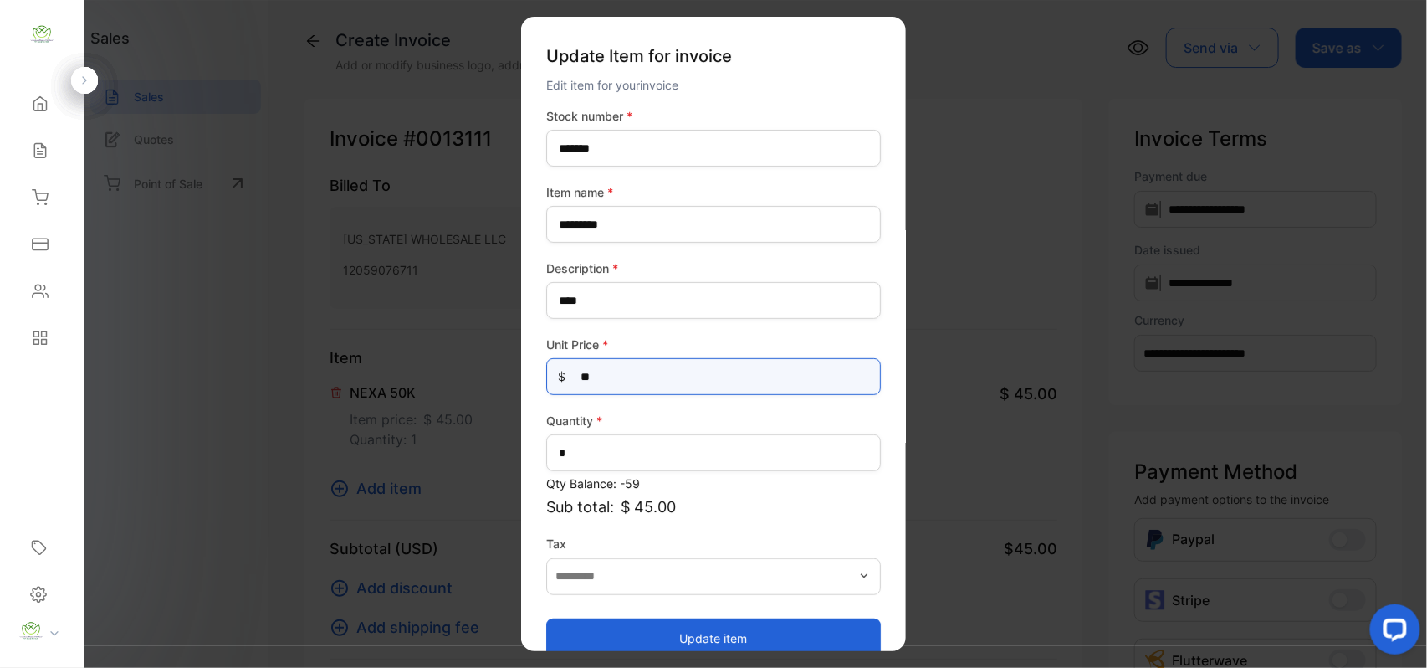
click at [651, 380] on Price-inputprice "**" at bounding box center [713, 376] width 335 height 37
type Price-inputprice "*"
type Price-inputprice "**"
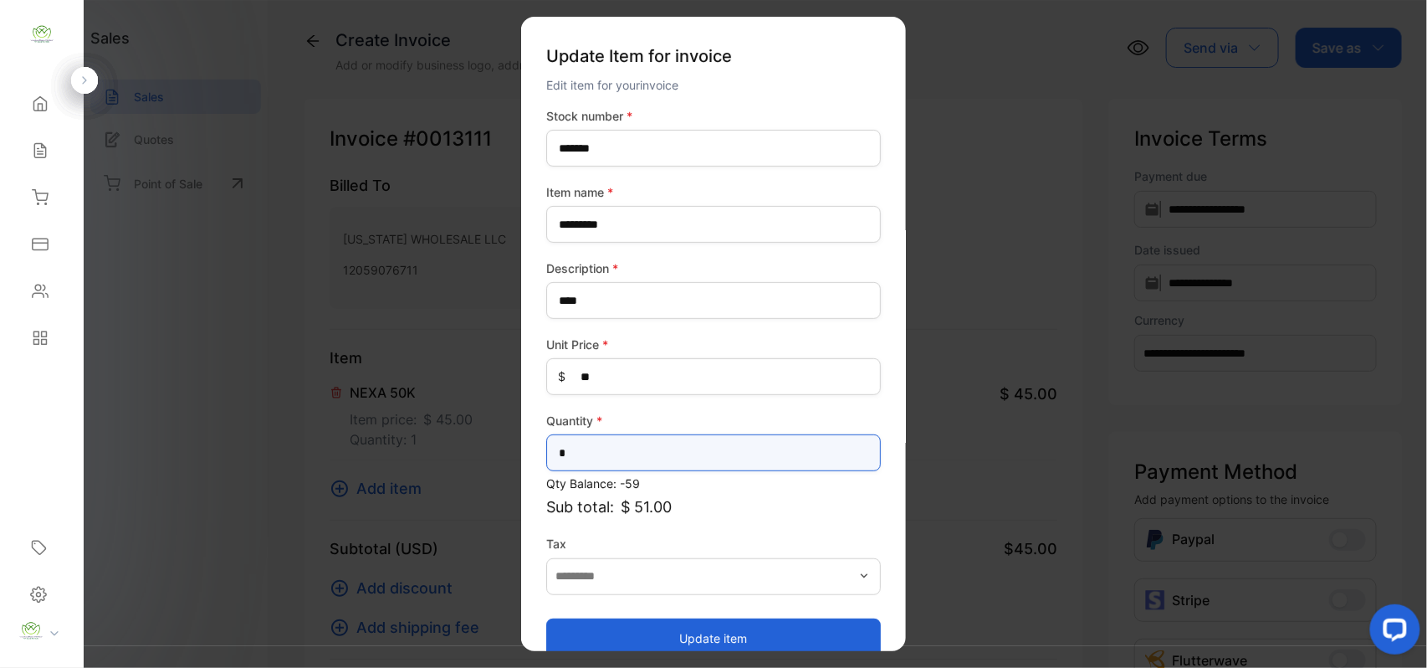
click at [577, 452] on input "*" at bounding box center [713, 452] width 335 height 37
type input "***"
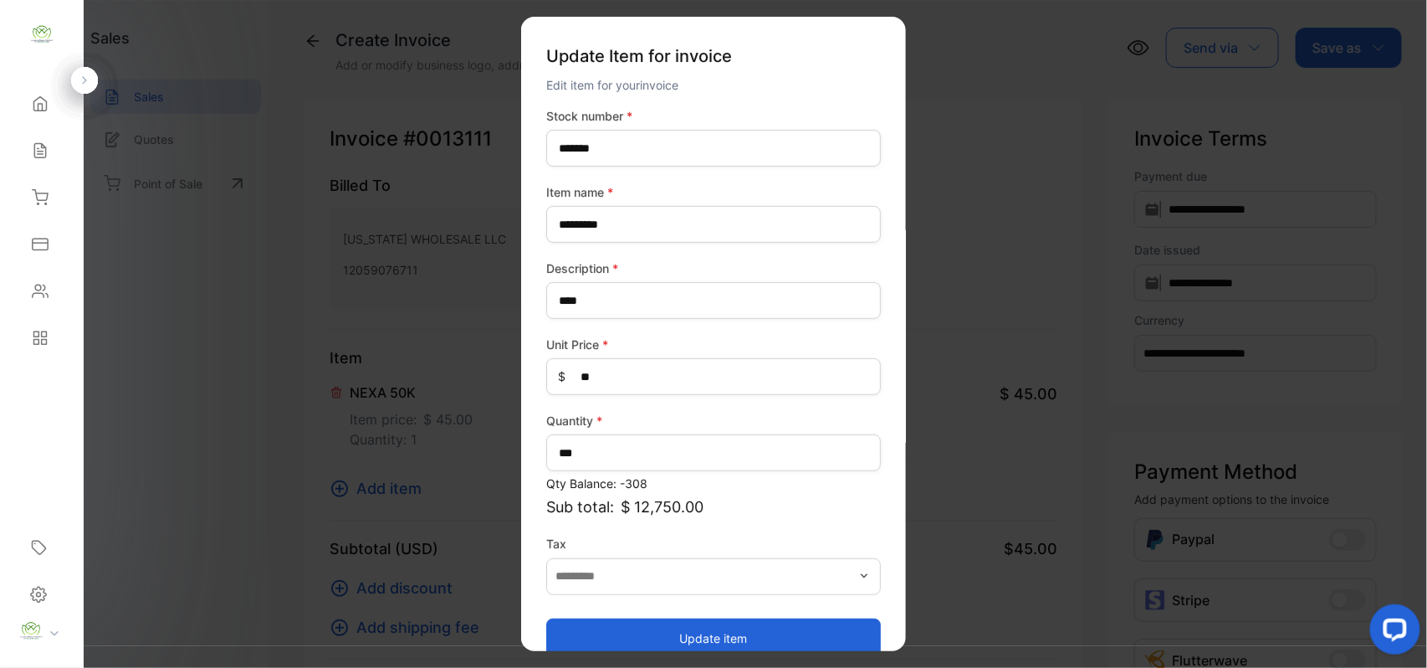
click at [604, 636] on button "Update item" at bounding box center [713, 637] width 335 height 40
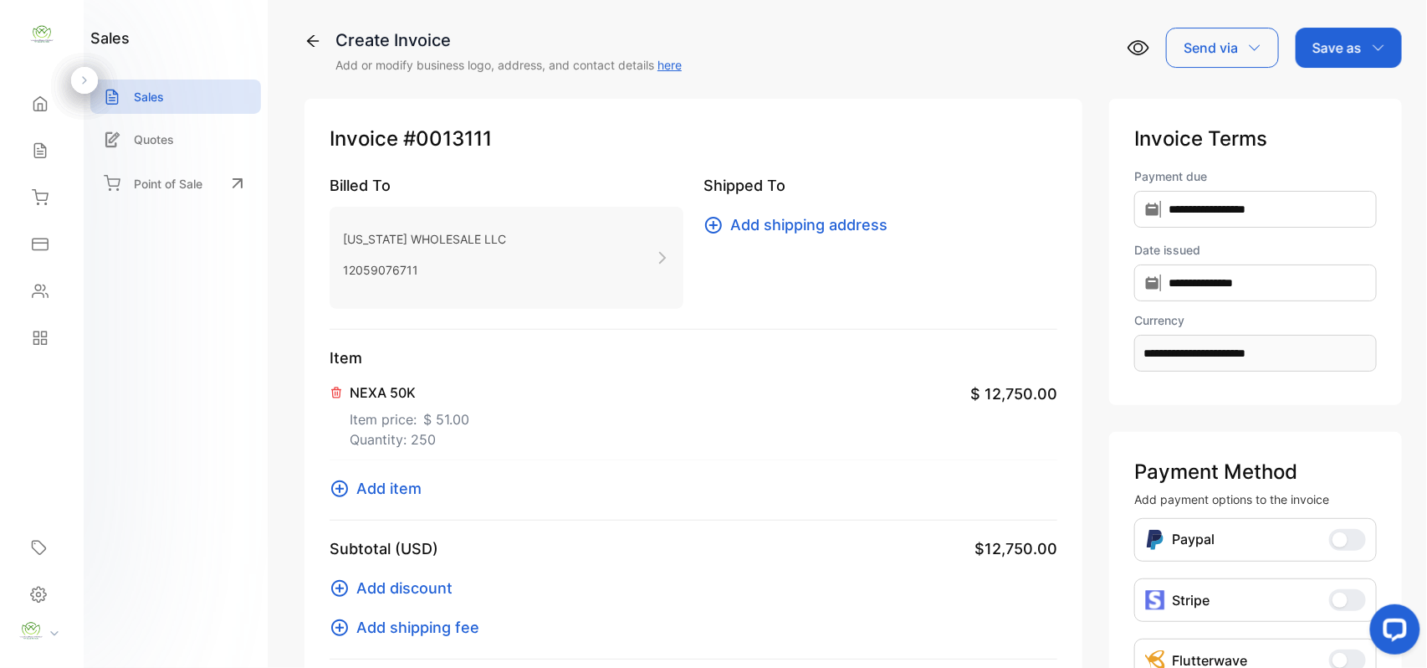
drag, startPoint x: 1317, startPoint y: 25, endPoint x: 1326, endPoint y: 47, distance: 23.6
click at [1319, 28] on div "**********" at bounding box center [853, 334] width 1148 height 668
click at [1326, 54] on p "Save as" at bounding box center [1337, 48] width 49 height 20
click at [1336, 95] on div "Invoice" at bounding box center [1345, 102] width 96 height 33
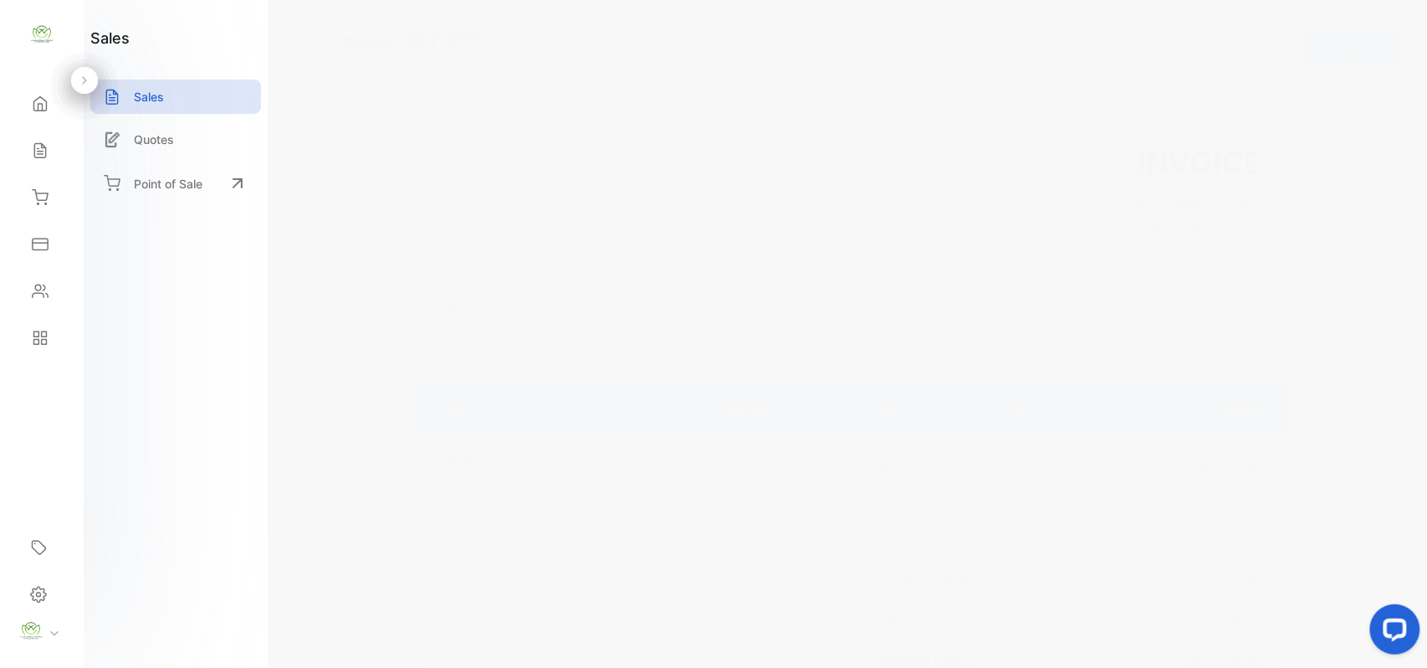
click at [42, 141] on div "Sales" at bounding box center [41, 150] width 57 height 33
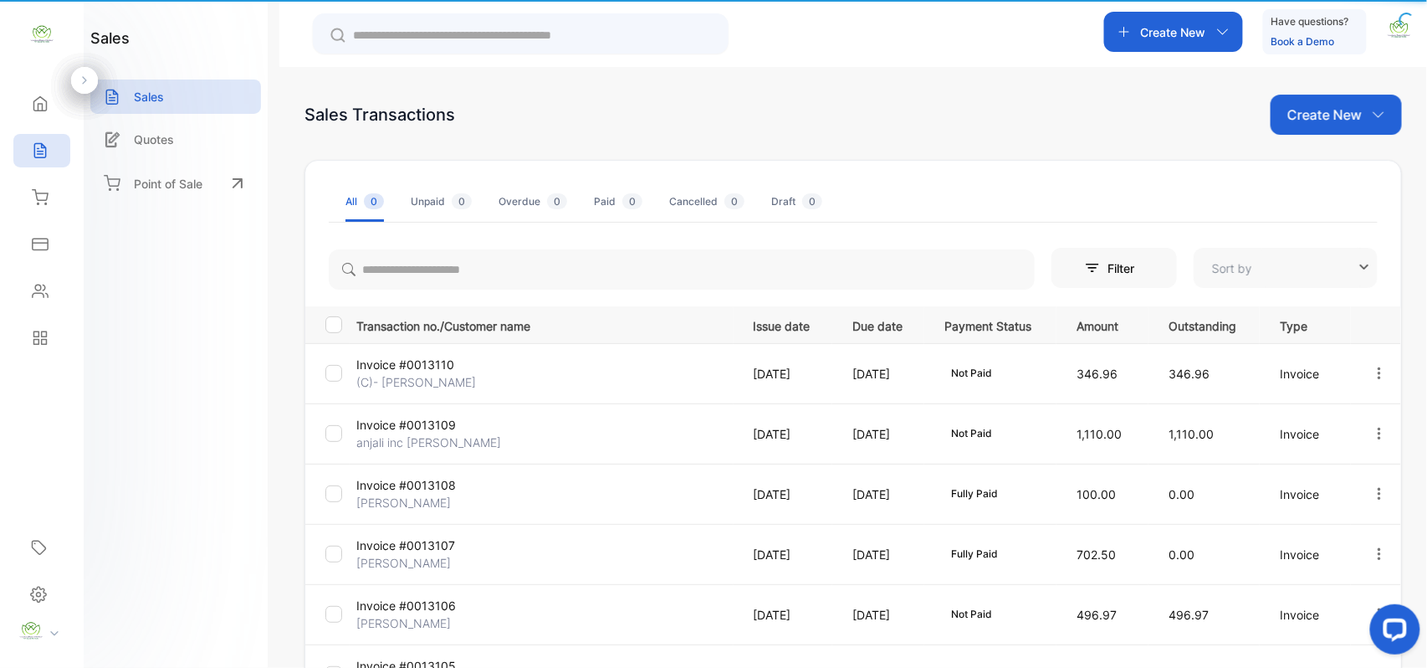
type input "**********"
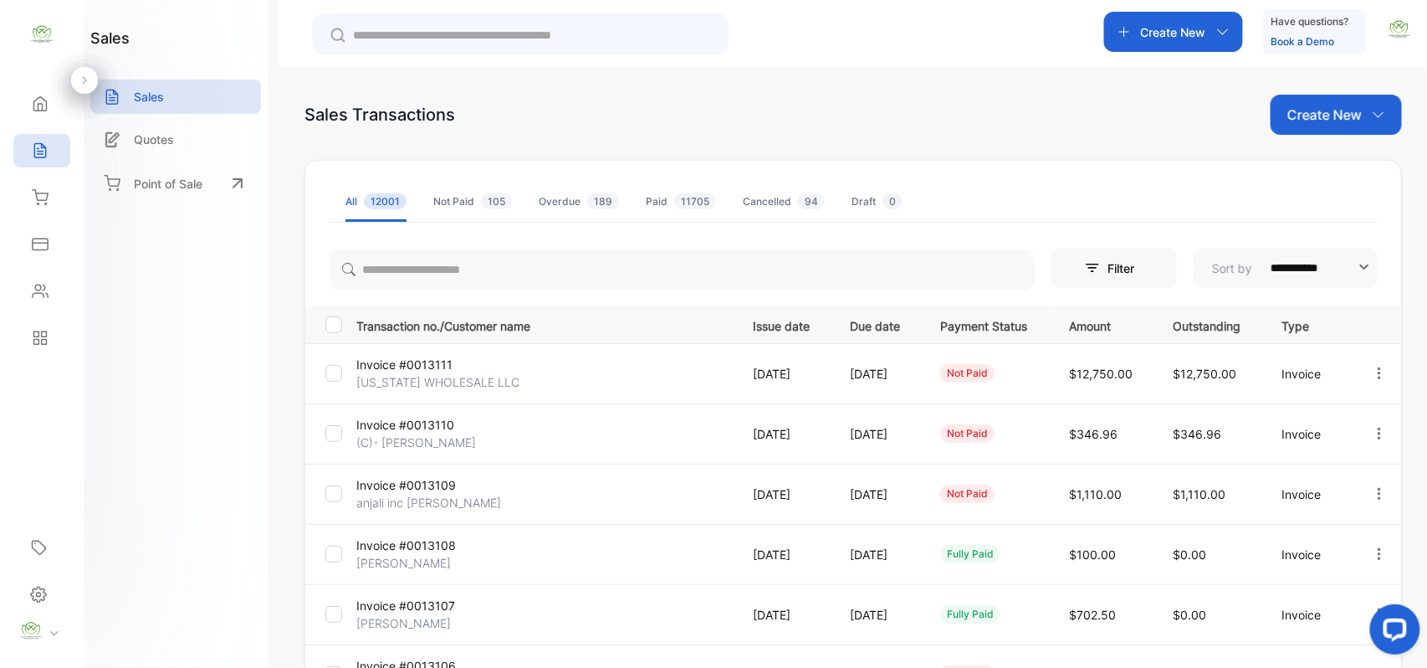
scroll to position [264, 0]
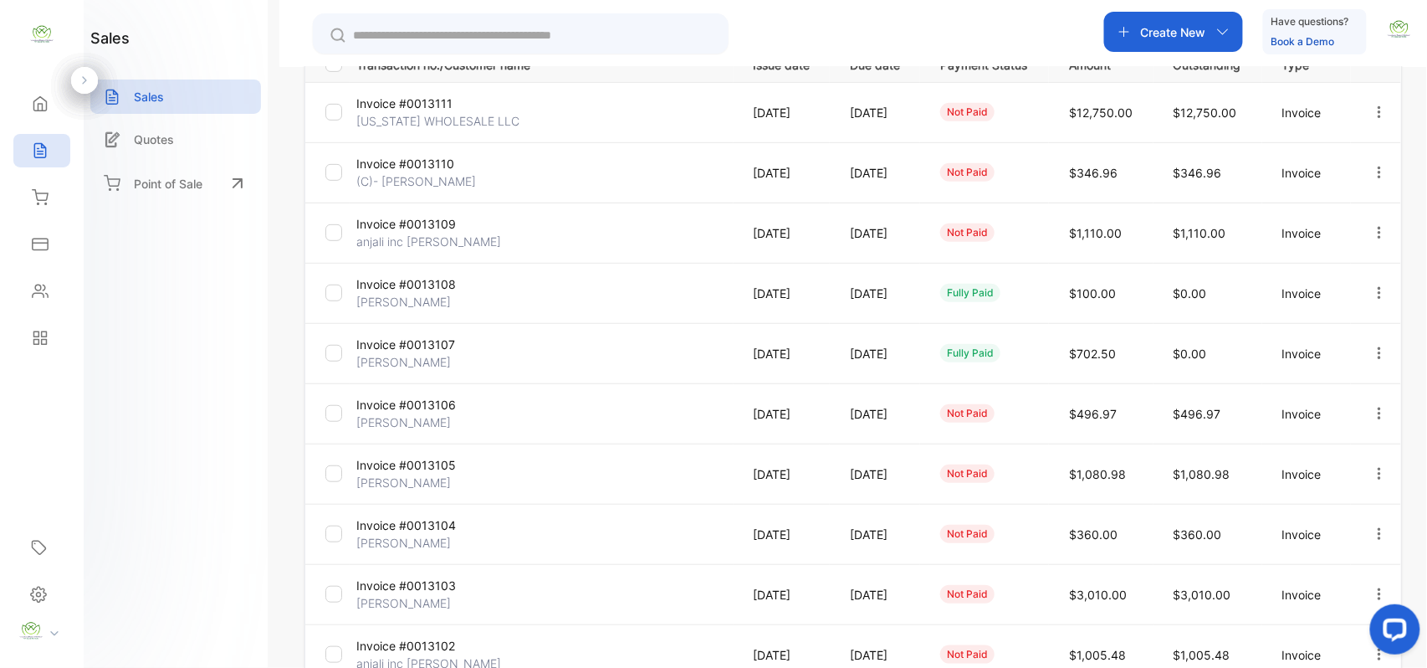
click at [372, 592] on p "Invoice #0013103" at bounding box center [418, 585] width 125 height 18
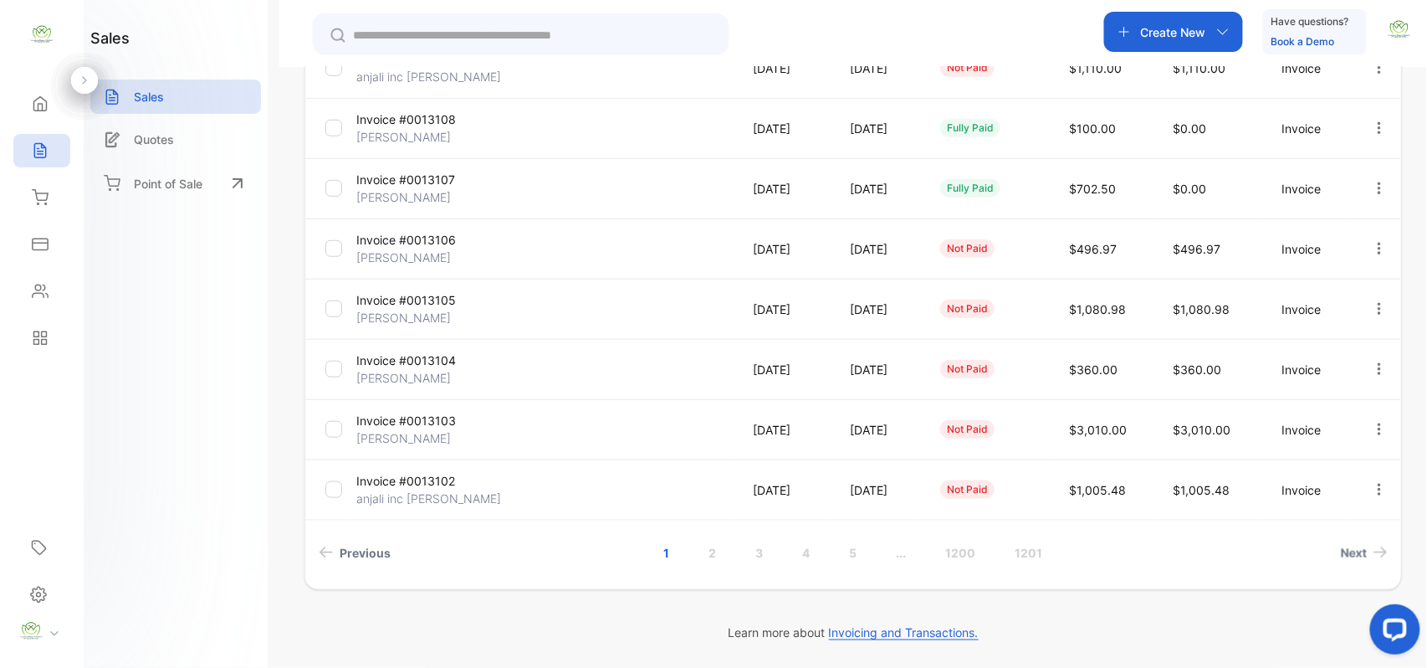
scroll to position [169, 0]
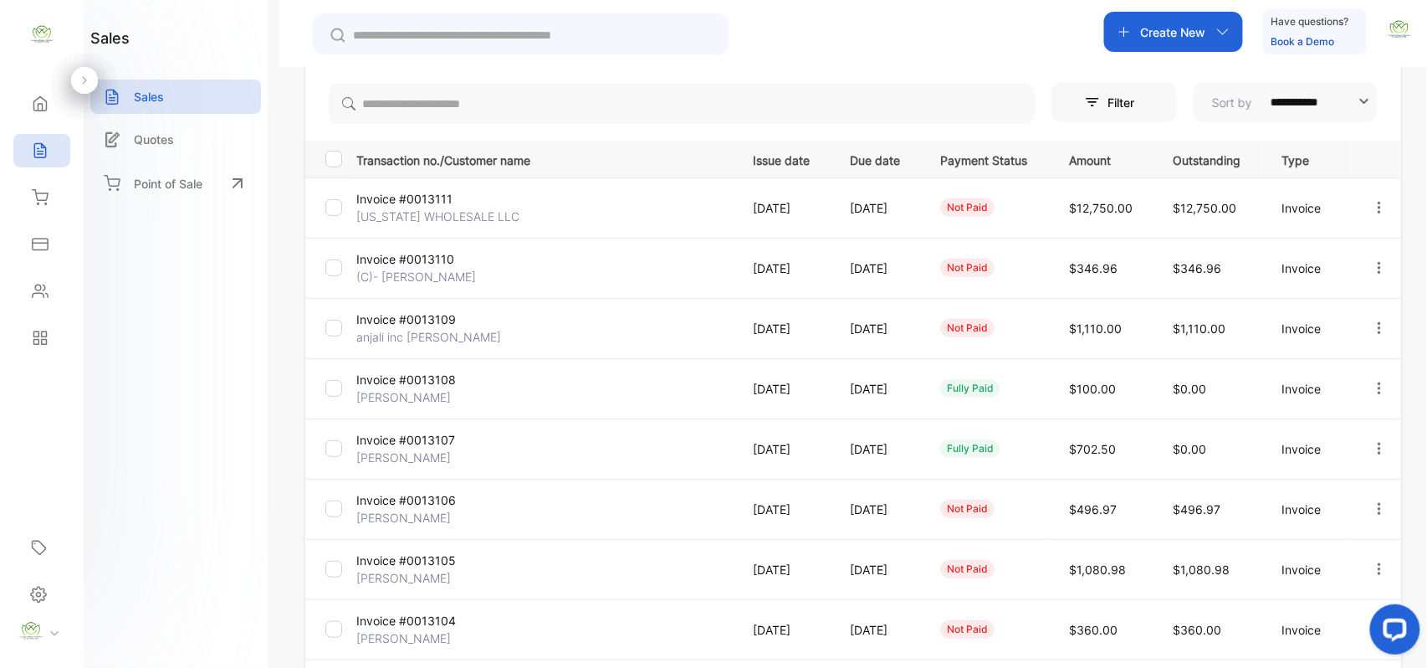
click at [37, 291] on icon at bounding box center [40, 291] width 15 height 13
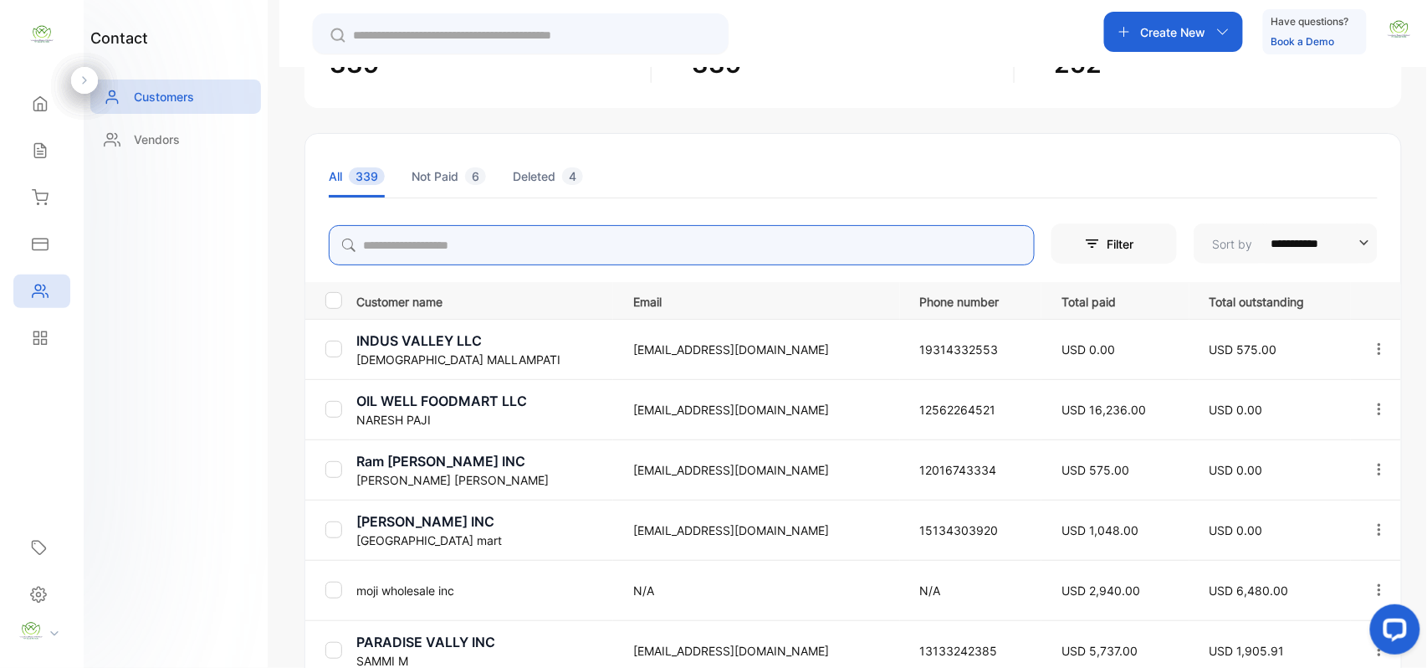
click at [492, 242] on input "search" at bounding box center [682, 245] width 706 height 40
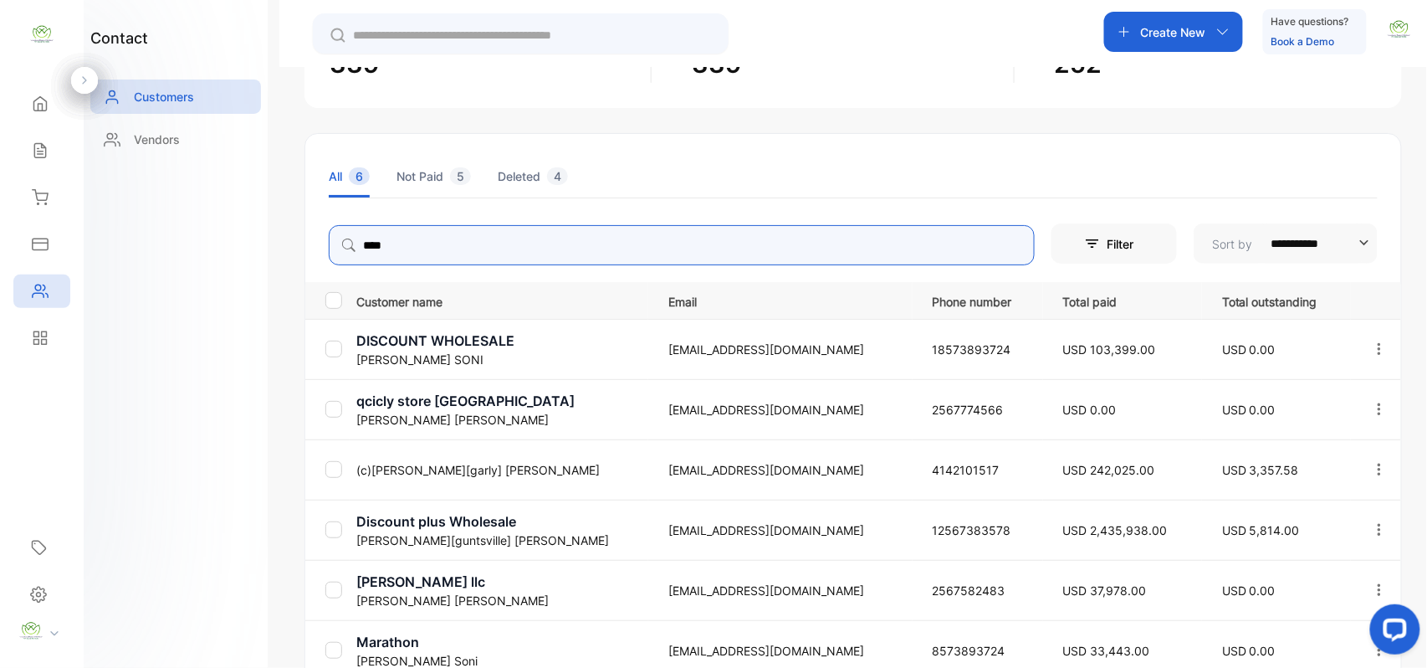
type input "****"
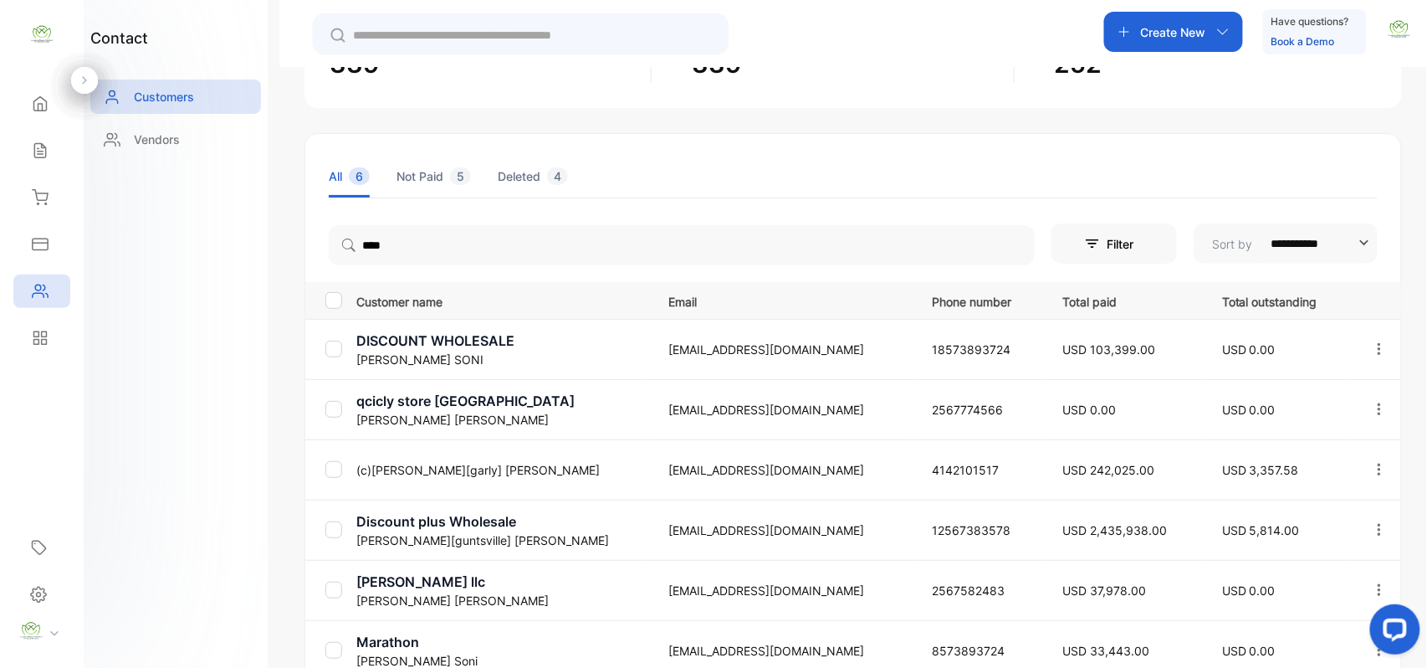
click at [194, 275] on div "contact Customers Vendors" at bounding box center [176, 334] width 184 height 668
click at [24, 152] on div "Sales" at bounding box center [41, 150] width 57 height 33
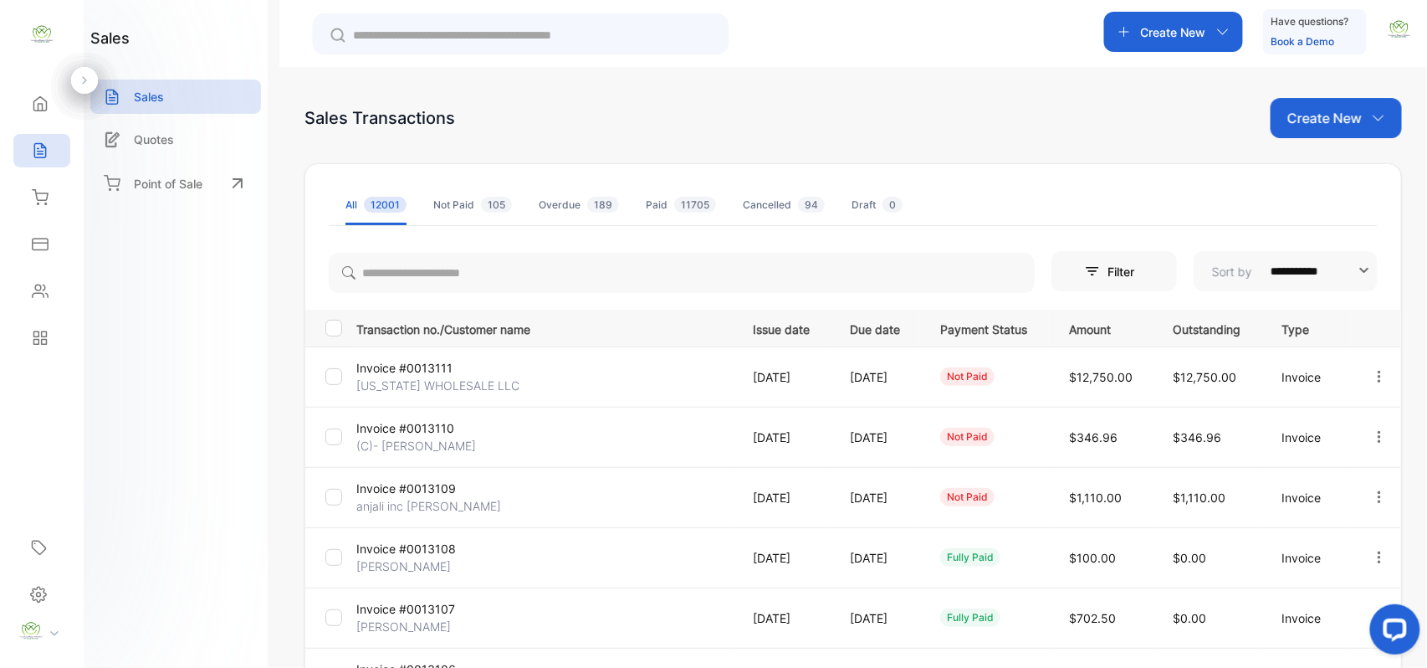
click at [1343, 120] on p "Create New" at bounding box center [1324, 118] width 74 height 20
click at [1328, 168] on span "Invoice" at bounding box center [1338, 174] width 39 height 18
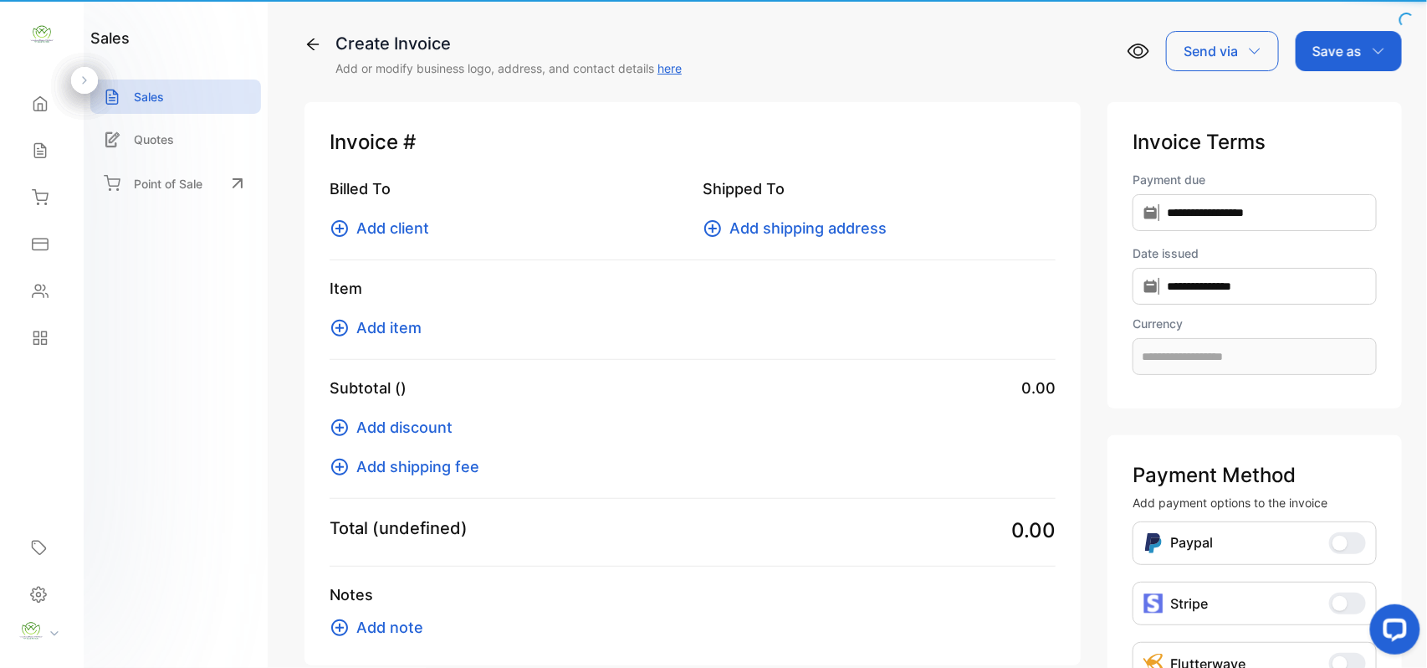
type input "**********"
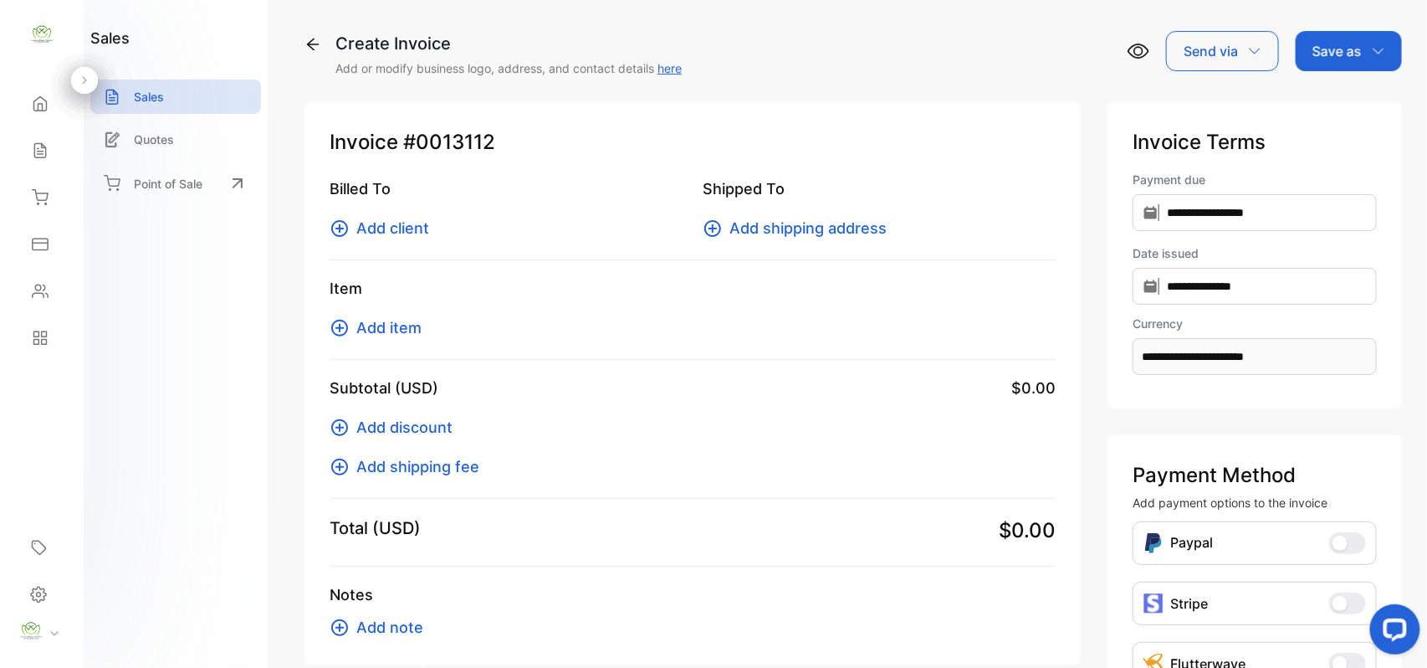
click at [409, 238] on span "Add client" at bounding box center [392, 228] width 73 height 23
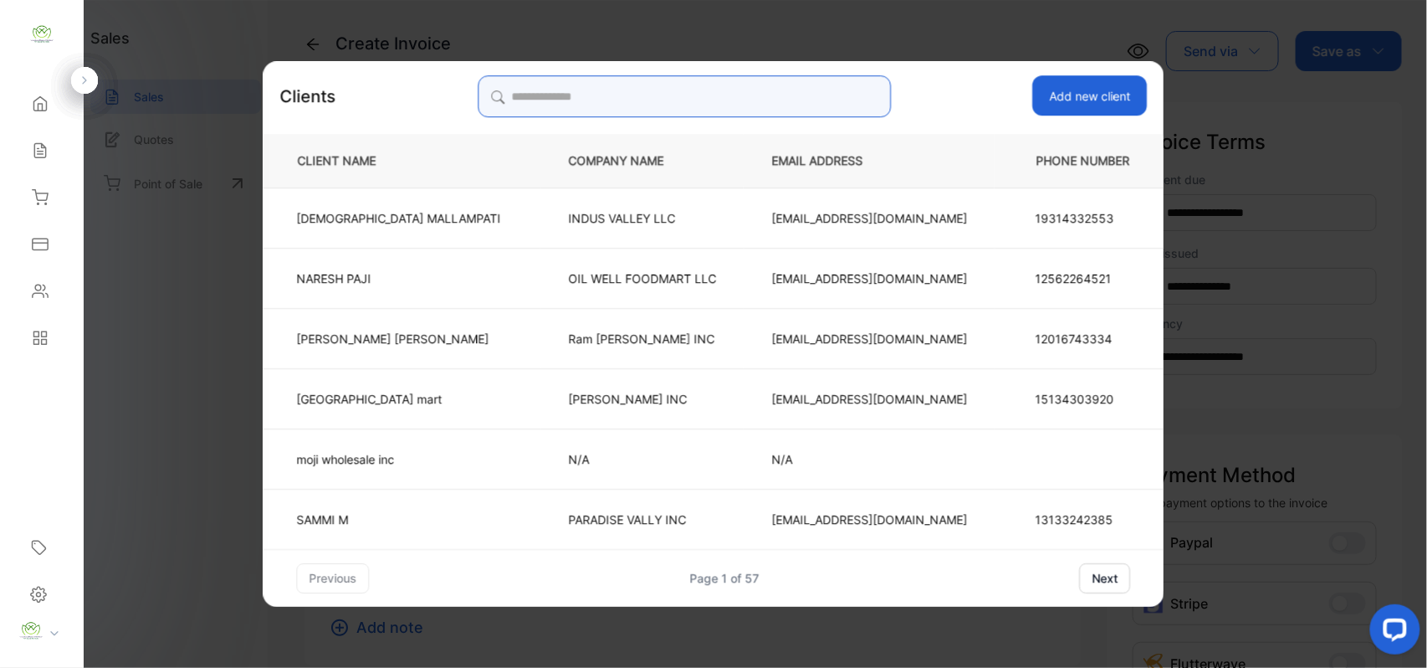
click at [726, 97] on input "search" at bounding box center [684, 96] width 413 height 42
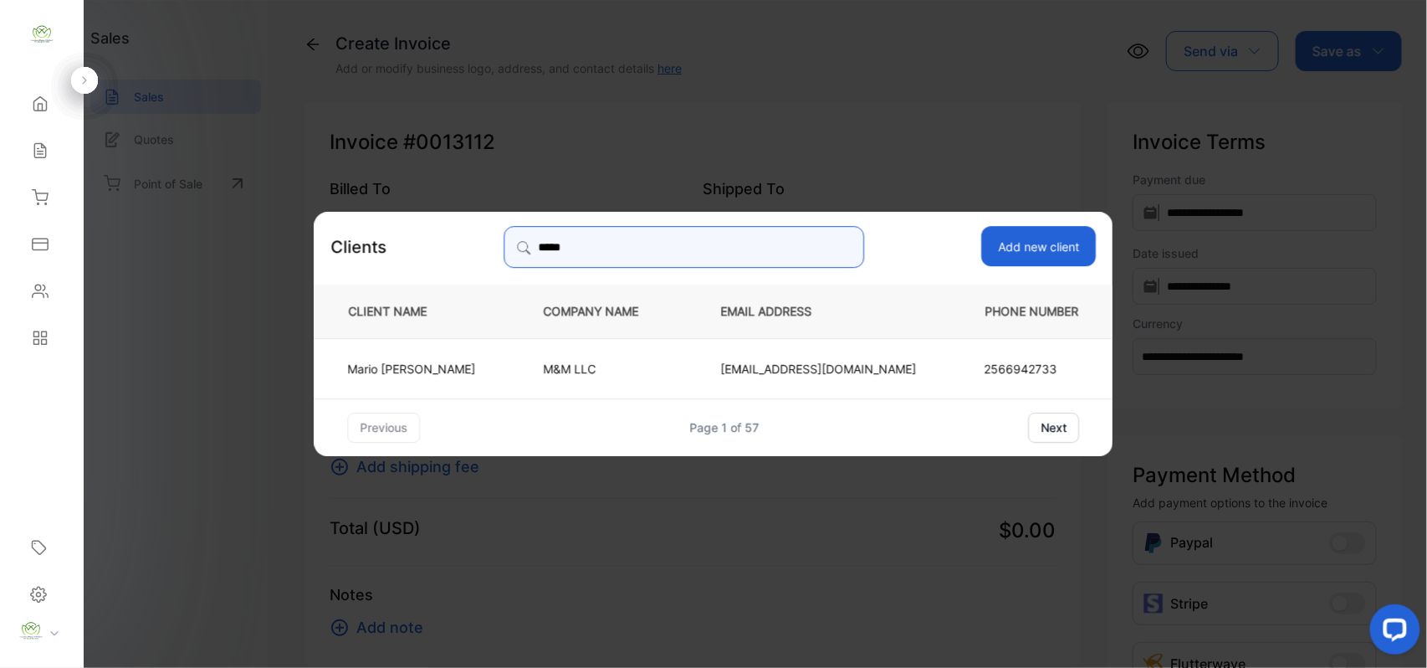
type input "*****"
click at [509, 345] on td "[PERSON_NAME]" at bounding box center [416, 367] width 202 height 60
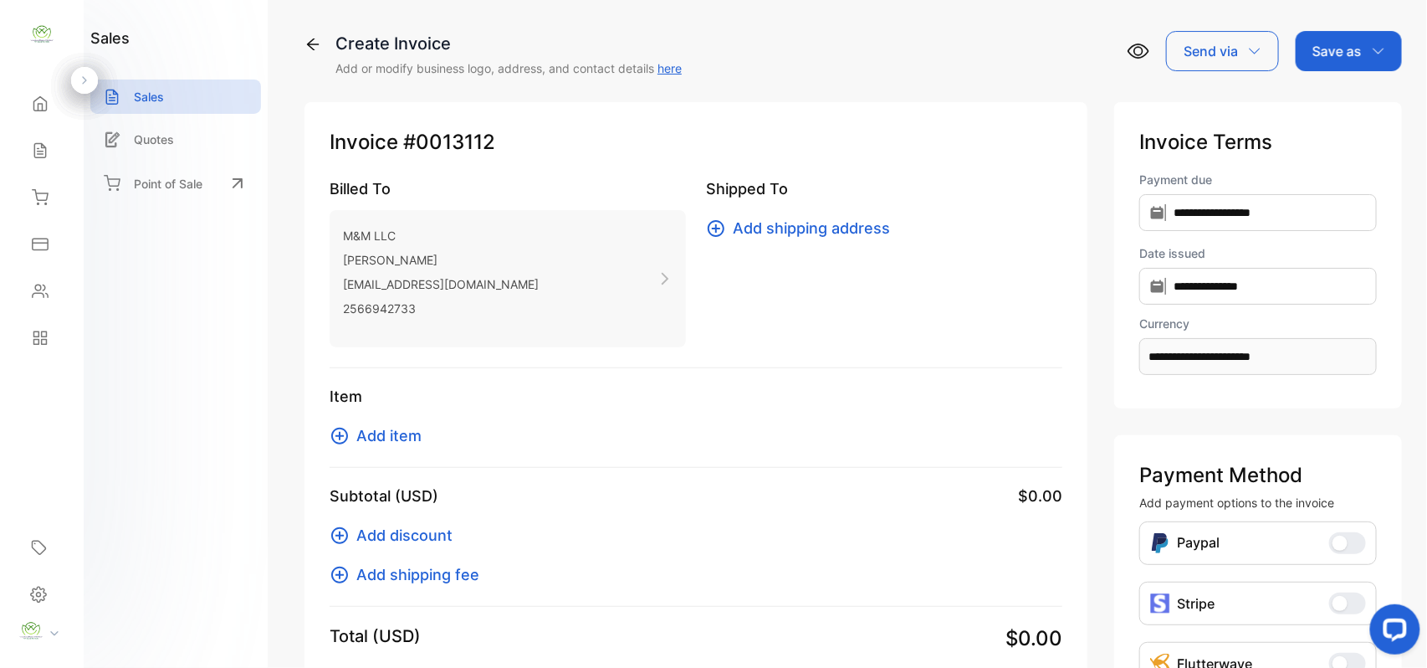
click at [408, 427] on span "Add item" at bounding box center [388, 435] width 65 height 23
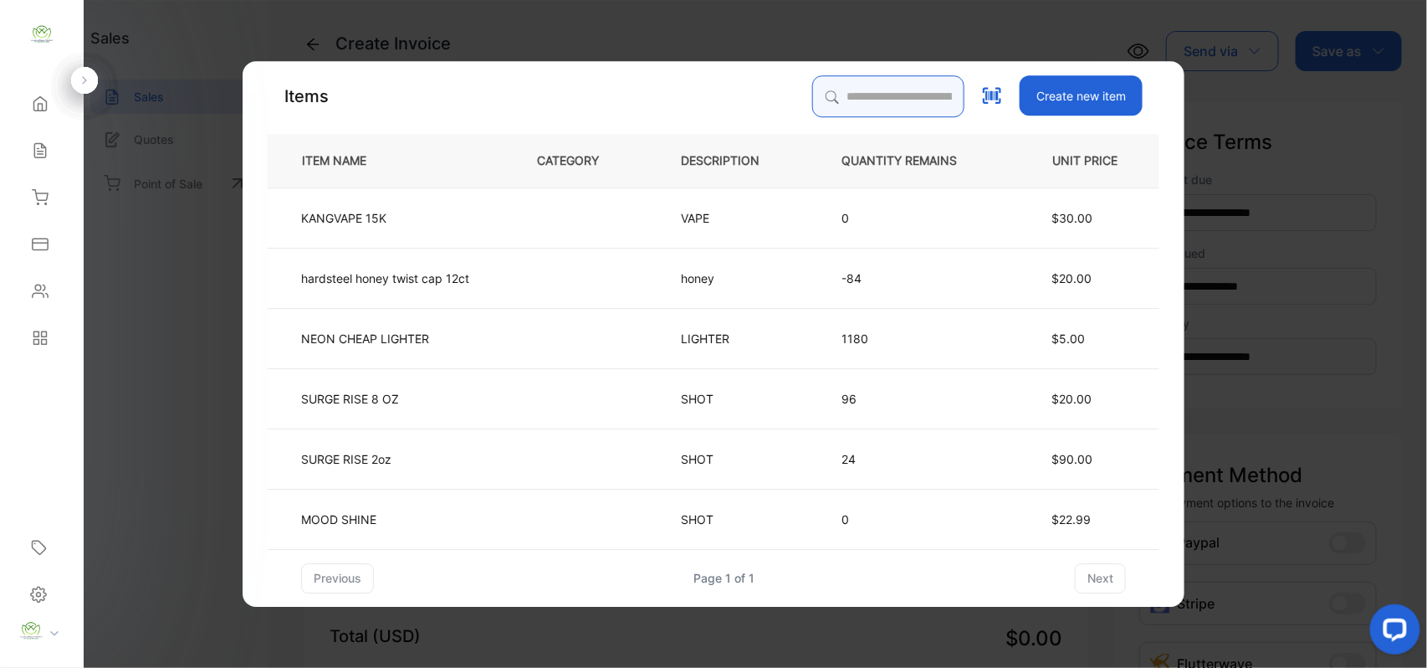
click at [874, 84] on input "search" at bounding box center [888, 96] width 152 height 42
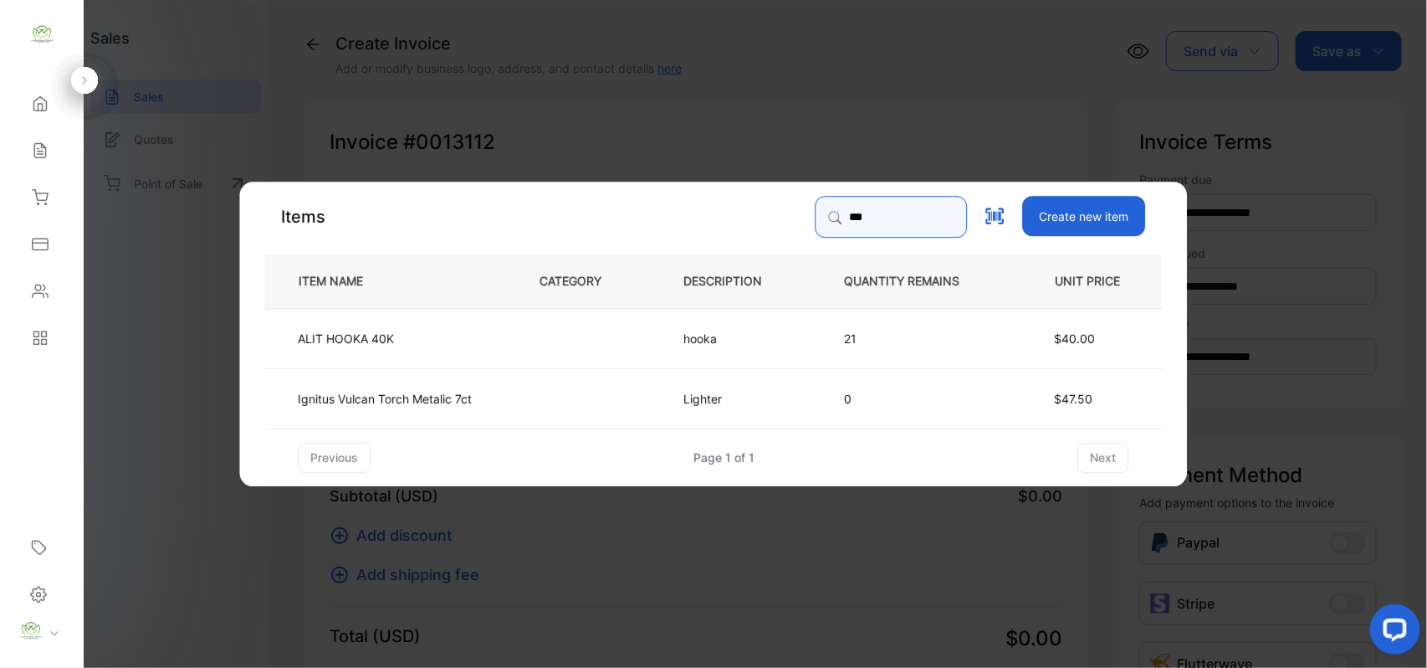
type input "***"
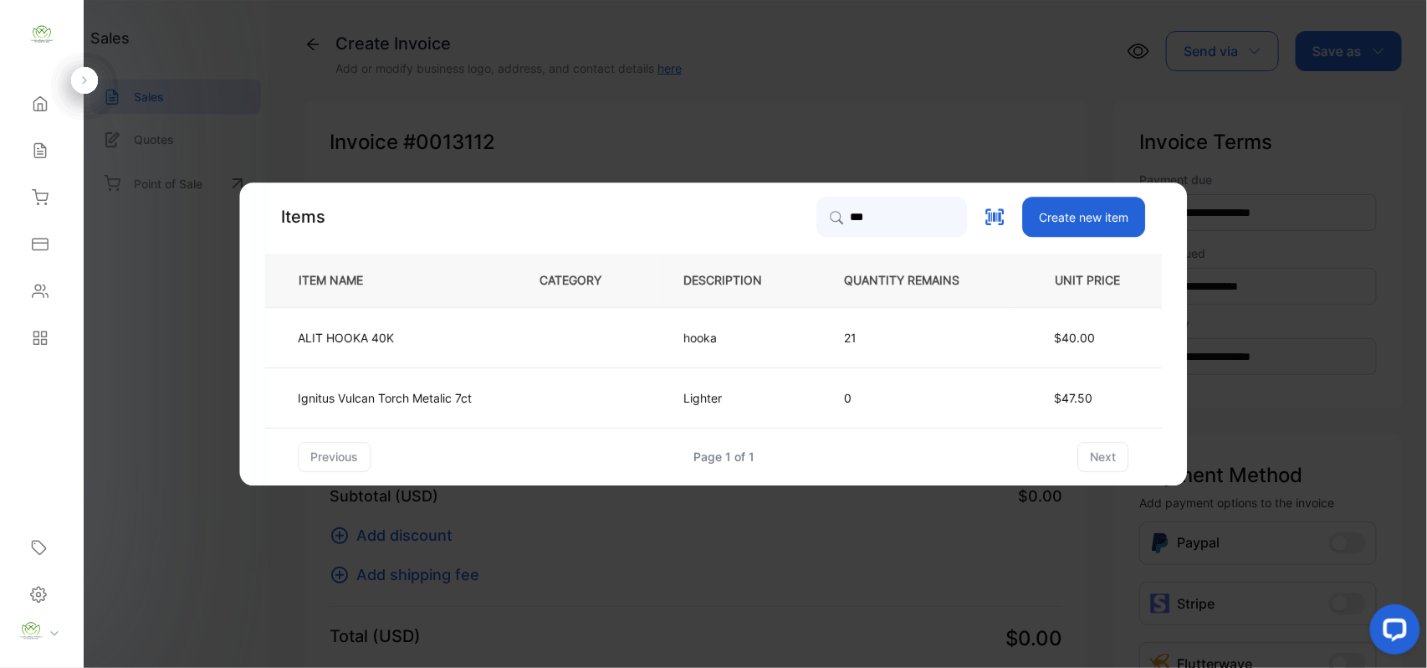
click at [452, 345] on td "ALIT HOOKA 40K" at bounding box center [389, 337] width 248 height 60
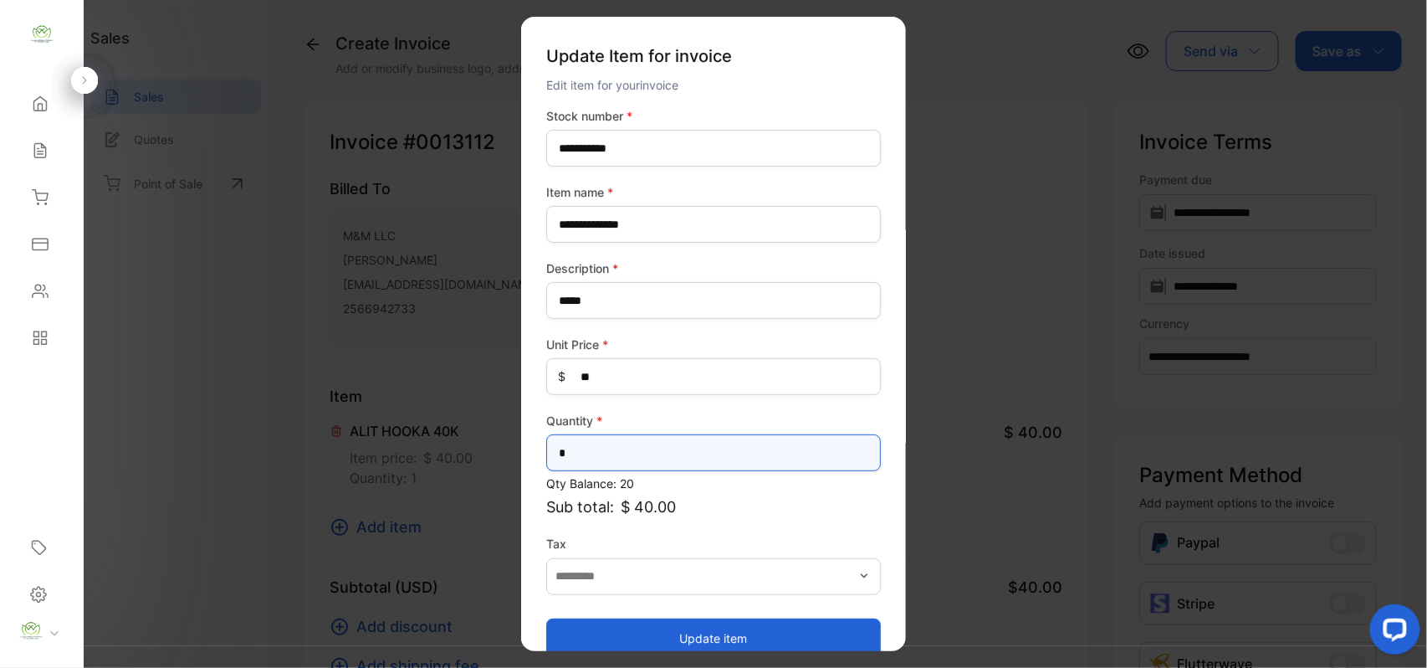
click at [639, 452] on input "*" at bounding box center [713, 452] width 335 height 37
type input "*"
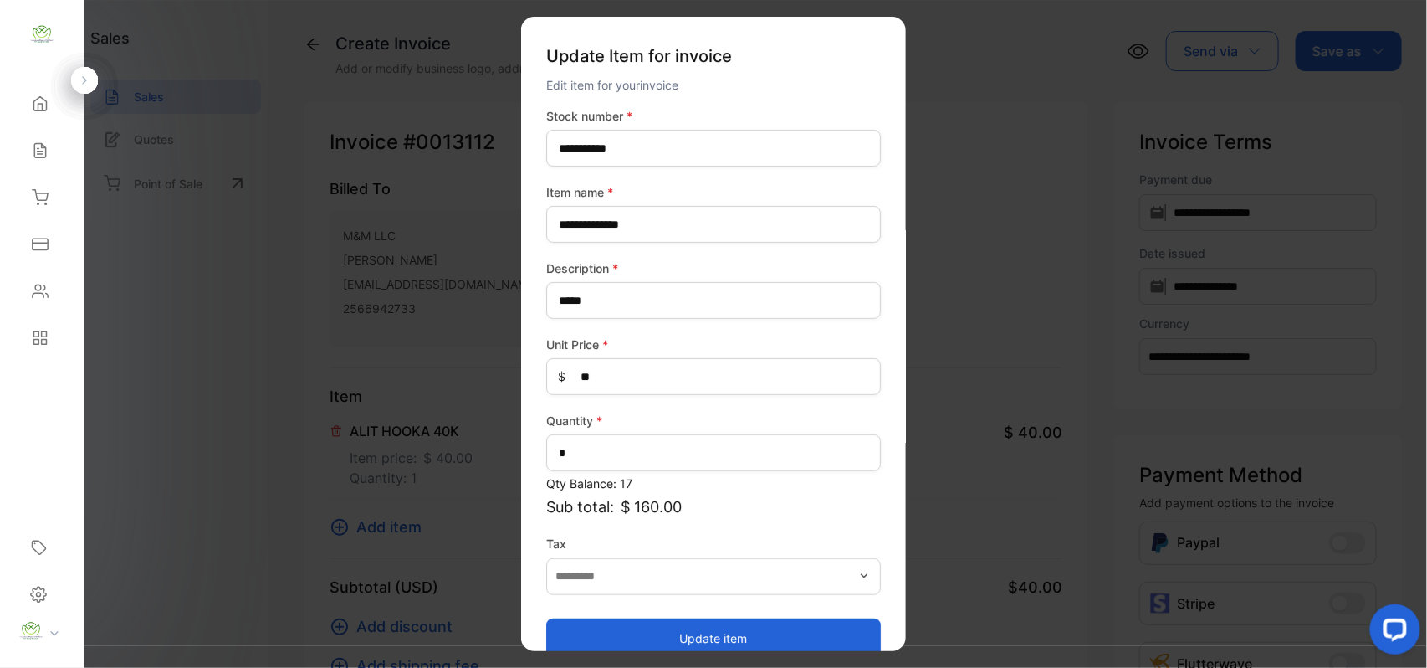
click at [786, 631] on button "Update item" at bounding box center [713, 637] width 335 height 40
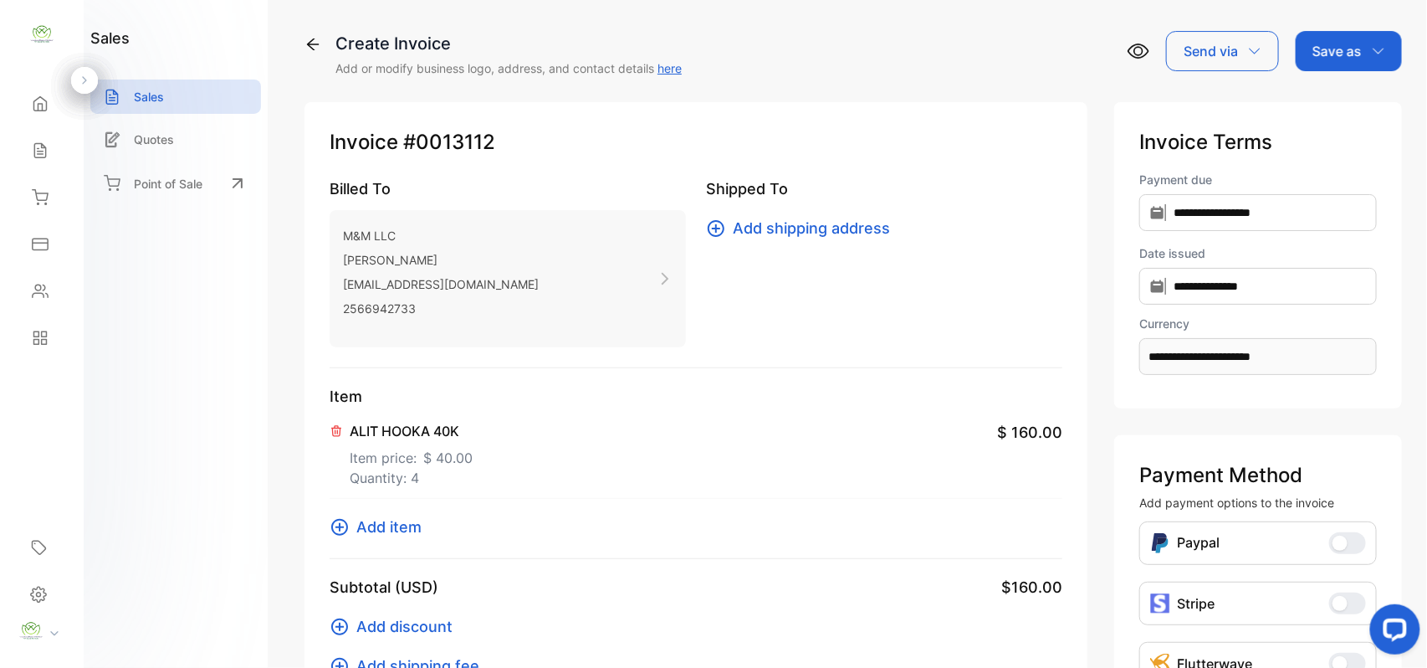
click at [398, 525] on span "Add item" at bounding box center [388, 526] width 65 height 23
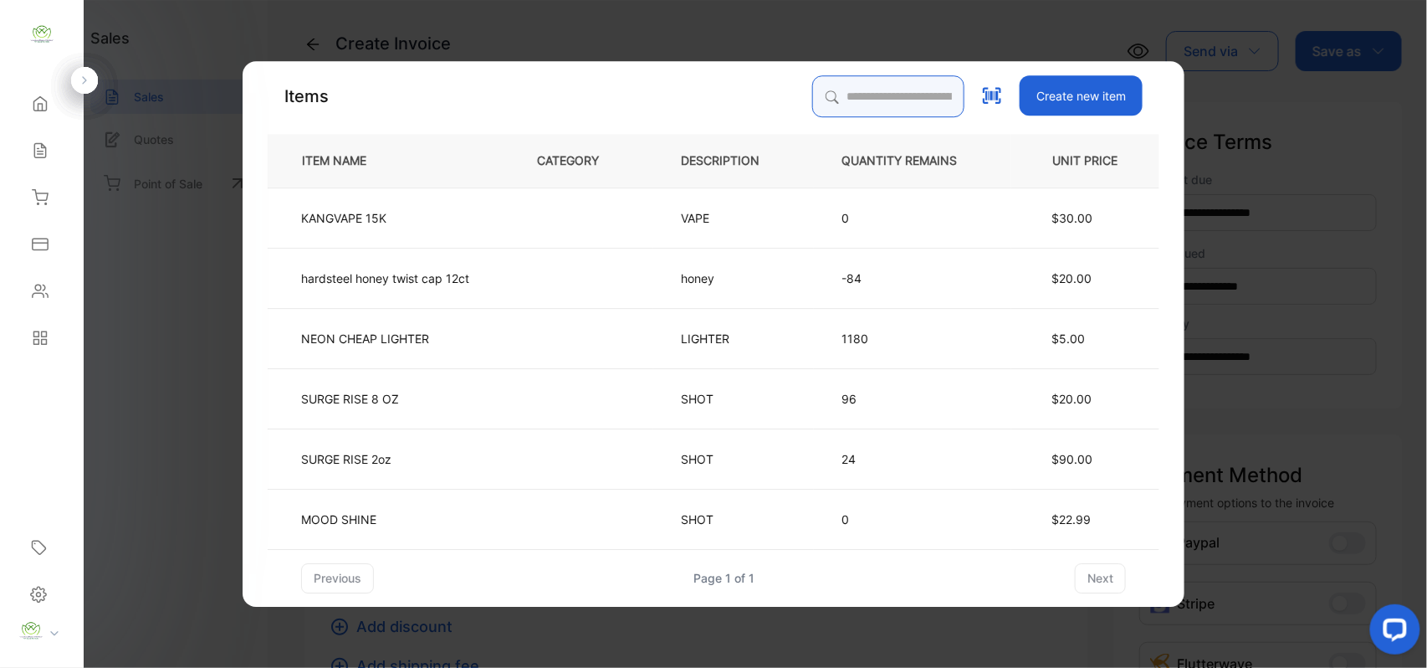
click at [847, 97] on input "search" at bounding box center [888, 96] width 152 height 42
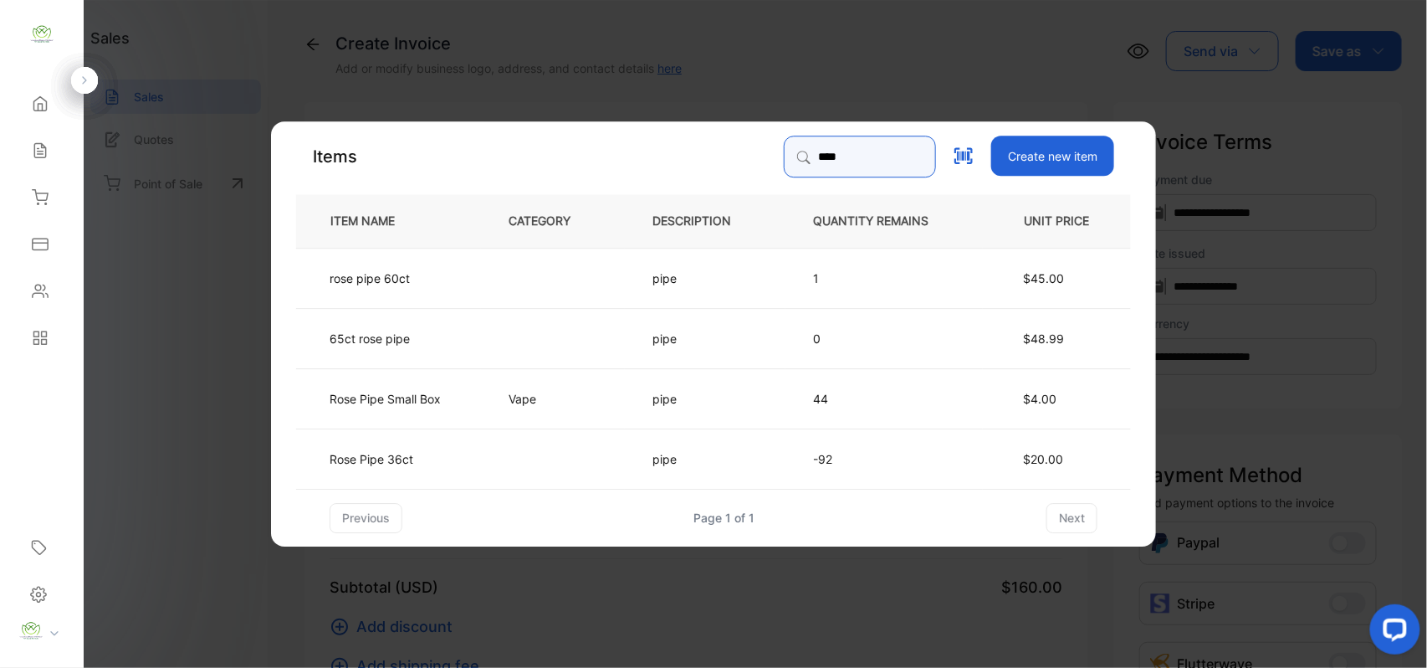
type input "****"
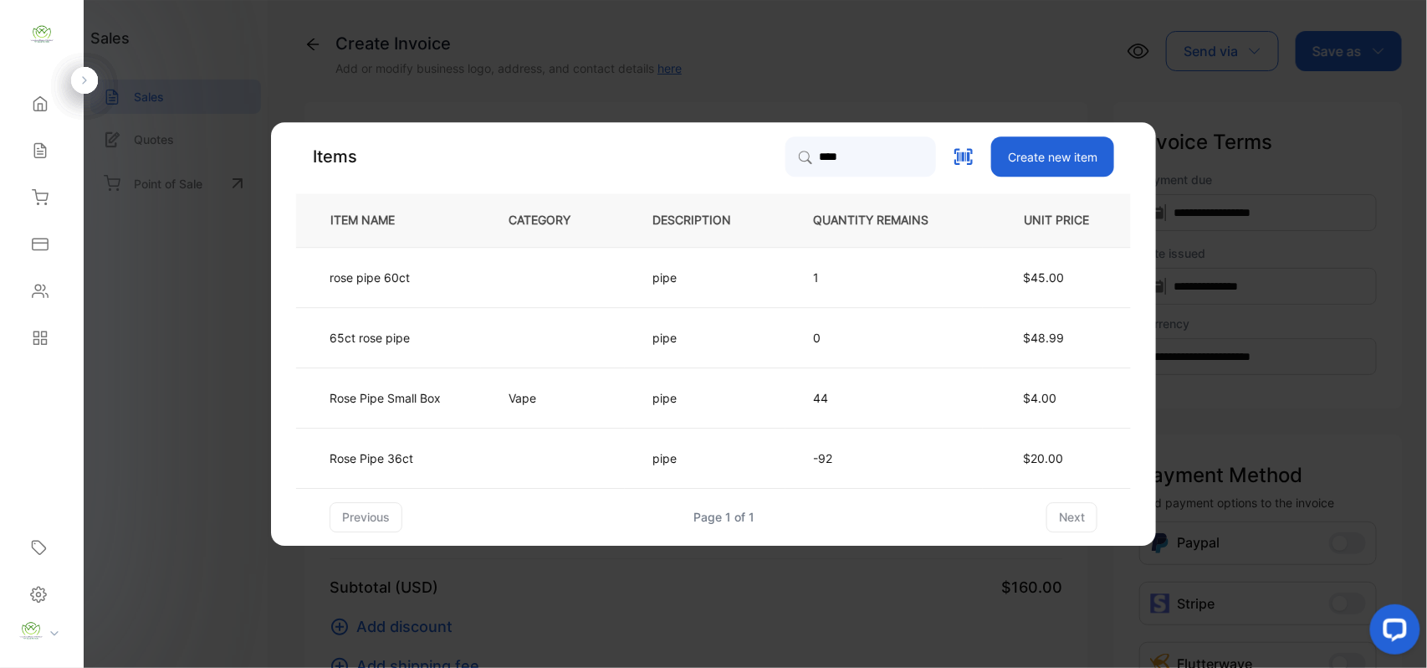
click at [473, 447] on td "Rose Pipe 36ct" at bounding box center [388, 457] width 185 height 60
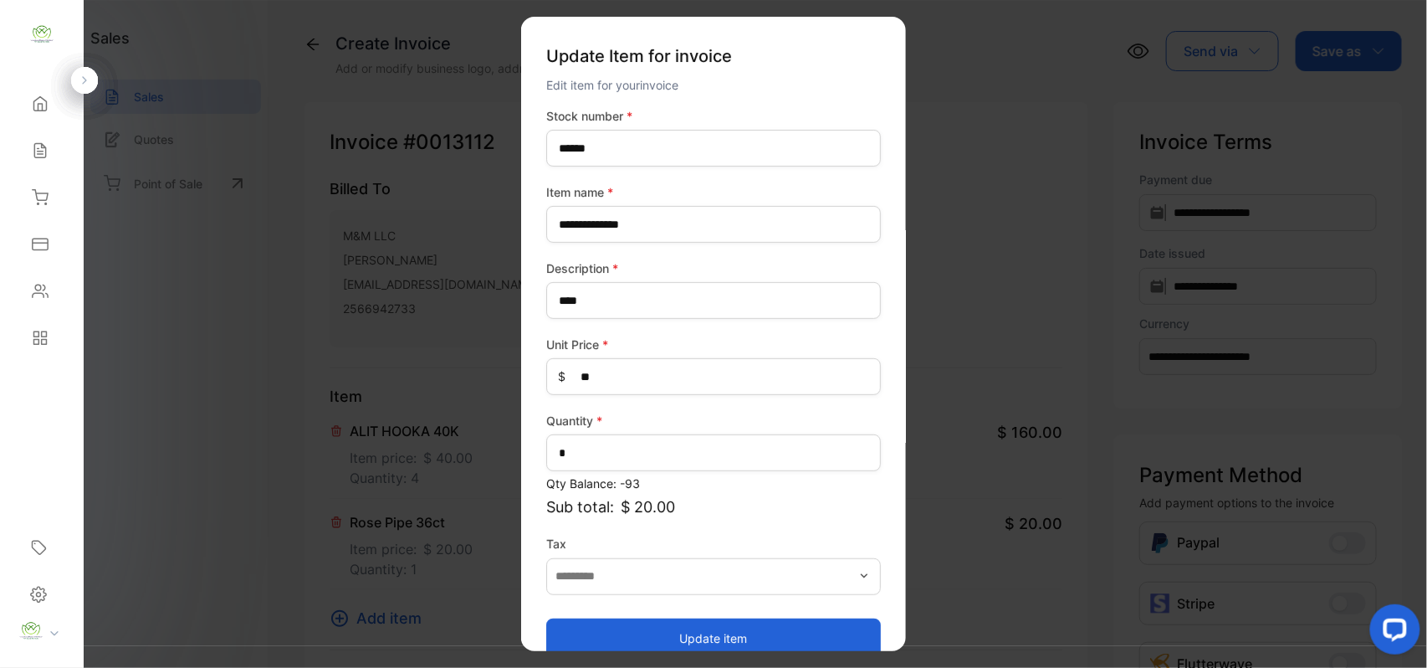
click at [776, 623] on button "Update item" at bounding box center [713, 637] width 335 height 40
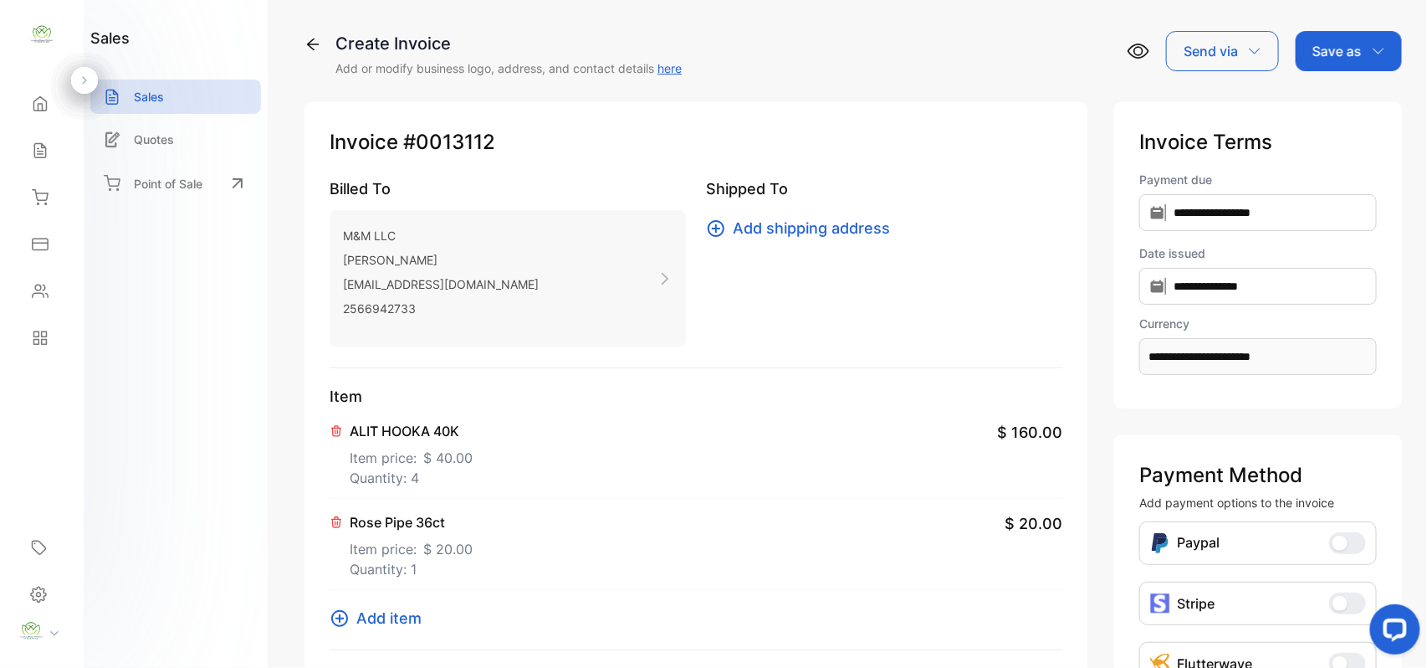
click at [1340, 51] on p "Save as" at bounding box center [1337, 51] width 49 height 20
click at [1336, 90] on div "Invoice" at bounding box center [1345, 106] width 96 height 33
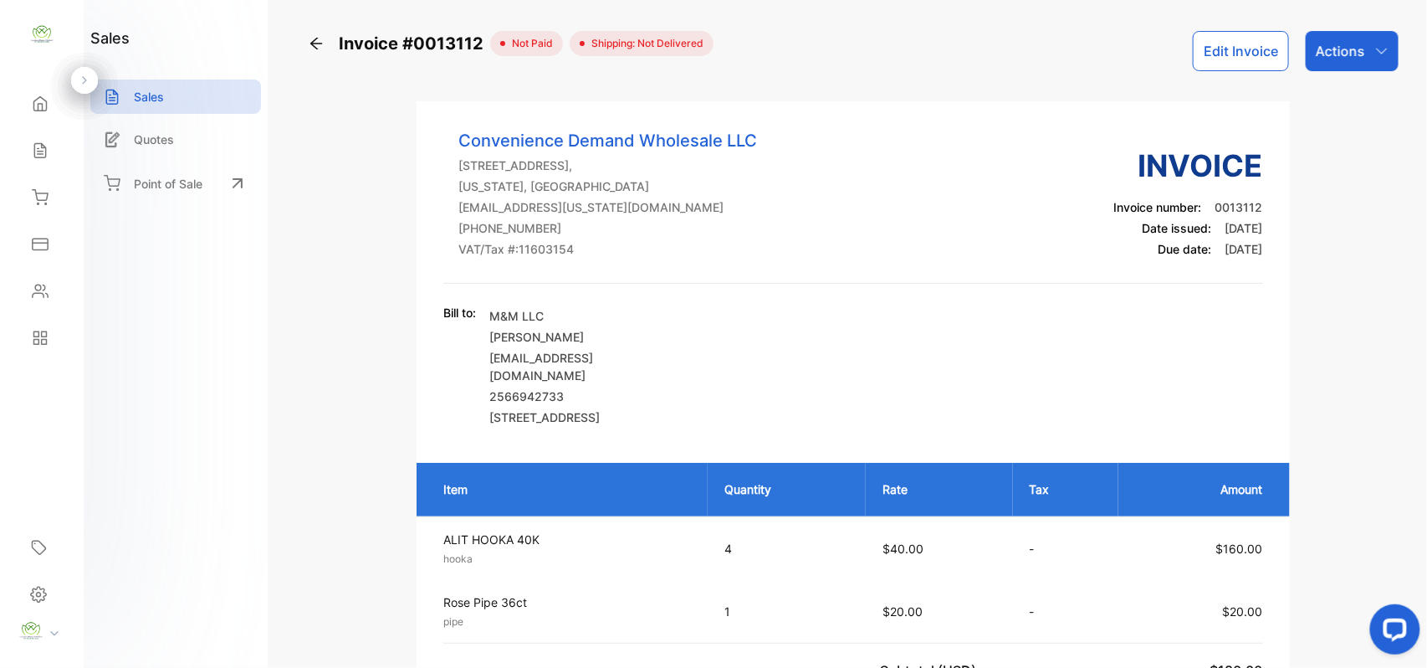
click at [1404, 28] on div "Invoice #0013112 not paid Shipping: Not Delivered Edit Invoice Actions Convenie…" at bounding box center [853, 334] width 1148 height 668
click at [1362, 49] on div "Actions" at bounding box center [1352, 51] width 93 height 40
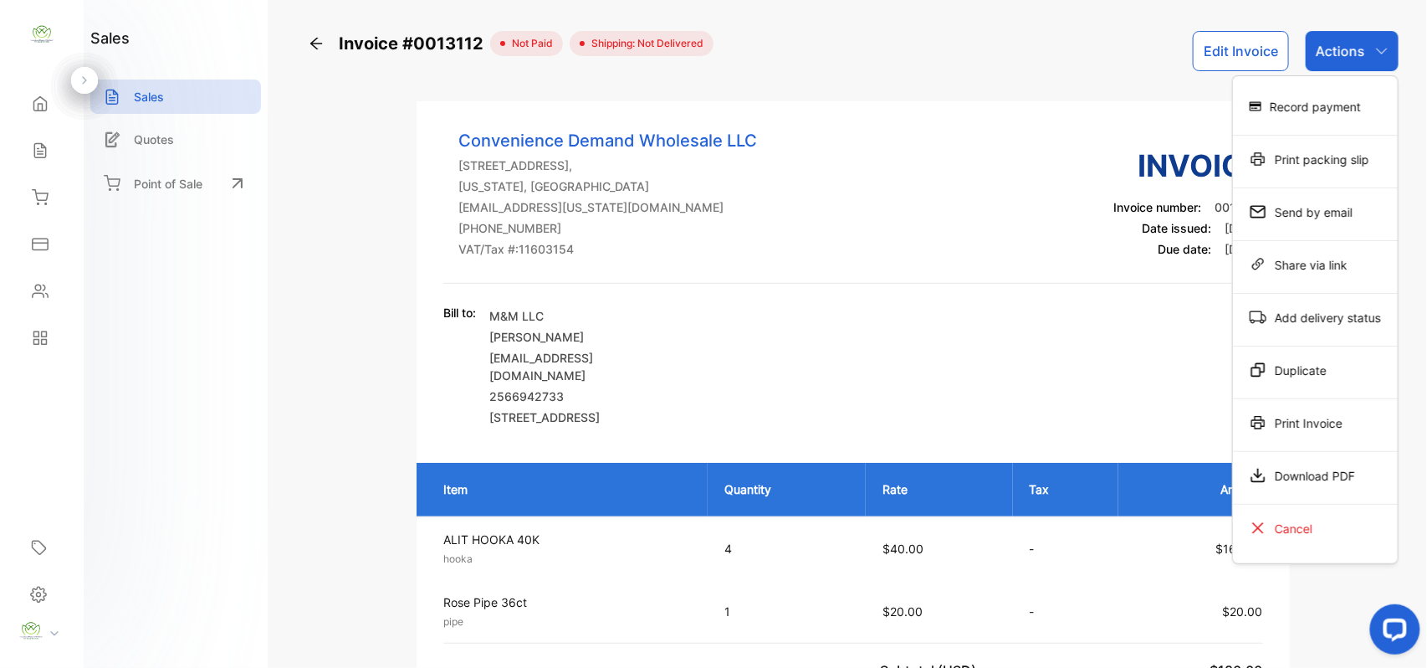
click at [1317, 420] on div "Print Invoice" at bounding box center [1315, 422] width 165 height 33
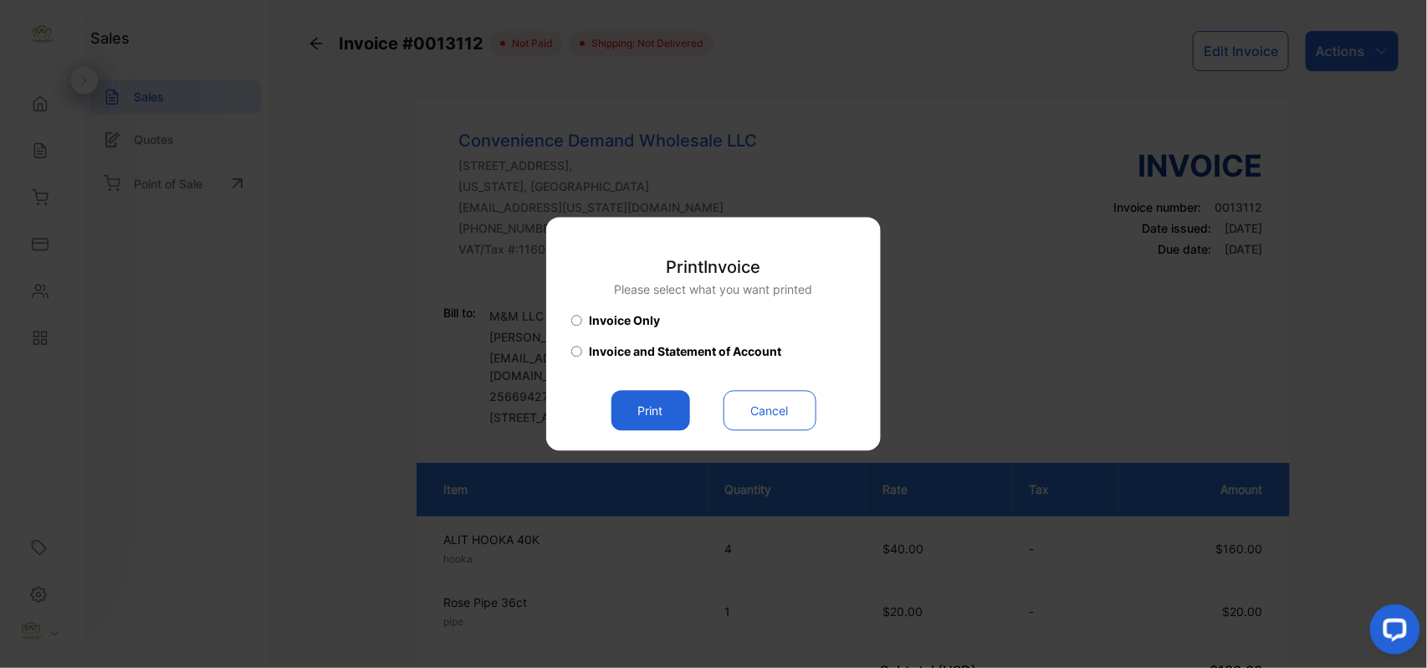
click at [644, 407] on button "Print" at bounding box center [651, 411] width 79 height 40
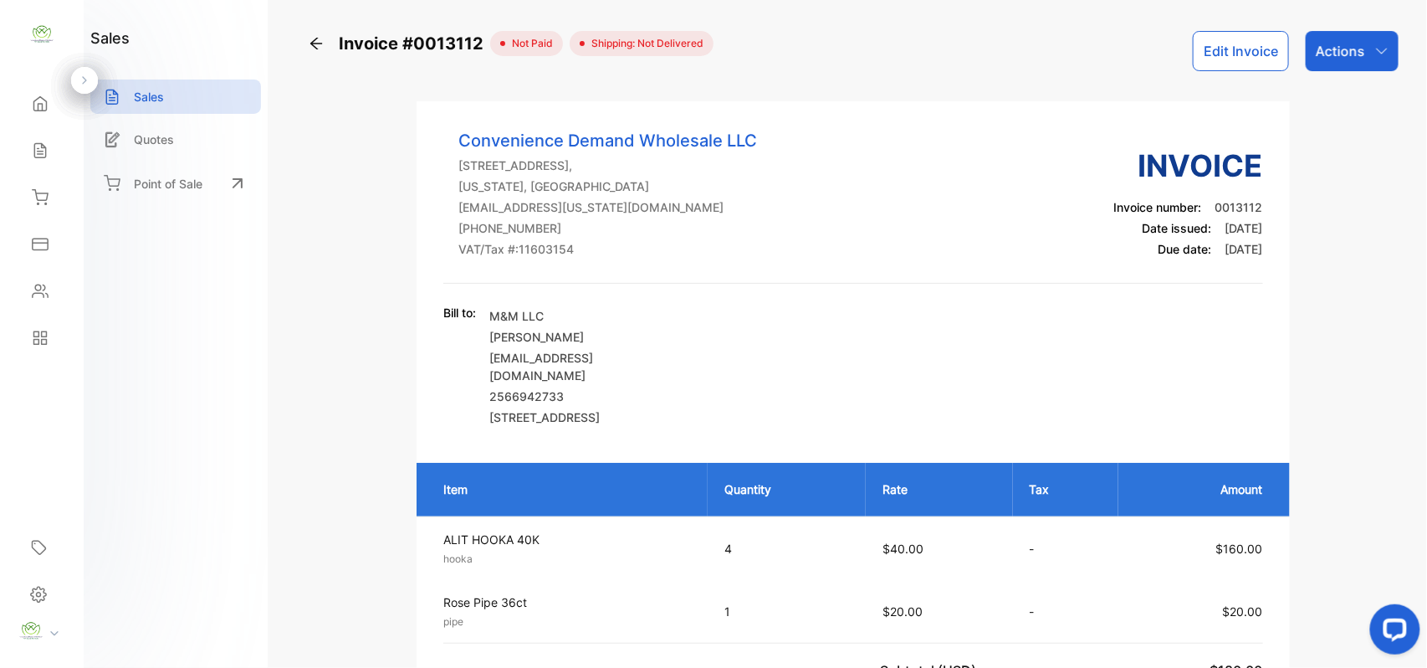
click at [1343, 55] on p "Actions" at bounding box center [1340, 51] width 49 height 20
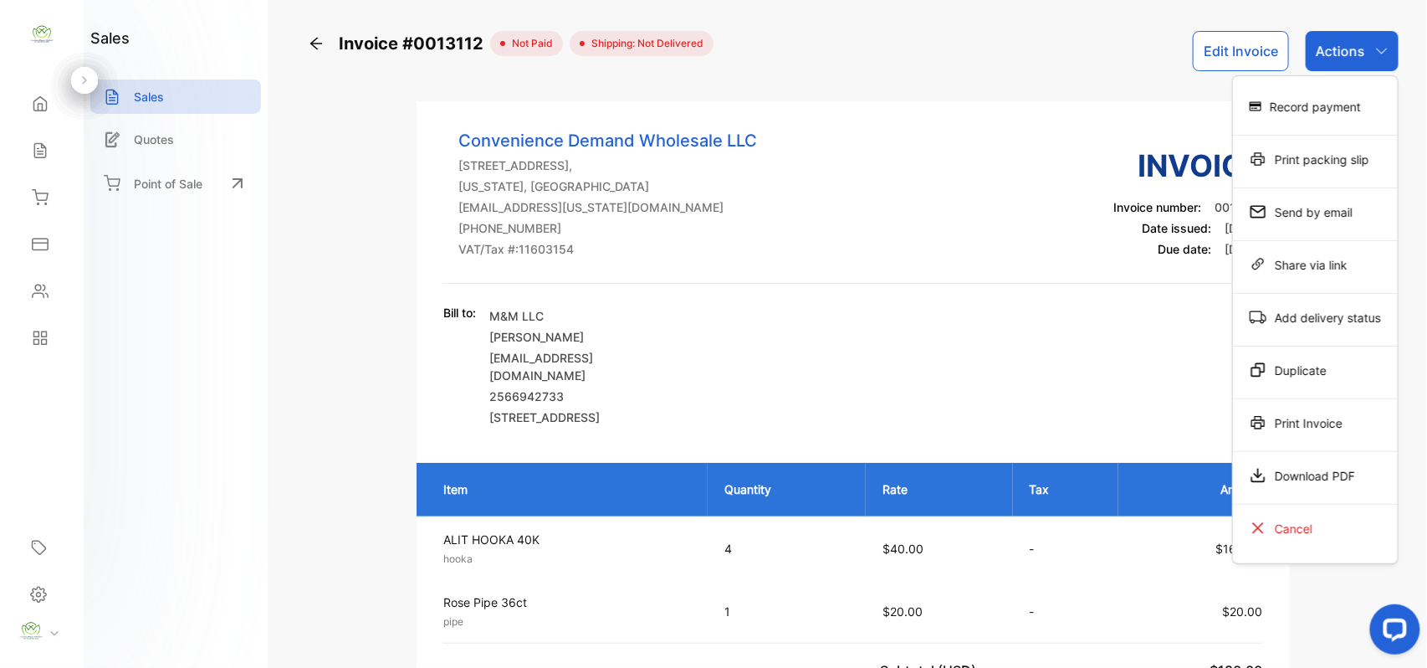
click at [1320, 112] on div "Record payment" at bounding box center [1315, 106] width 165 height 33
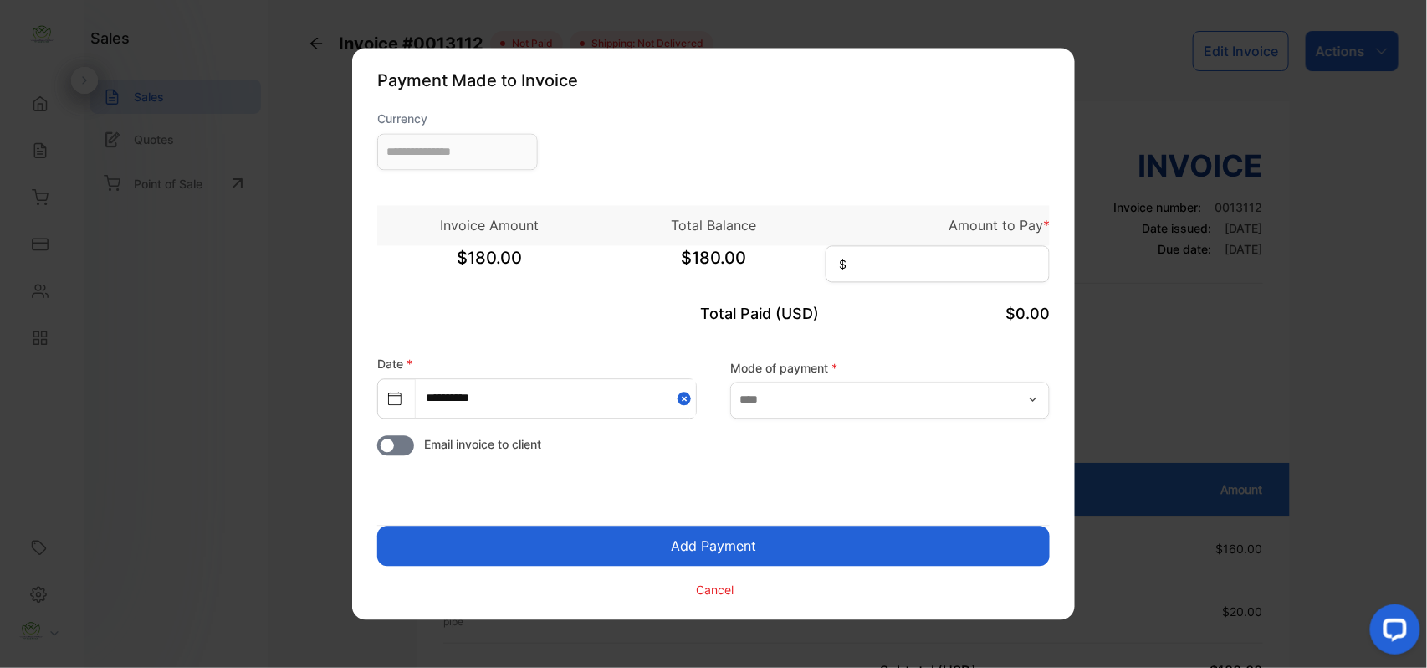
type input "**********"
click at [892, 262] on input at bounding box center [938, 264] width 224 height 37
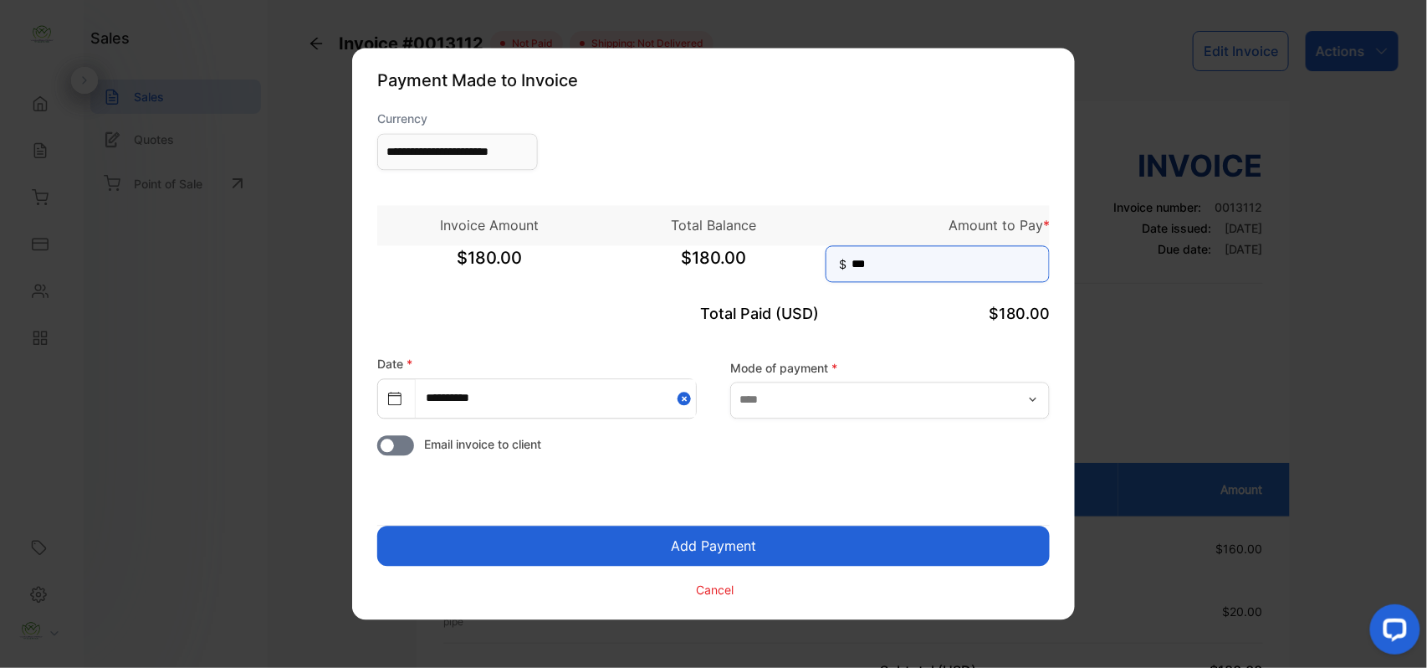
type input "***"
click at [377, 526] on button "Add Payment" at bounding box center [713, 546] width 673 height 40
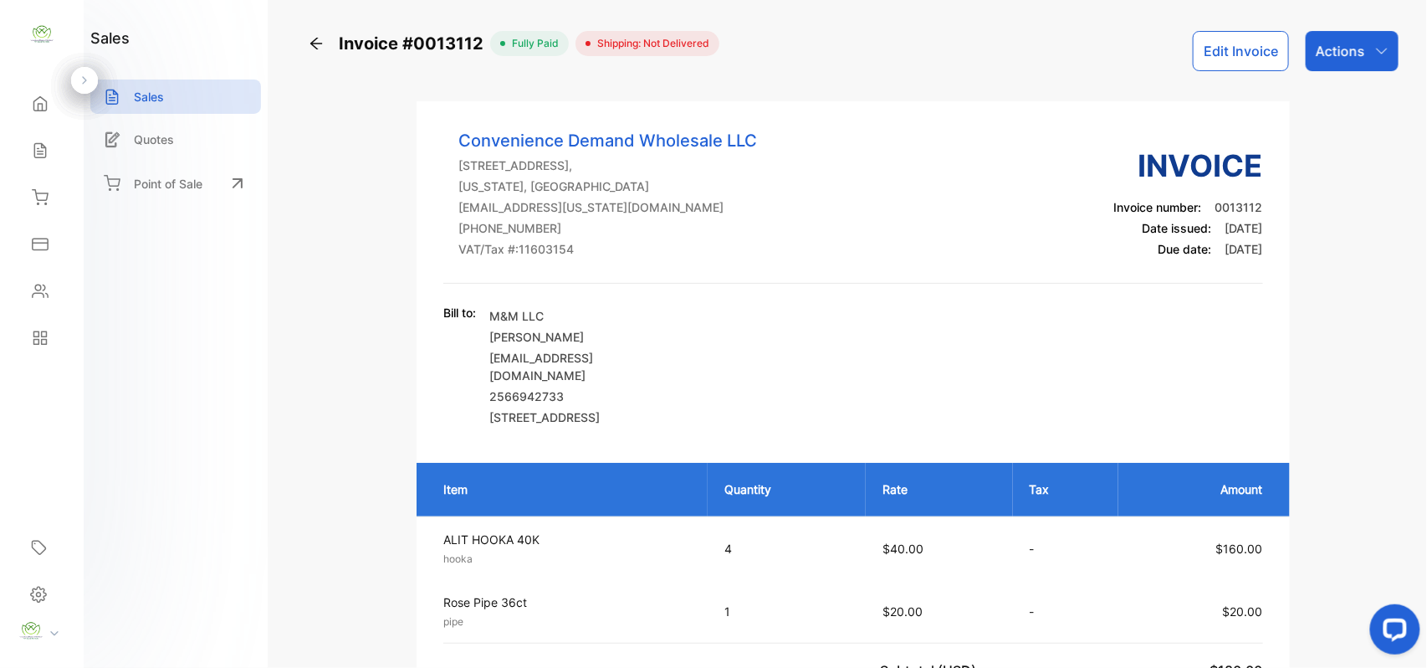
click at [1345, 59] on p "Actions" at bounding box center [1340, 51] width 49 height 20
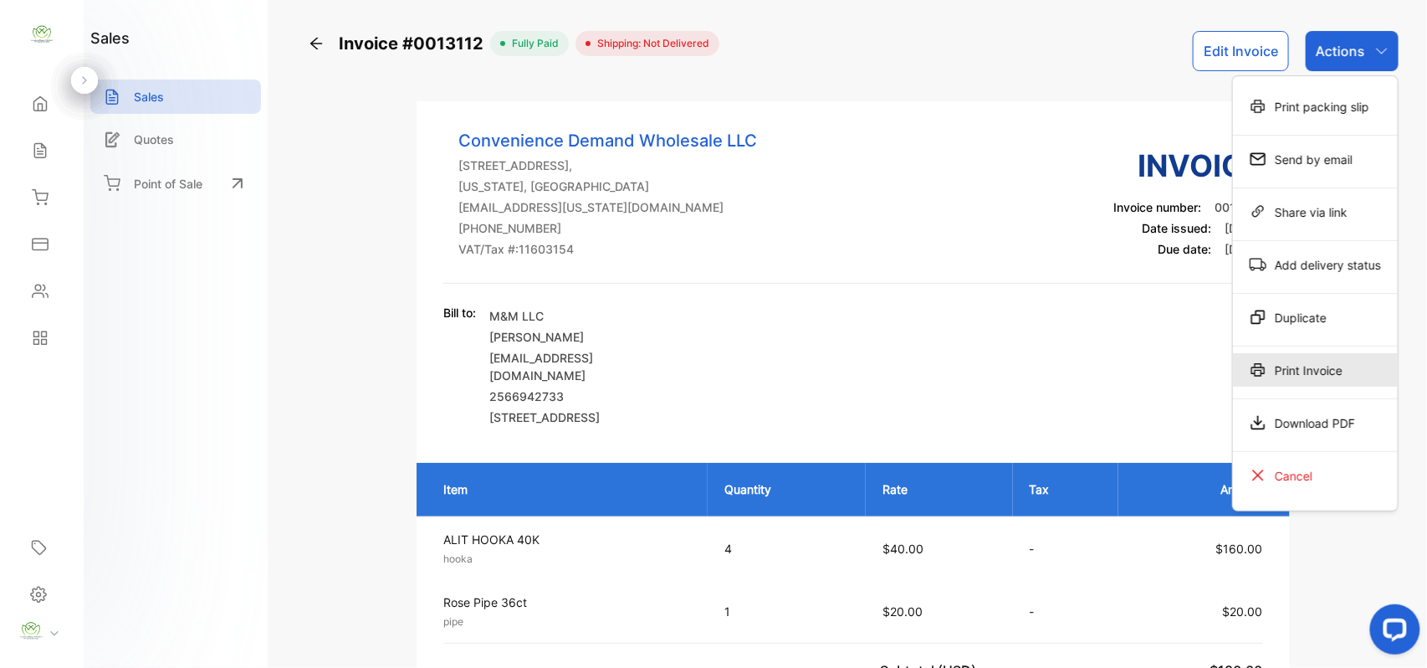
click at [1290, 362] on div "Print Invoice" at bounding box center [1315, 369] width 165 height 33
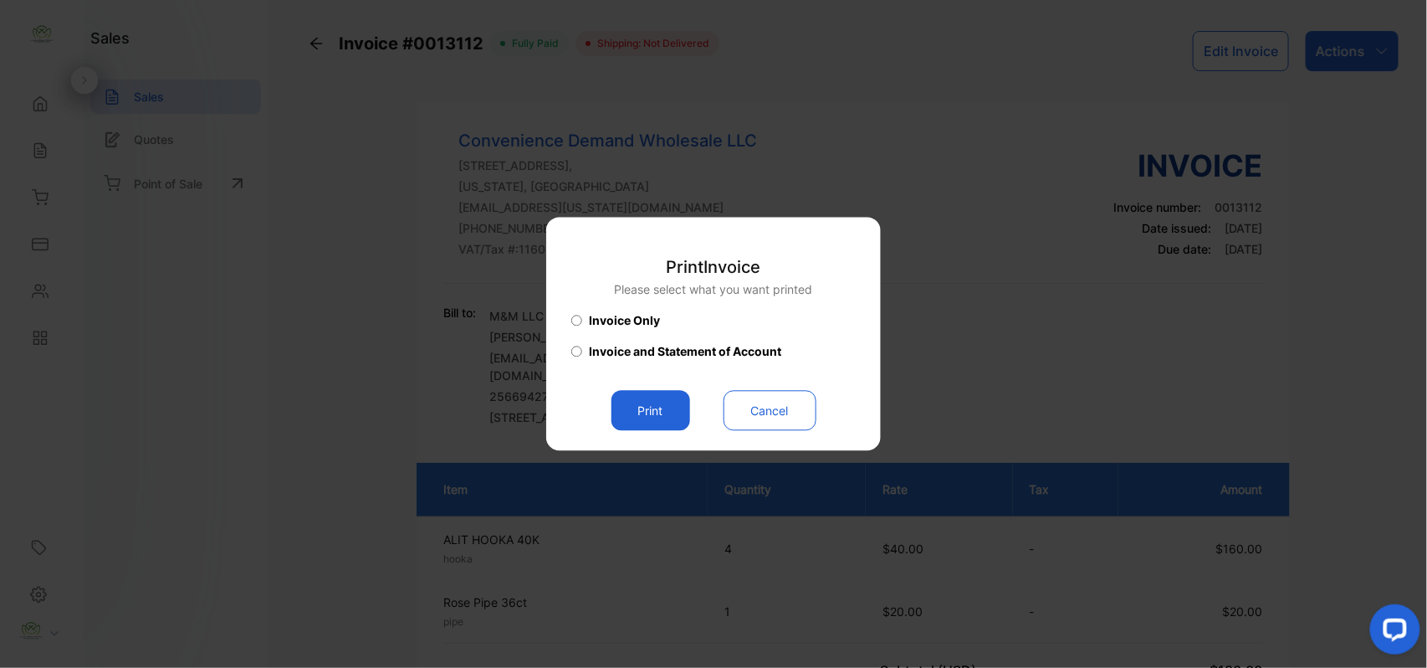
drag, startPoint x: 647, startPoint y: 418, endPoint x: 656, endPoint y: 416, distance: 9.5
click at [647, 418] on button "Print" at bounding box center [651, 411] width 79 height 40
